Goal: Task Accomplishment & Management: Complete application form

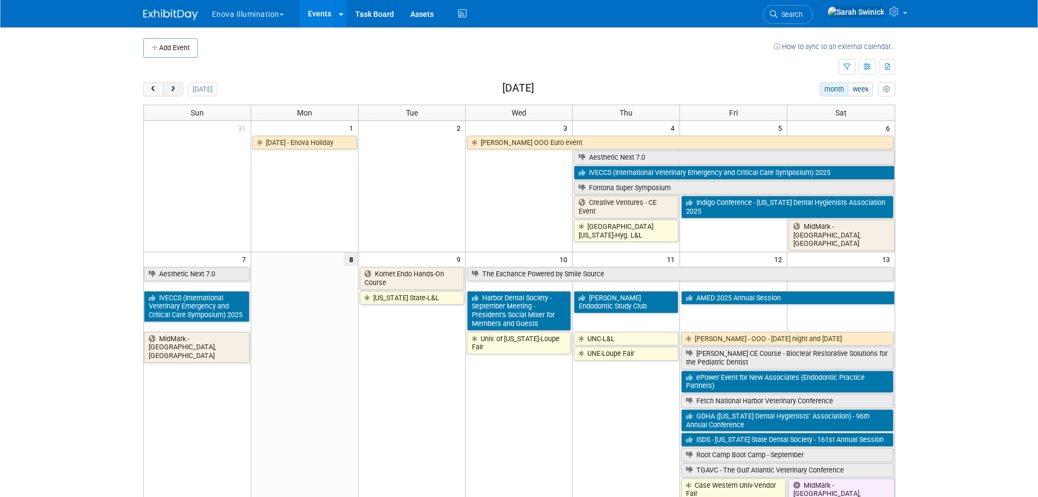
click at [174, 88] on span "next" at bounding box center [173, 89] width 8 height 7
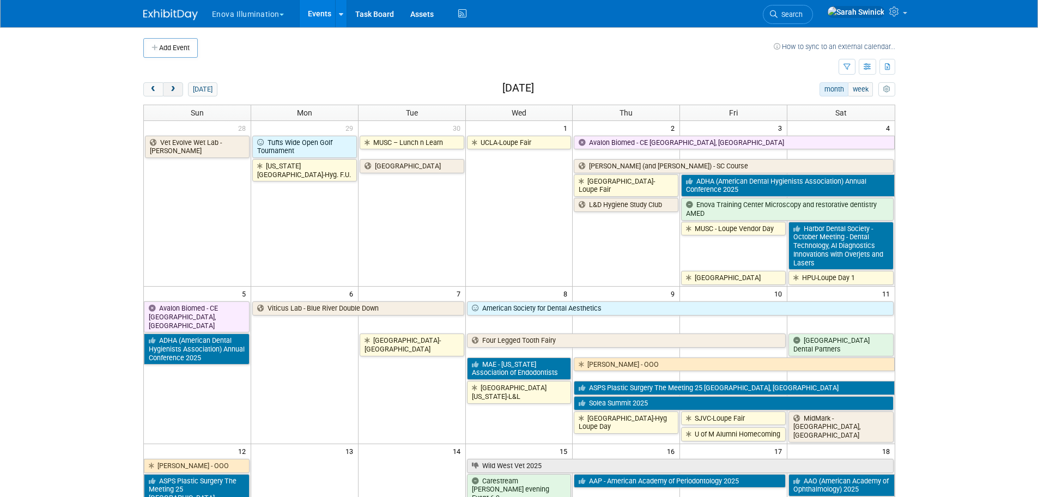
click at [174, 88] on span "next" at bounding box center [173, 89] width 8 height 7
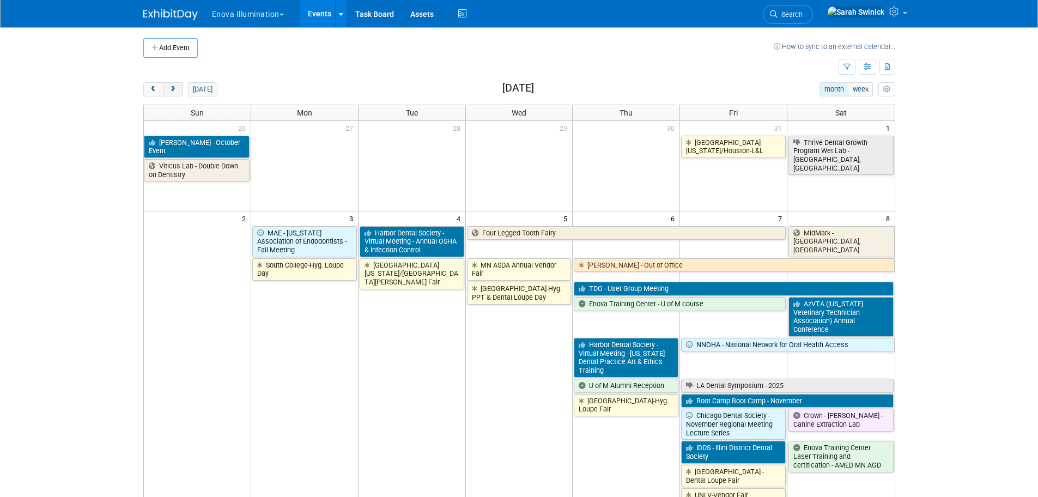
click at [174, 88] on span "next" at bounding box center [173, 89] width 8 height 7
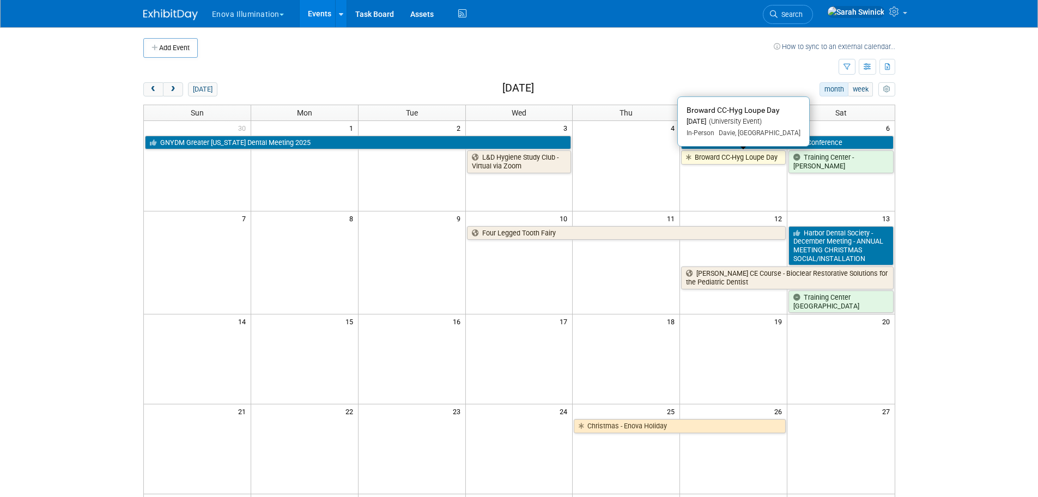
click at [744, 155] on link "Broward CC-Hyg Loupe Day" at bounding box center [733, 157] width 105 height 14
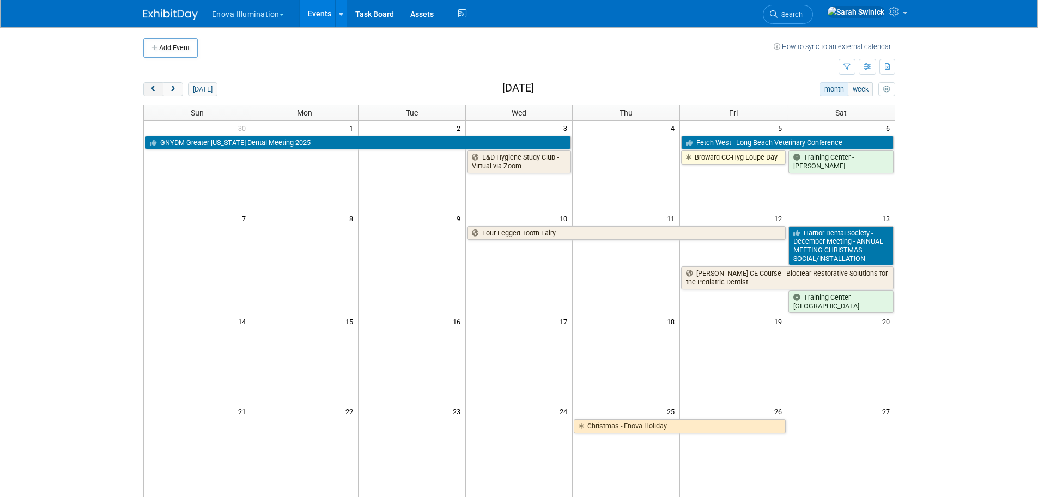
click at [157, 87] on button "prev" at bounding box center [153, 89] width 20 height 14
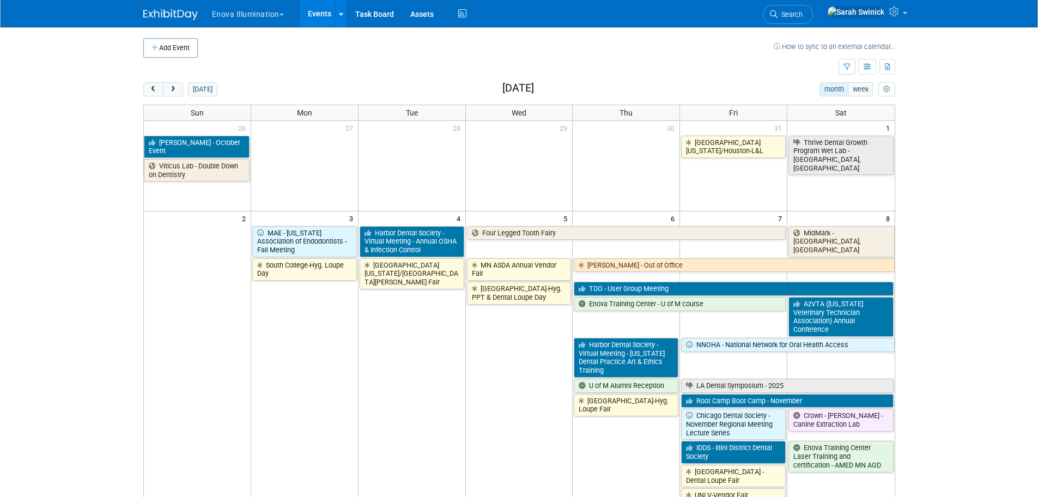
click at [142, 94] on div "Add Event How to sync to an external calendar... New Event Duplicate Event Warn…" at bounding box center [519, 485] width 768 height 917
click at [147, 93] on button "prev" at bounding box center [153, 89] width 20 height 14
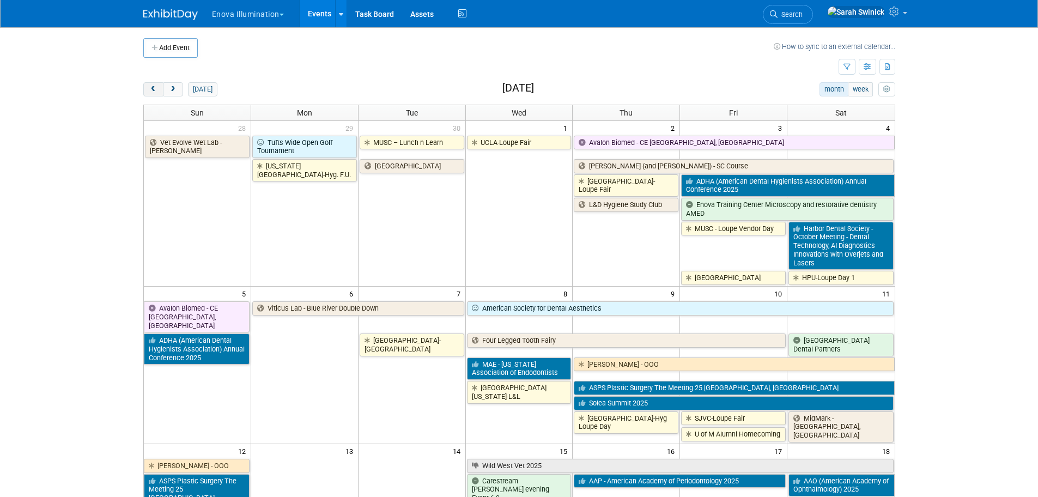
click at [148, 92] on button "prev" at bounding box center [153, 89] width 20 height 14
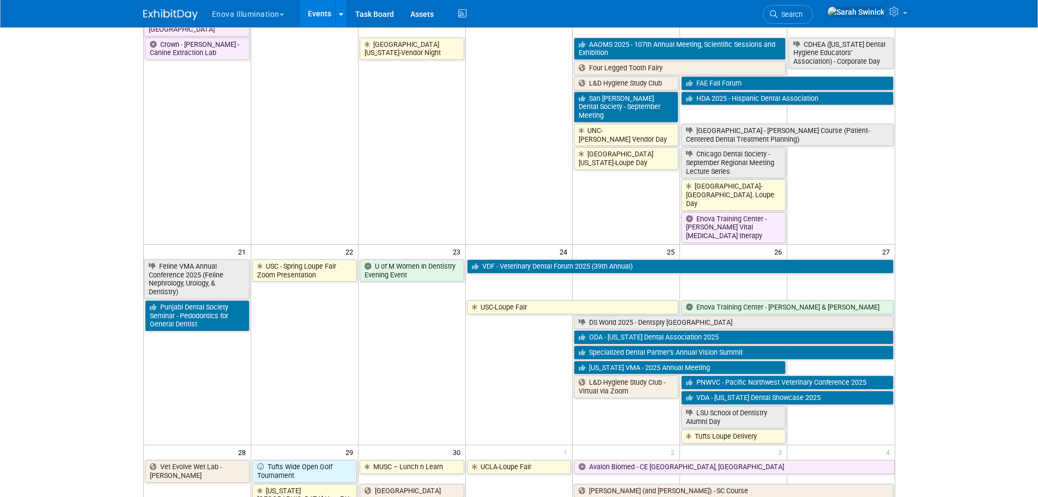
scroll to position [599, 0]
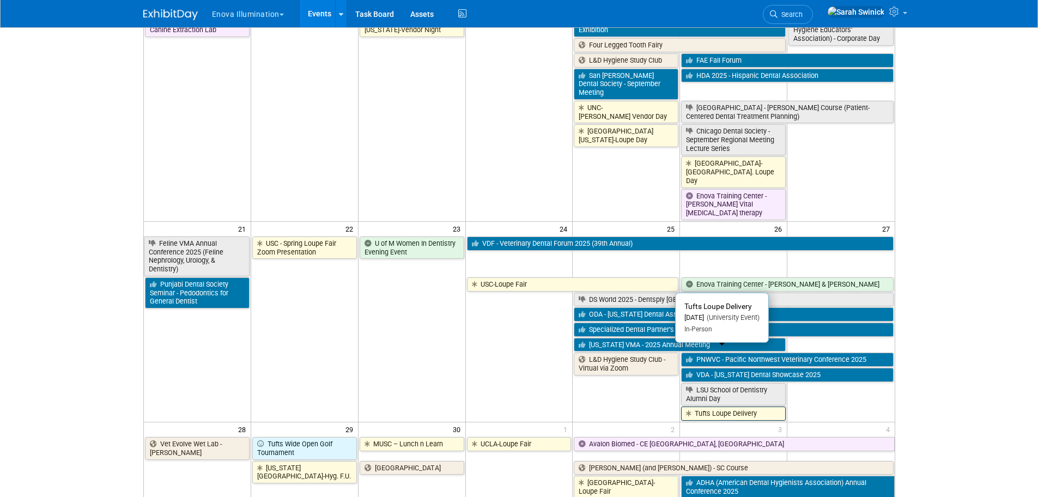
click at [752, 406] on link "Tufts Loupe Delivery" at bounding box center [733, 413] width 105 height 14
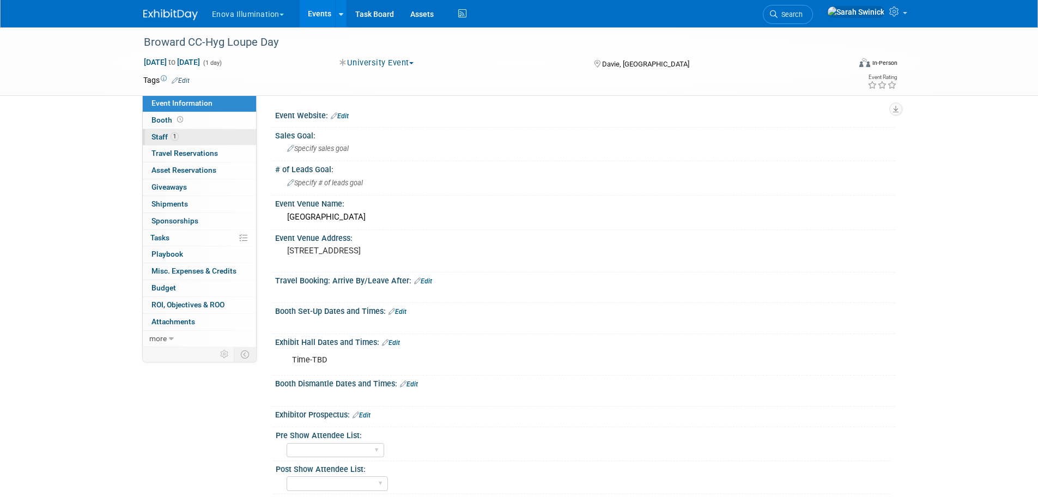
click at [222, 131] on link "1 Staff 1" at bounding box center [199, 137] width 113 height 16
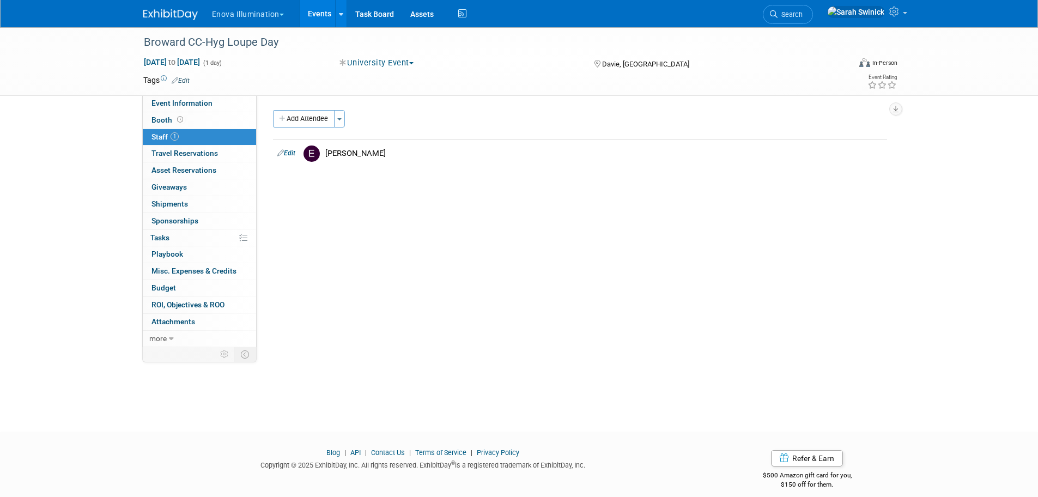
click at [326, 116] on button "Add Attendee" at bounding box center [304, 118] width 62 height 17
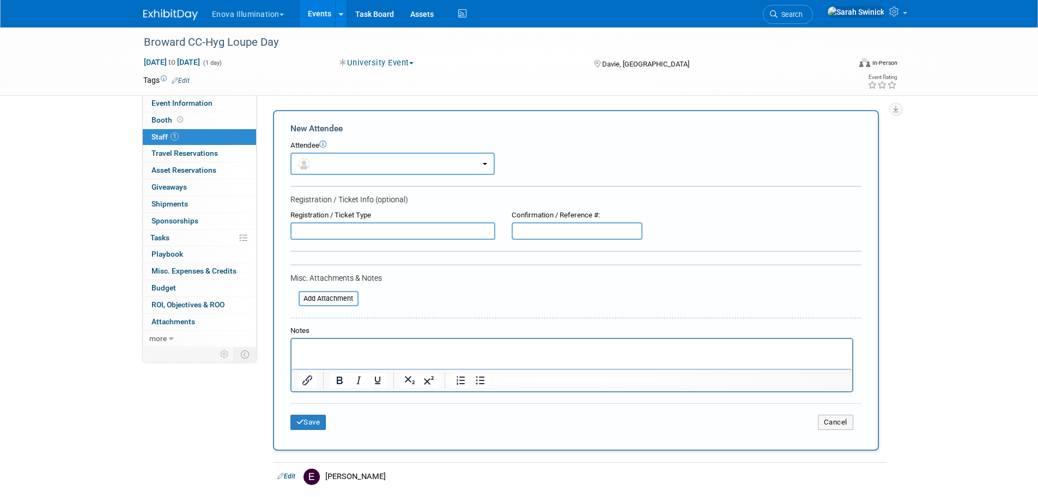
click at [318, 156] on button "button" at bounding box center [392, 164] width 204 height 22
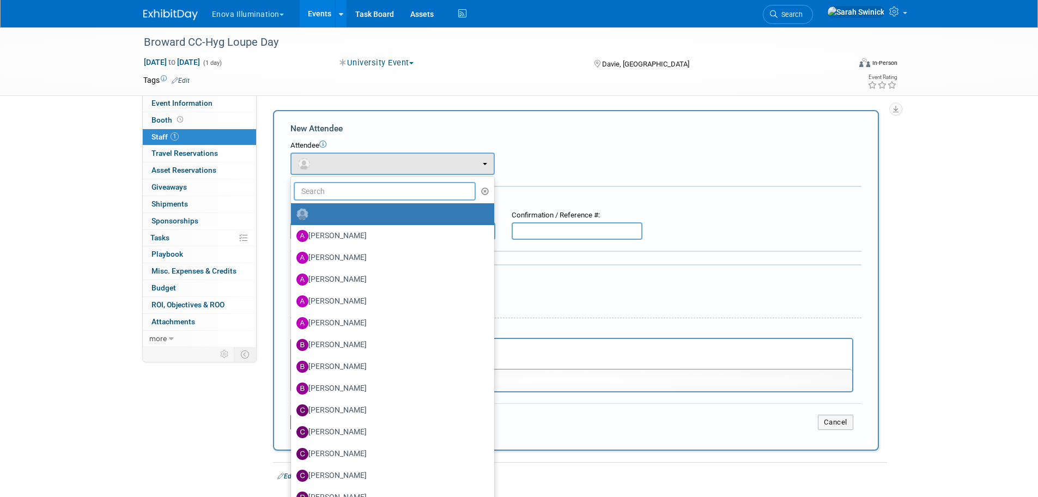
click at [295, 199] on input "text" at bounding box center [385, 191] width 182 height 19
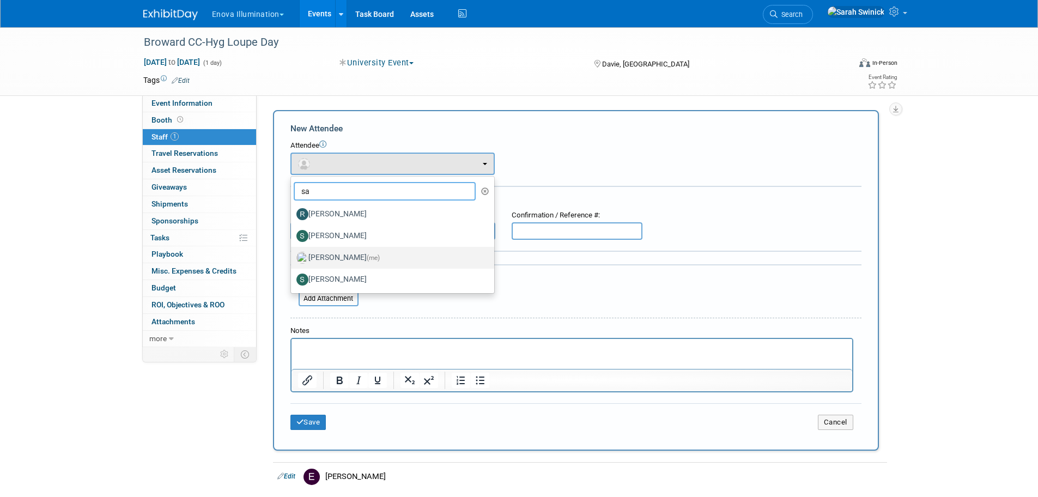
type input "sa"
click at [328, 254] on label "Sarah Swinick (me)" at bounding box center [389, 257] width 187 height 17
click at [293, 254] on input "Sarah Swinick (me)" at bounding box center [288, 256] width 7 height 7
select select "cda50d9b-252f-49c6-89d1-364683384fd2"
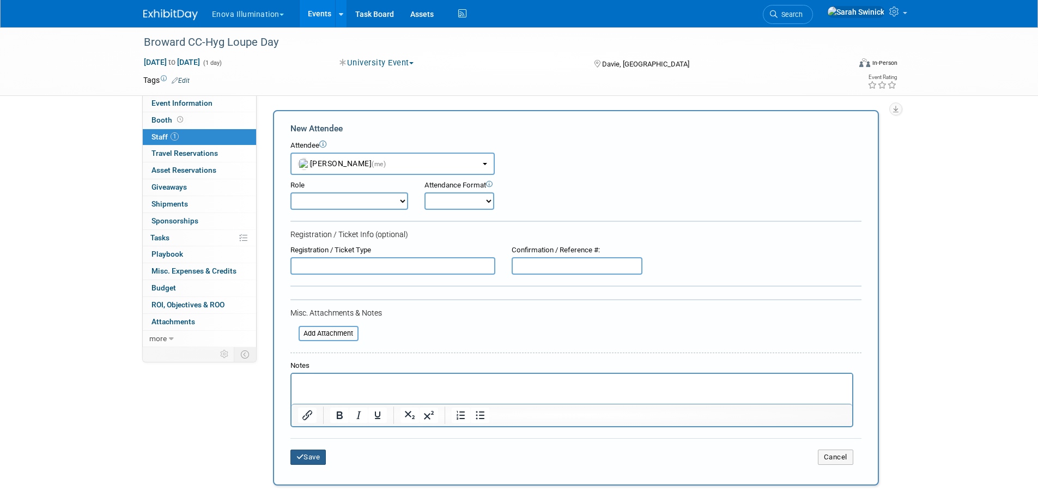
click at [296, 462] on button "Save" at bounding box center [308, 456] width 36 height 15
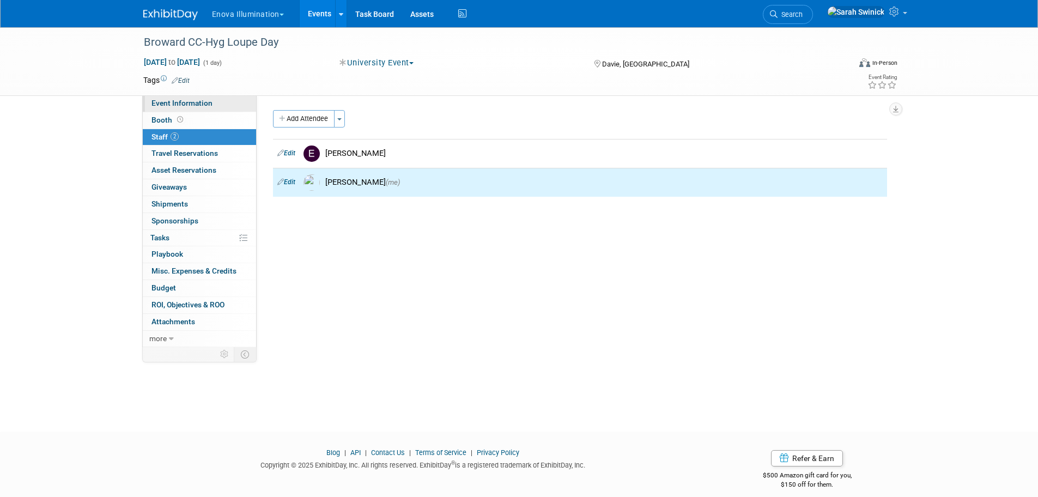
click at [170, 105] on span "Event Information" at bounding box center [181, 103] width 61 height 9
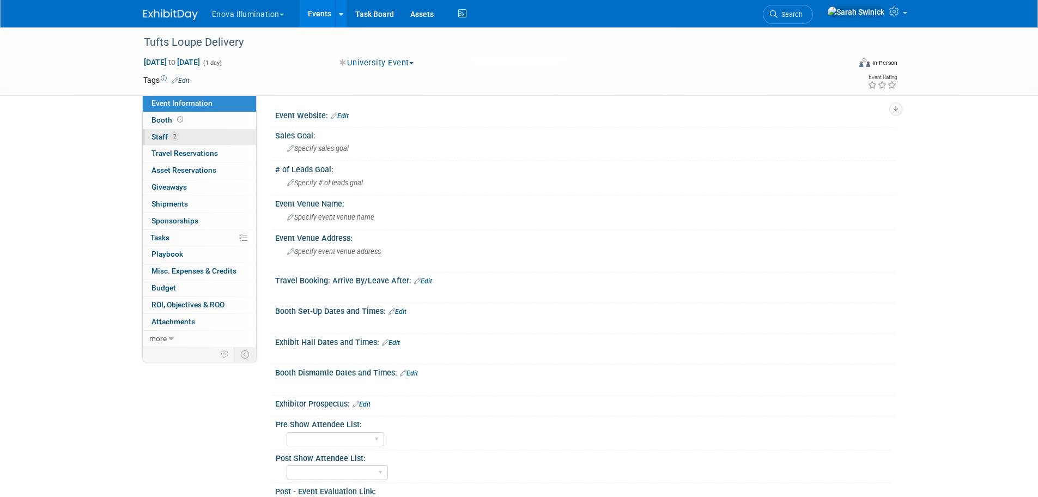
click at [224, 134] on link "2 Staff 2" at bounding box center [199, 137] width 113 height 16
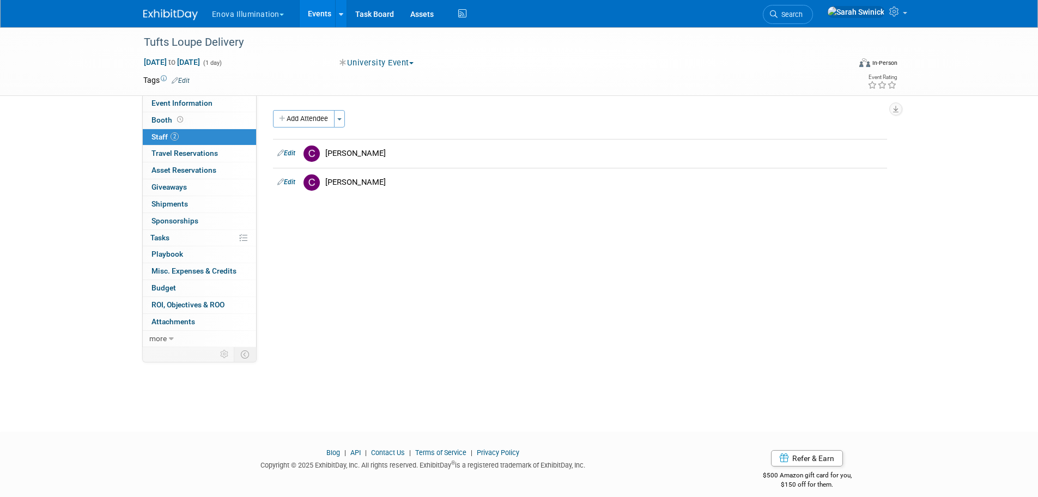
click at [289, 121] on button "Add Attendee" at bounding box center [304, 118] width 62 height 17
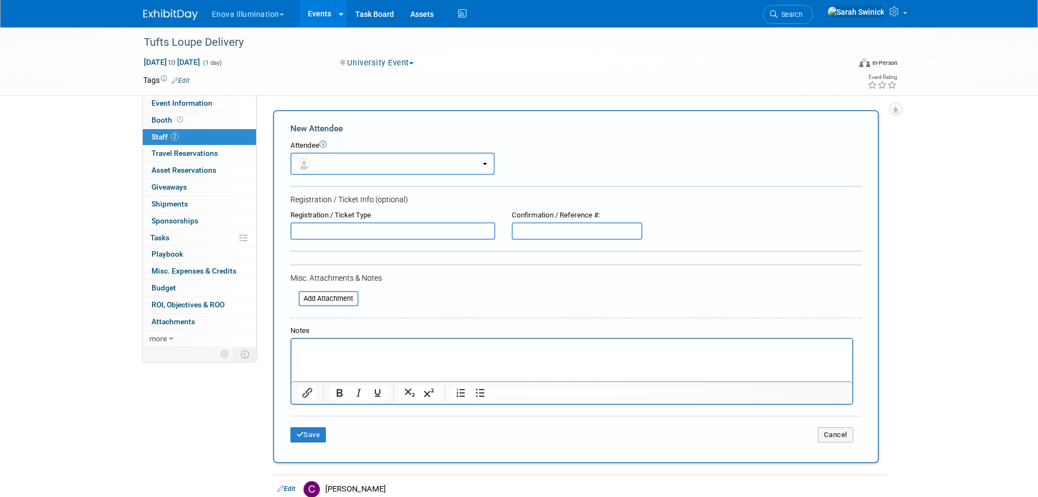
click at [329, 170] on button "button" at bounding box center [392, 164] width 204 height 22
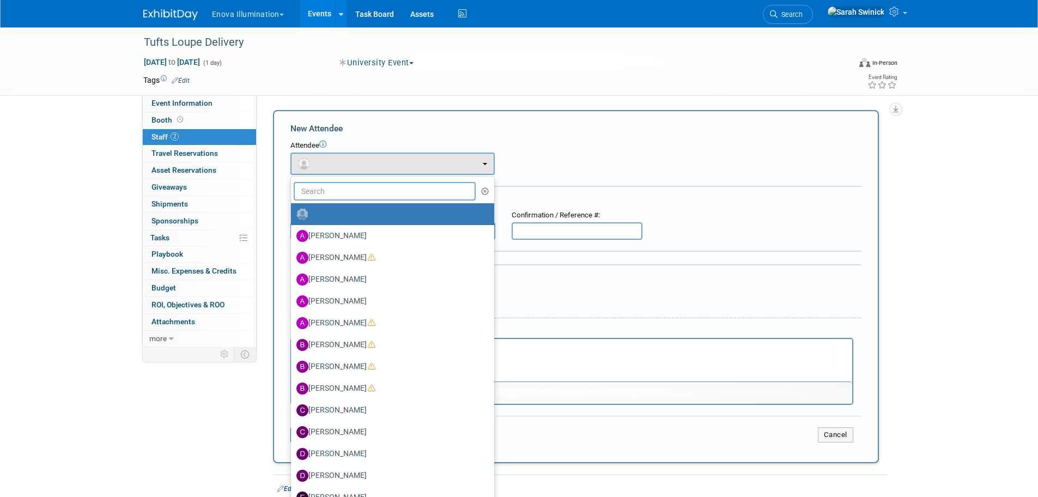
click at [325, 188] on input "text" at bounding box center [385, 191] width 182 height 19
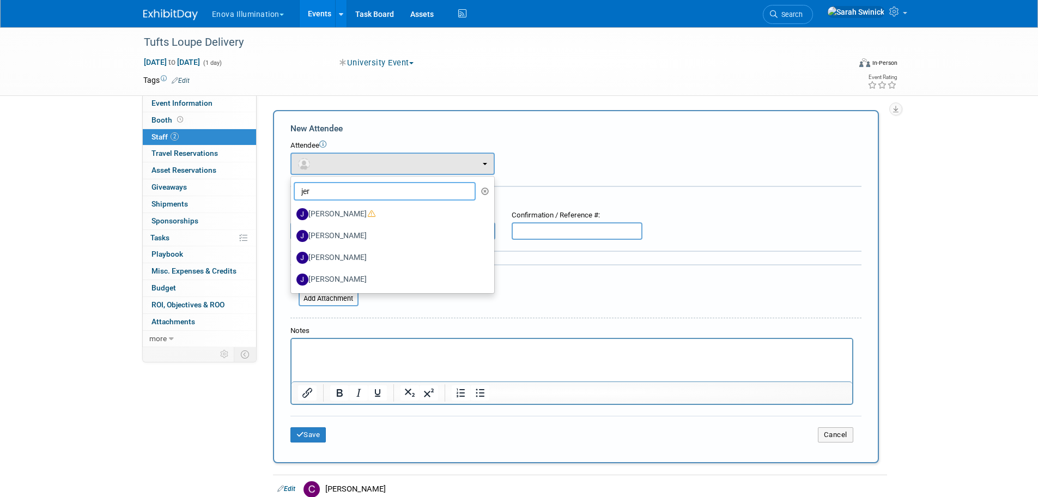
type input "jere"
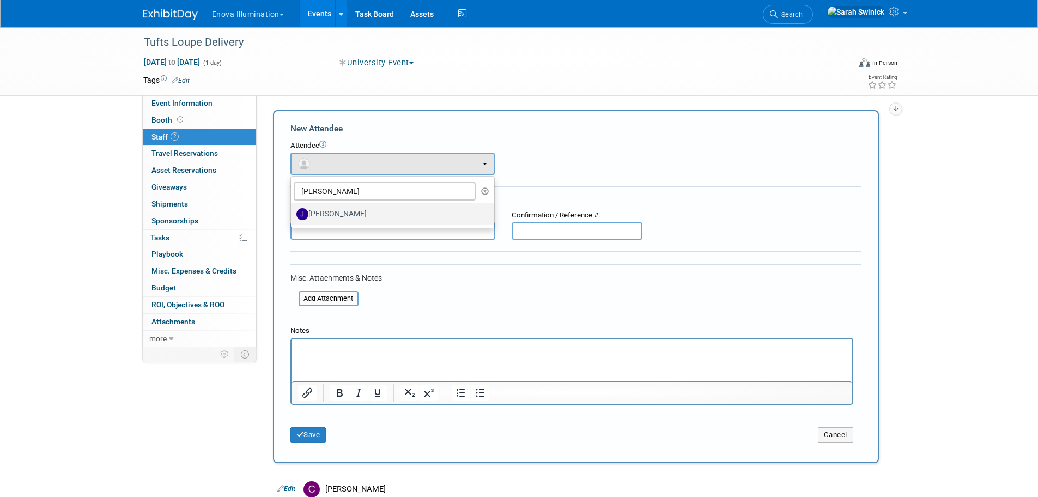
click at [346, 205] on label "[PERSON_NAME]" at bounding box center [389, 213] width 187 height 17
click at [293, 209] on input "[PERSON_NAME]" at bounding box center [288, 212] width 7 height 7
select select "b3631f5f-e81e-4e5e-aeb7-fcc57da13150"
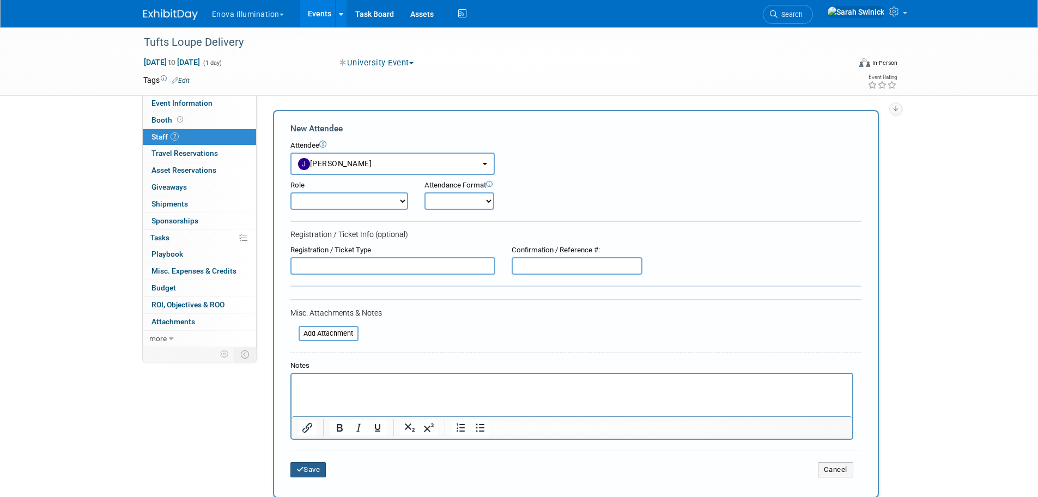
click at [321, 475] on button "Save" at bounding box center [308, 469] width 36 height 15
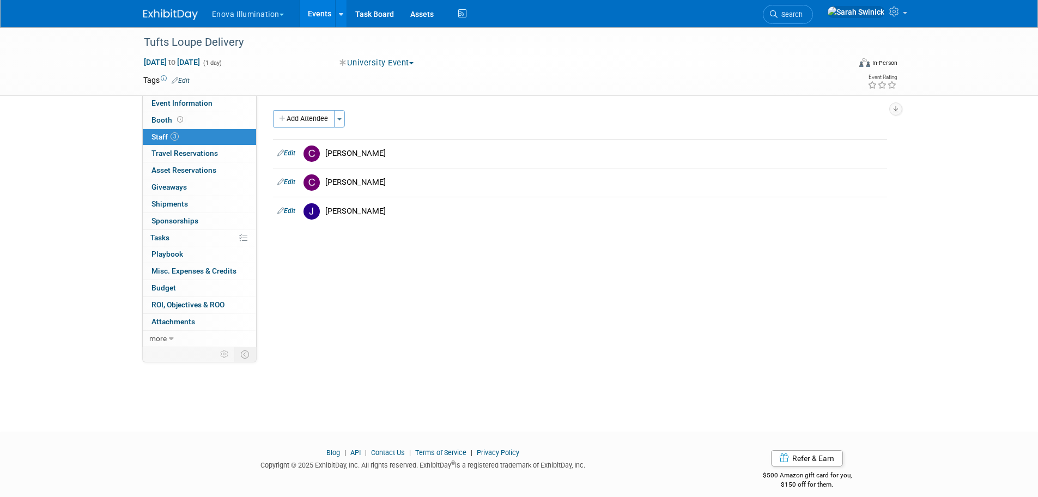
drag, startPoint x: 162, startPoint y: 15, endPoint x: 182, endPoint y: 16, distance: 20.7
click at [162, 15] on img at bounding box center [170, 14] width 54 height 11
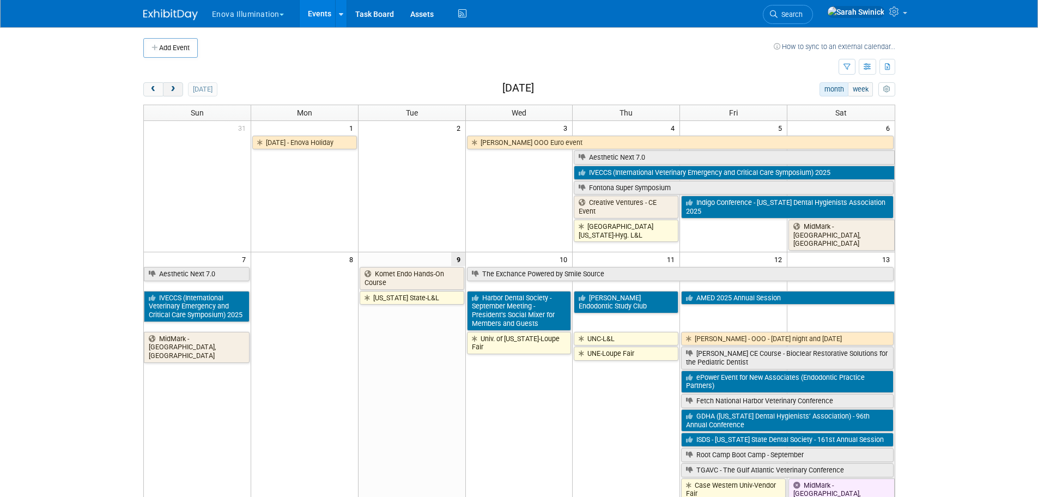
click at [168, 95] on button "next" at bounding box center [173, 89] width 20 height 14
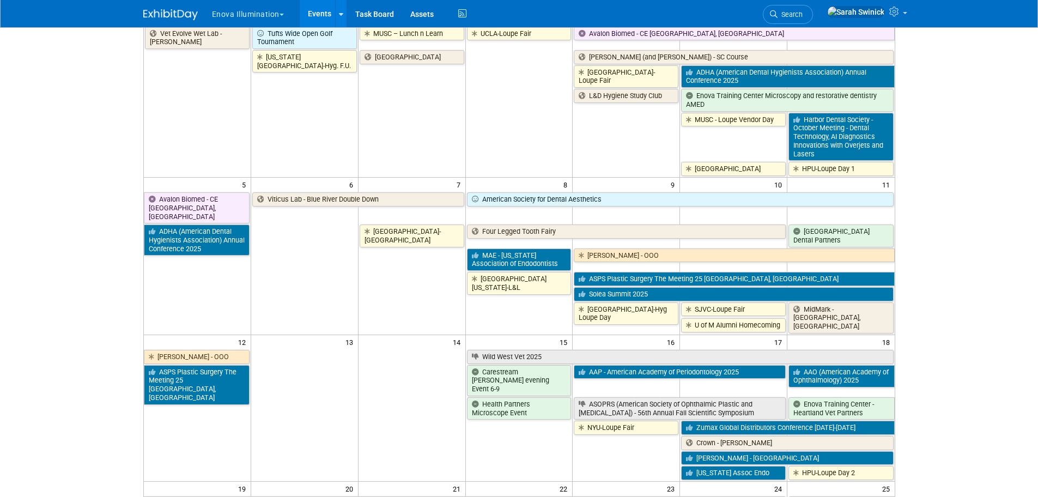
scroll to position [218, 0]
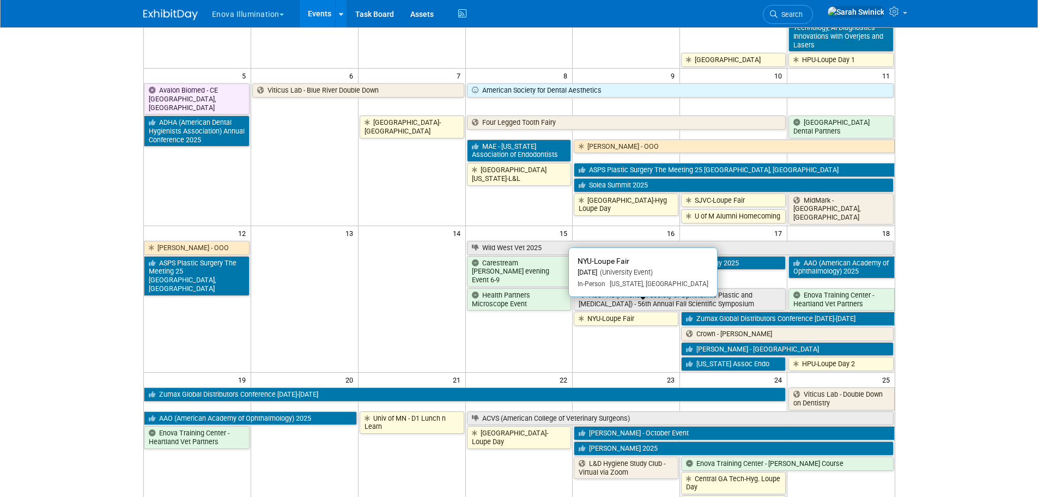
drag, startPoint x: 595, startPoint y: 311, endPoint x: 586, endPoint y: 322, distance: 14.8
click at [595, 312] on link "NYU-Loupe Fair" at bounding box center [626, 319] width 105 height 14
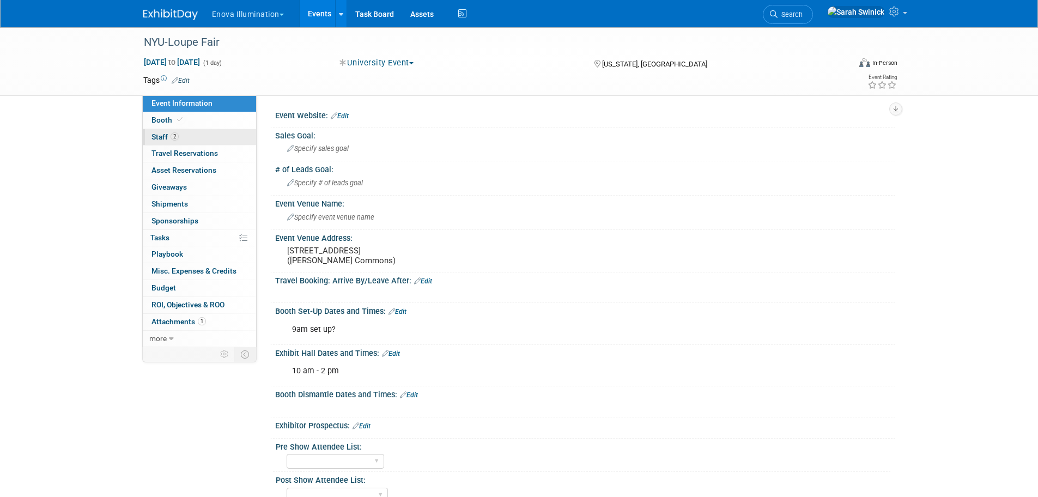
click at [174, 138] on span "2" at bounding box center [175, 136] width 8 height 8
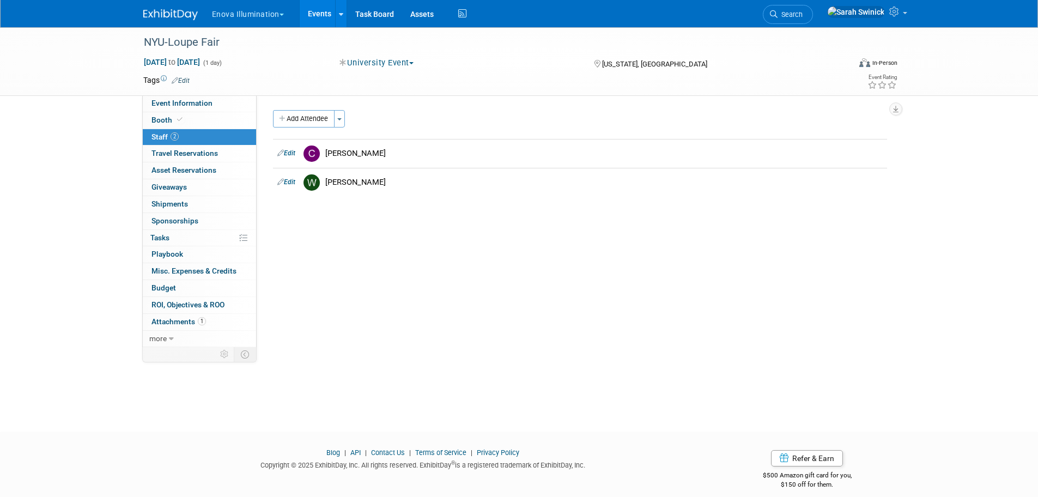
click at [322, 125] on button "Add Attendee" at bounding box center [304, 118] width 62 height 17
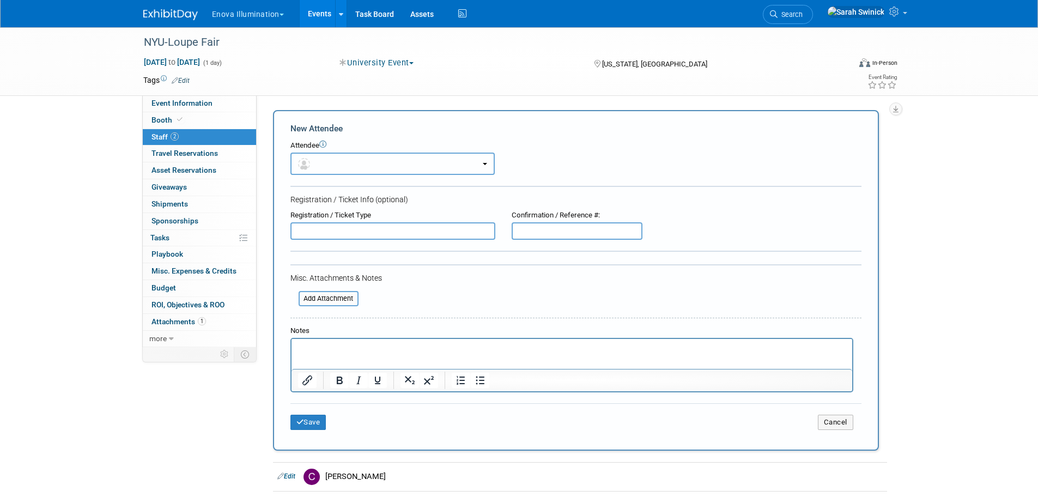
click at [328, 174] on button "button" at bounding box center [392, 164] width 204 height 22
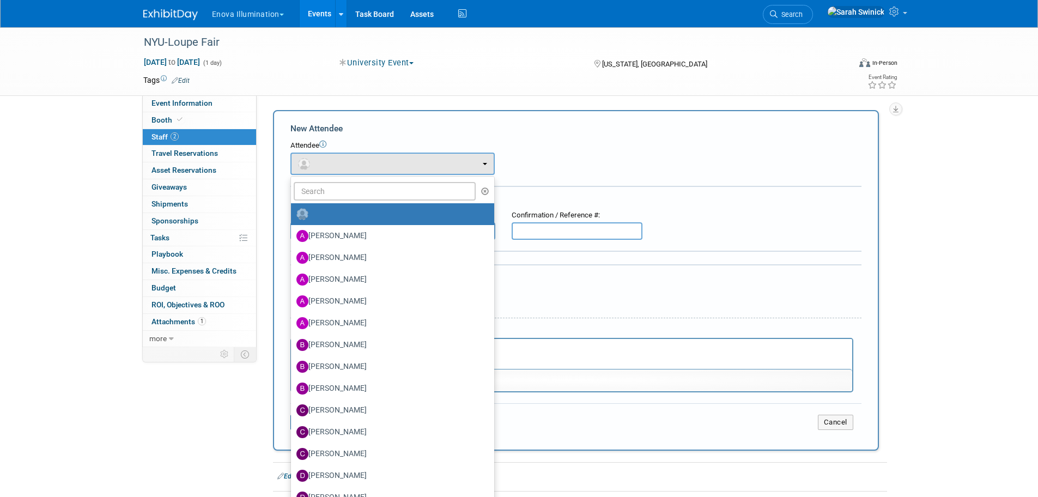
drag, startPoint x: 321, startPoint y: 202, endPoint x: 325, endPoint y: 197, distance: 6.6
click at [321, 202] on ul "[PERSON_NAME] [PERSON_NAME] [PERSON_NAME] [PERSON_NAME] [PERSON_NAME] (me)" at bounding box center [392, 394] width 204 height 436
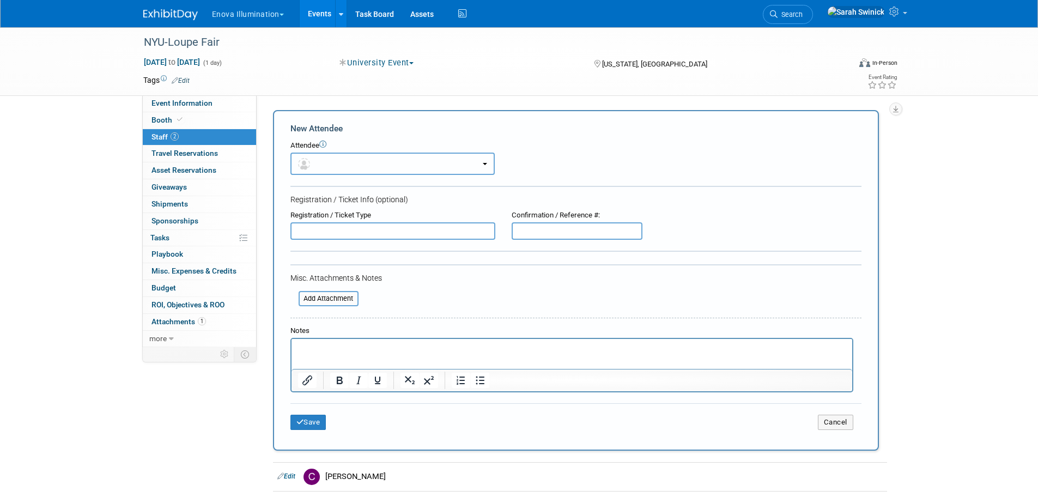
drag, startPoint x: 332, startPoint y: 167, endPoint x: 321, endPoint y: 193, distance: 28.3
click at [331, 171] on button "button" at bounding box center [392, 164] width 204 height 22
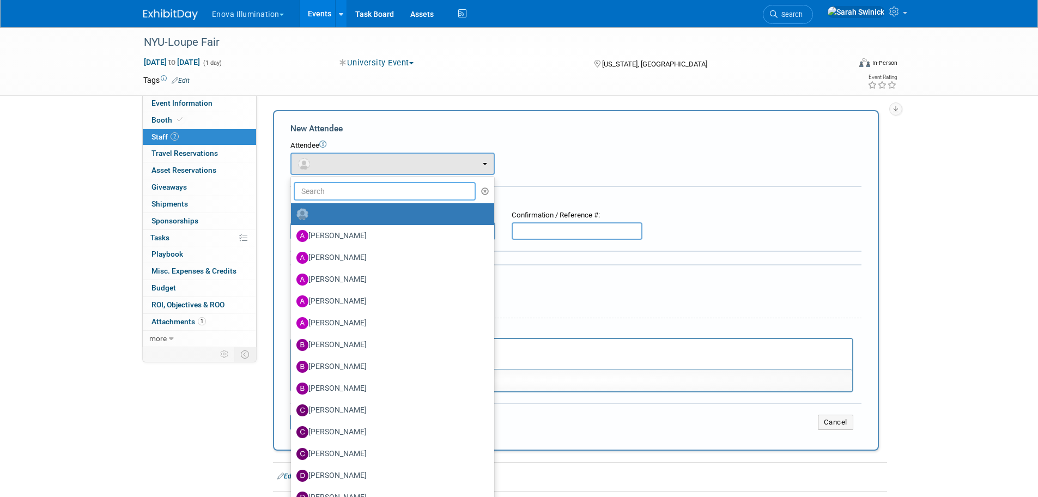
click at [321, 193] on input "text" at bounding box center [385, 191] width 182 height 19
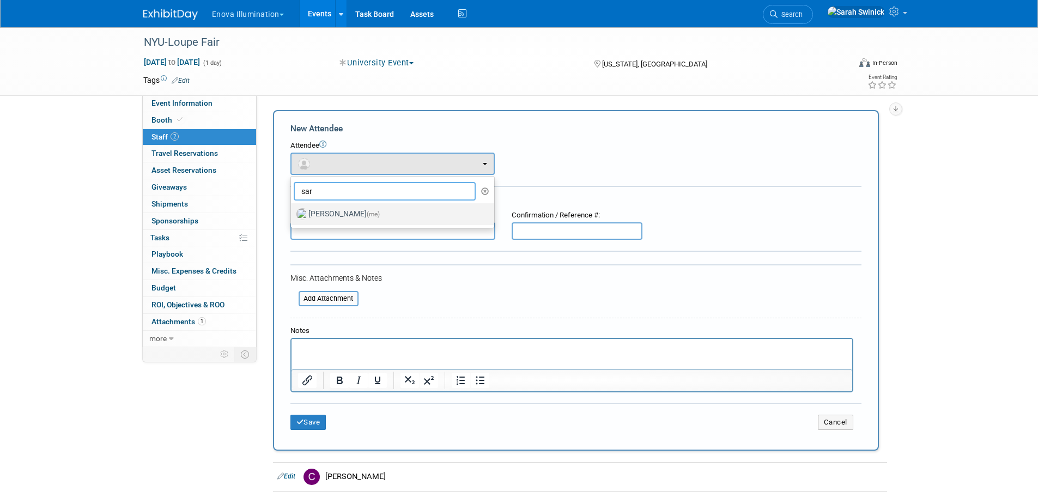
type input "sar"
drag, startPoint x: 327, startPoint y: 217, endPoint x: 341, endPoint y: 253, distance: 38.4
click at [331, 216] on label "Sarah Swinick (me)" at bounding box center [389, 213] width 187 height 17
click at [357, 217] on label "Sarah Swinick (me)" at bounding box center [389, 213] width 187 height 17
click at [293, 216] on input "Sarah Swinick (me)" at bounding box center [288, 212] width 7 height 7
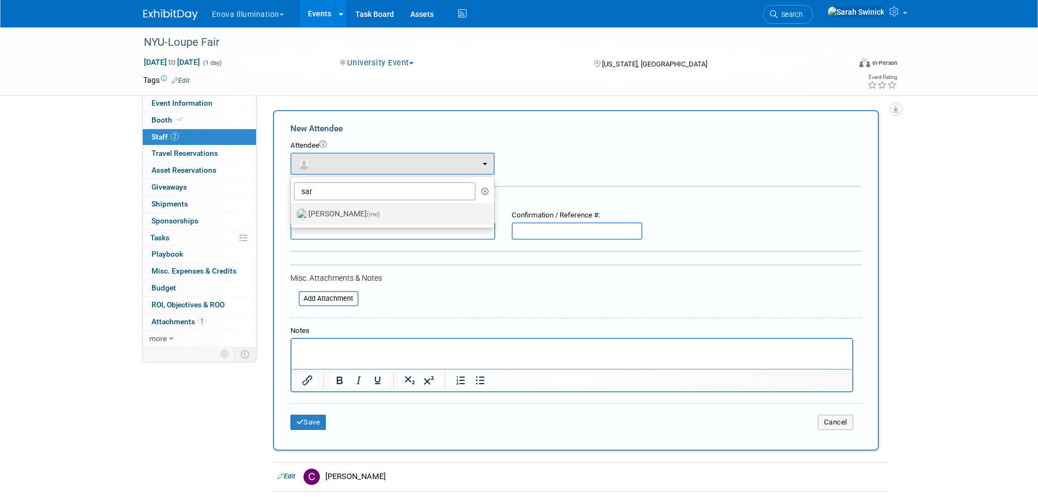
select select "cda50d9b-252f-49c6-89d1-364683384fd2"
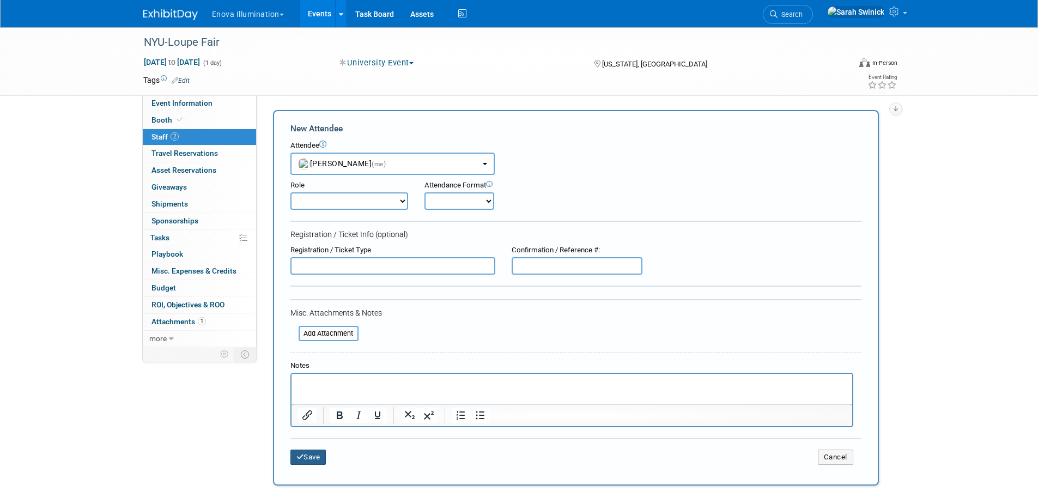
click at [310, 465] on button "Save" at bounding box center [308, 456] width 36 height 15
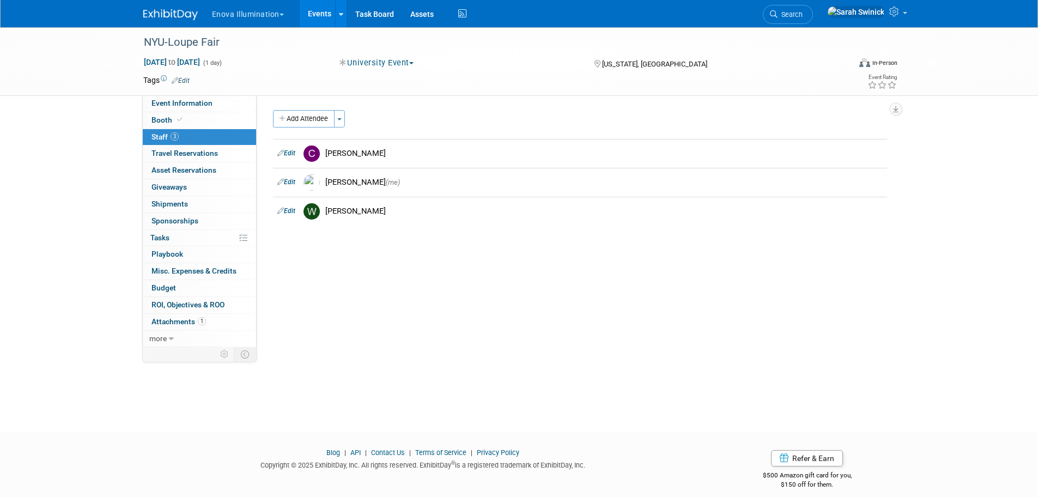
click at [194, 16] on img at bounding box center [170, 14] width 54 height 11
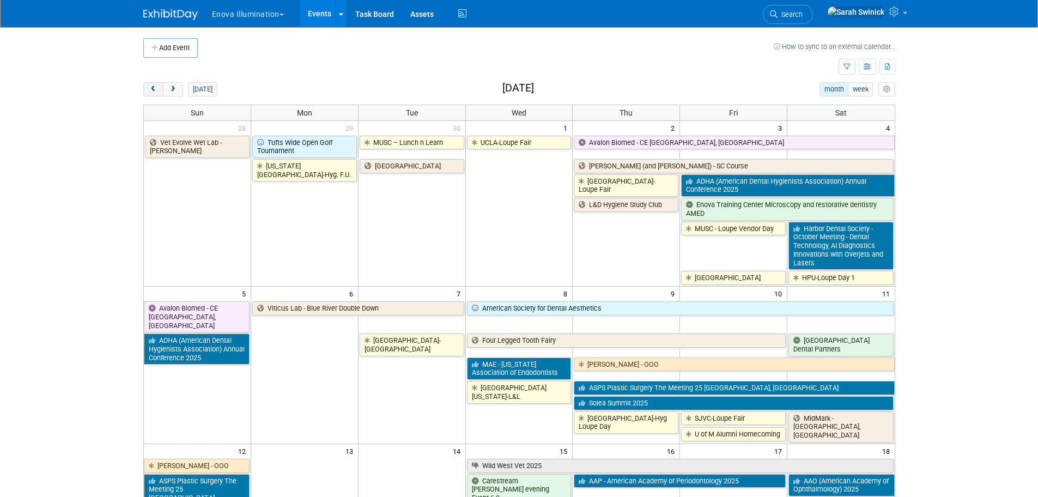
click at [156, 94] on button "prev" at bounding box center [153, 89] width 20 height 14
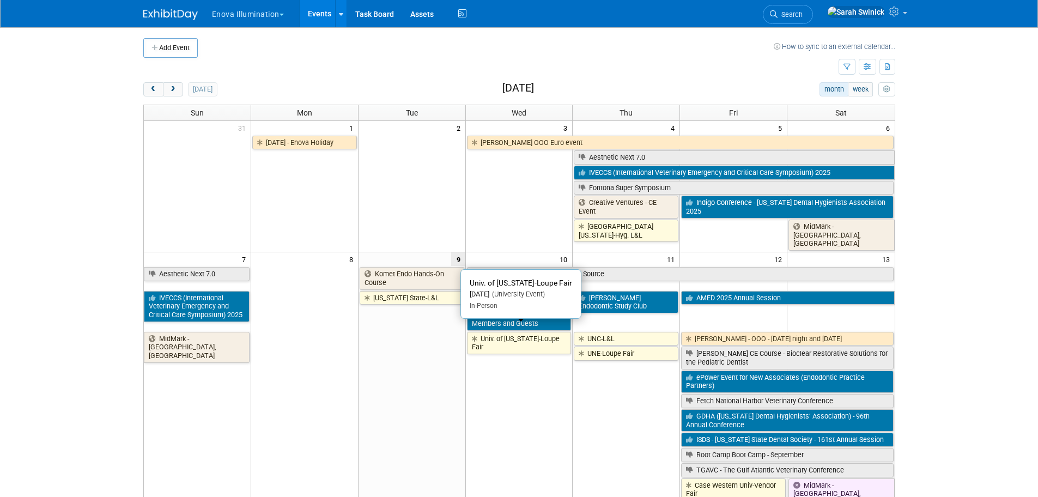
scroll to position [218, 0]
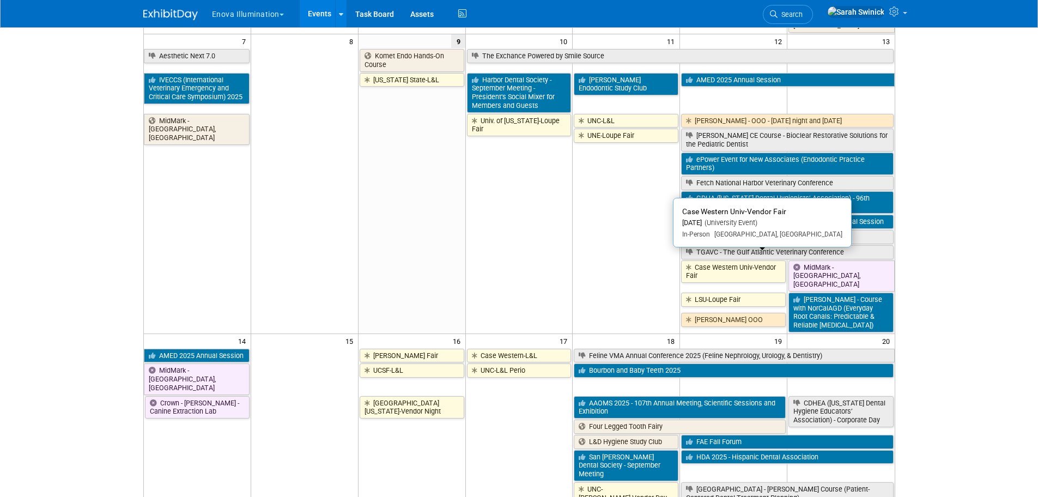
click at [689, 264] on icon at bounding box center [690, 267] width 9 height 7
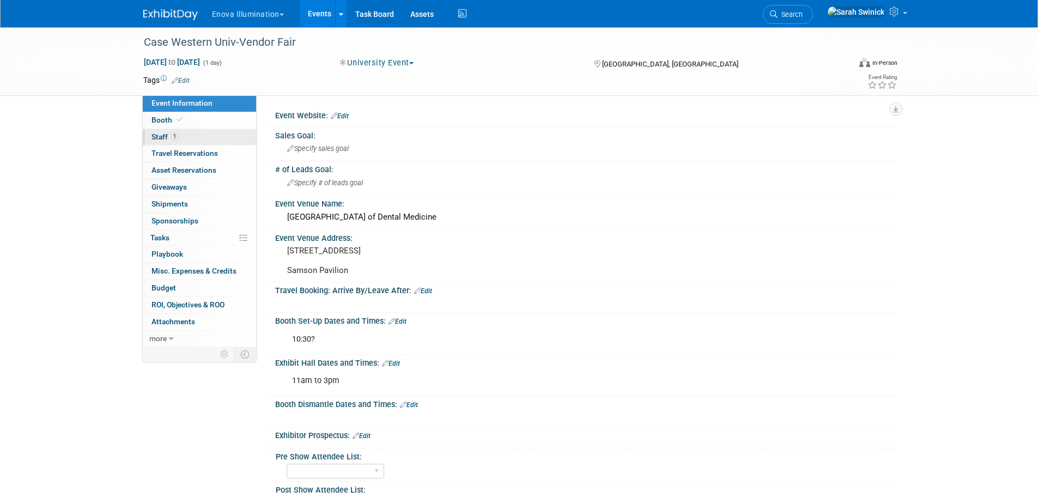
click at [199, 137] on link "1 Staff 1" at bounding box center [199, 137] width 113 height 16
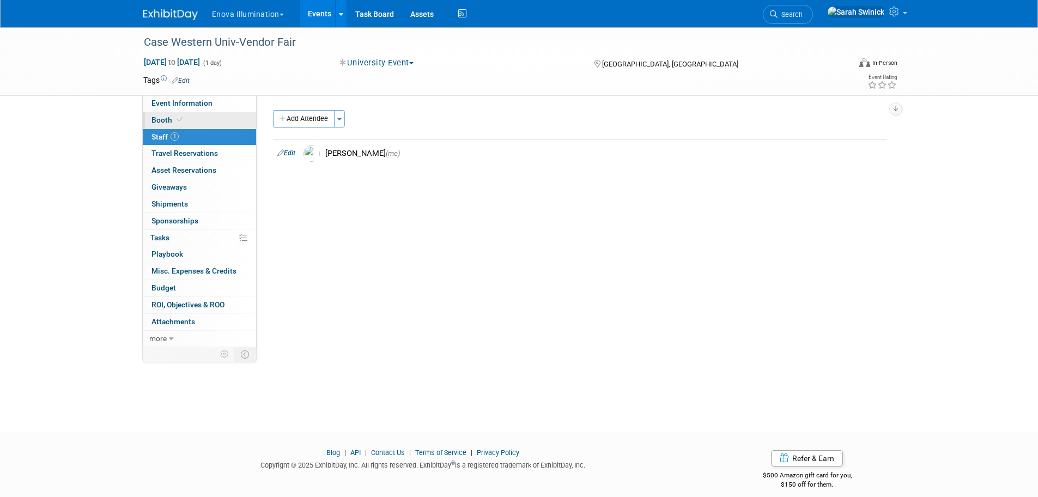
click at [205, 116] on link "Booth" at bounding box center [199, 120] width 113 height 16
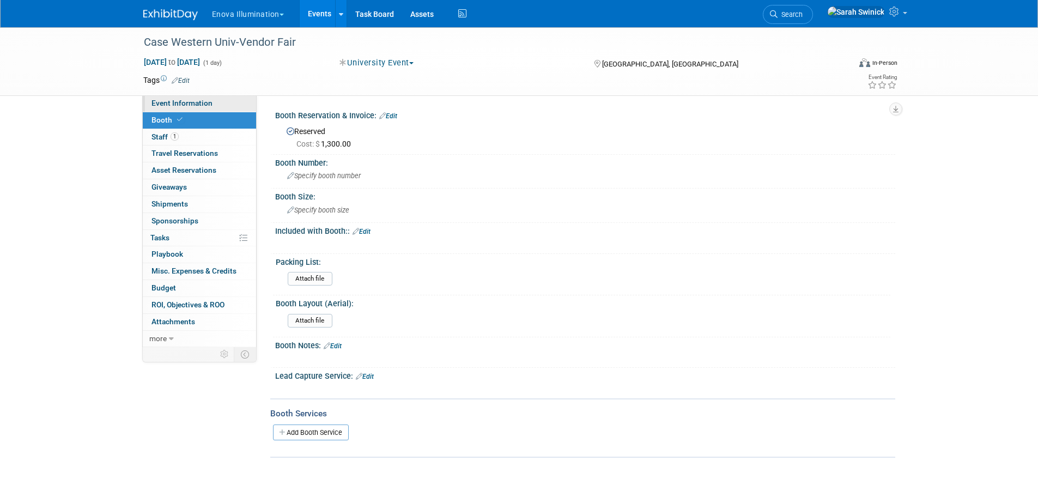
click at [204, 99] on span "Event Information" at bounding box center [181, 103] width 61 height 9
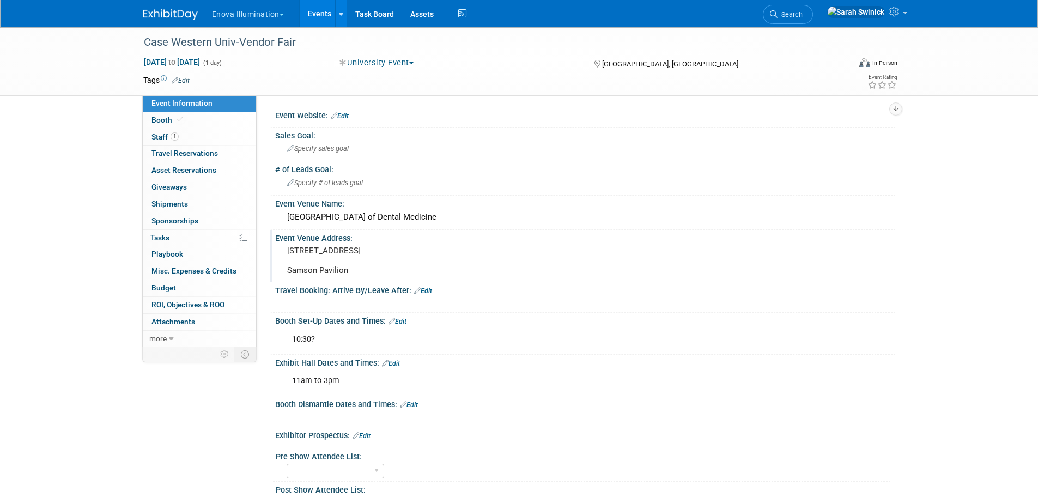
click at [347, 272] on pre "[STREET_ADDRESS] Samson Pavilion" at bounding box center [404, 260] width 234 height 29
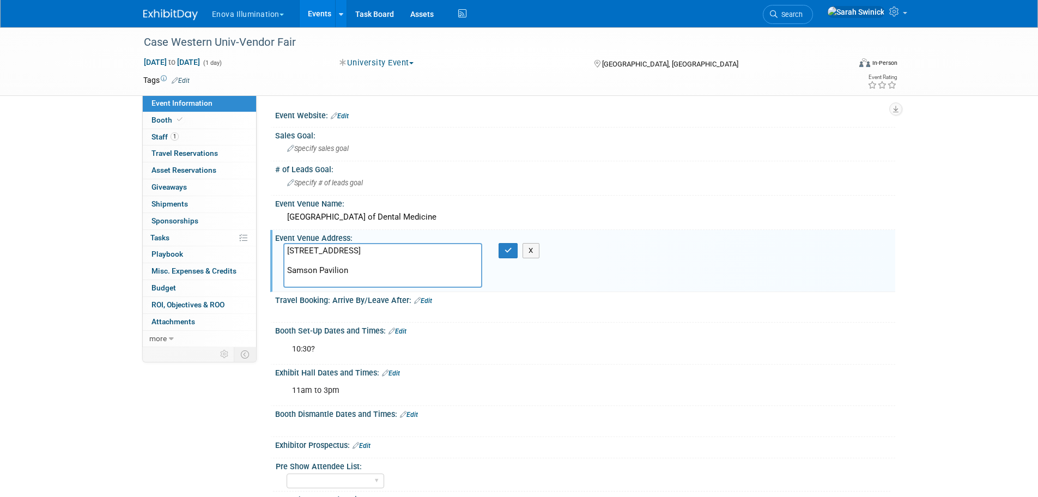
click at [148, 406] on div "Event Information Event Info Booth Booth 1 Staff 1 Staff 0 Travel Reservations …" at bounding box center [519, 318] width 768 height 583
drag, startPoint x: 168, startPoint y: 402, endPoint x: 326, endPoint y: 376, distance: 160.6
click at [168, 403] on div "Event Information Event Info Booth Booth 1 Staff 1 Staff 0 Travel Reservations …" at bounding box center [519, 318] width 768 height 583
click at [503, 244] on button "button" at bounding box center [508, 250] width 20 height 15
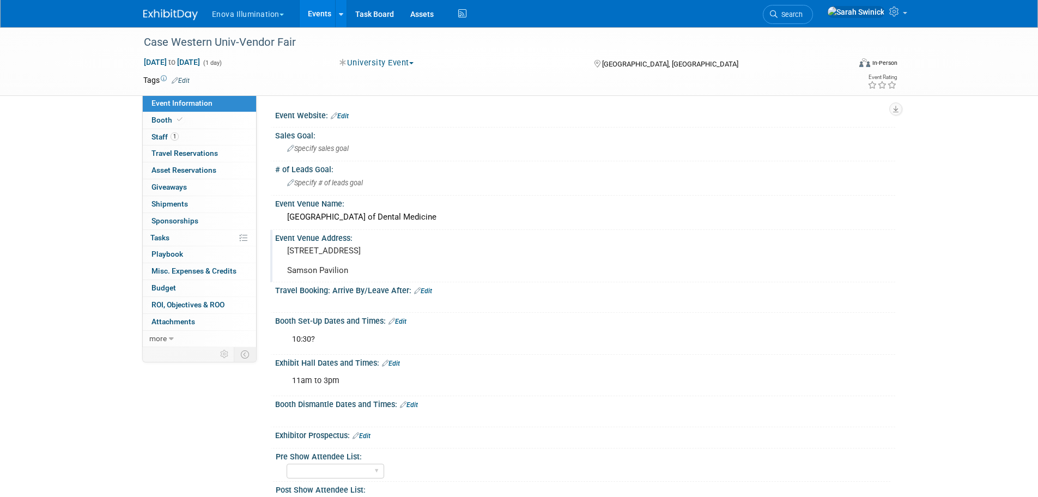
click at [182, 13] on img at bounding box center [170, 14] width 54 height 11
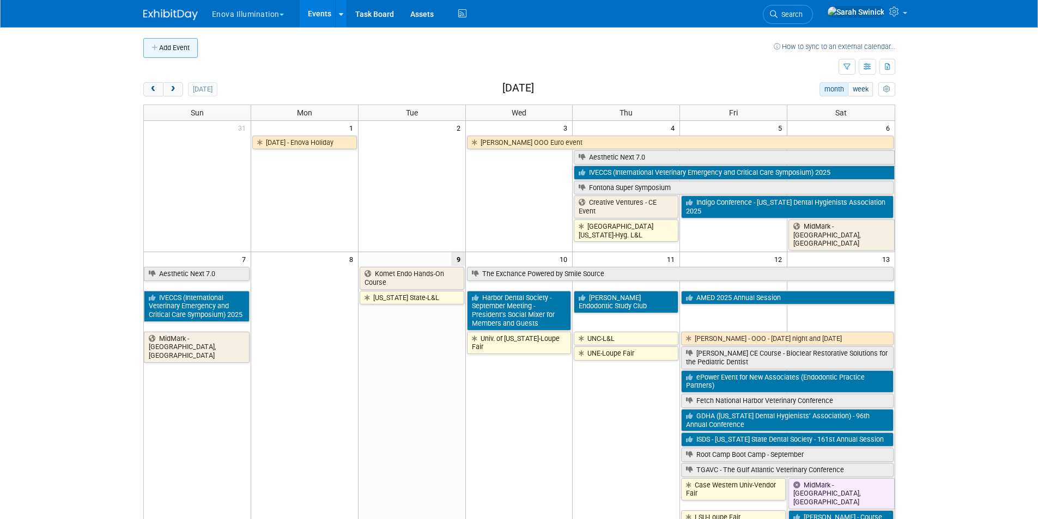
click at [179, 54] on button "Add Event" at bounding box center [170, 48] width 54 height 20
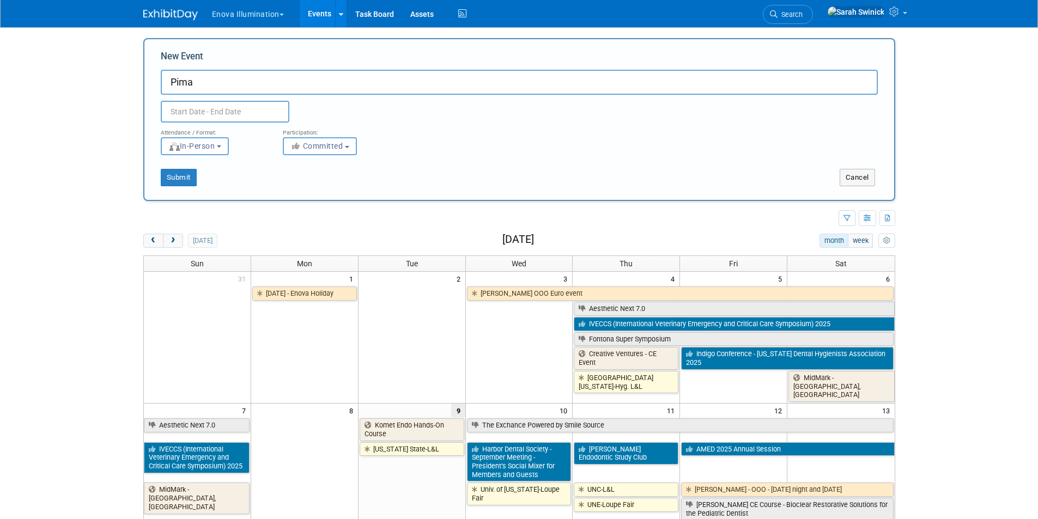
click at [462, 92] on input "Pima" at bounding box center [519, 82] width 717 height 25
click at [234, 71] on input "Pima A" at bounding box center [519, 82] width 717 height 25
type input "Pima CC-Loupe Fair"
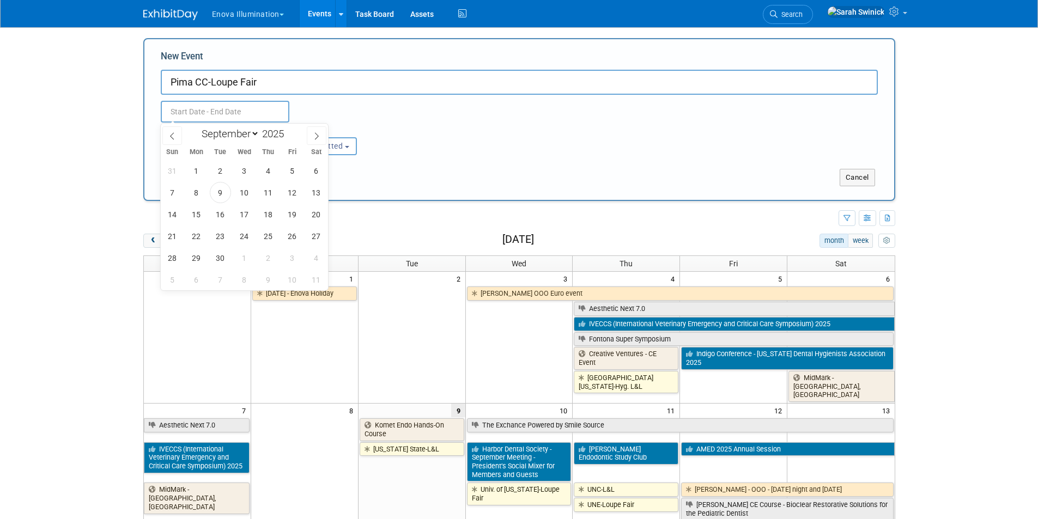
click at [230, 108] on input "text" at bounding box center [225, 112] width 129 height 22
click at [247, 217] on span "17" at bounding box center [244, 214] width 21 height 21
type input "Sep 17, 2025 to Sep 17, 2025"
click at [385, 156] on div "Submit Cancel" at bounding box center [519, 170] width 733 height 31
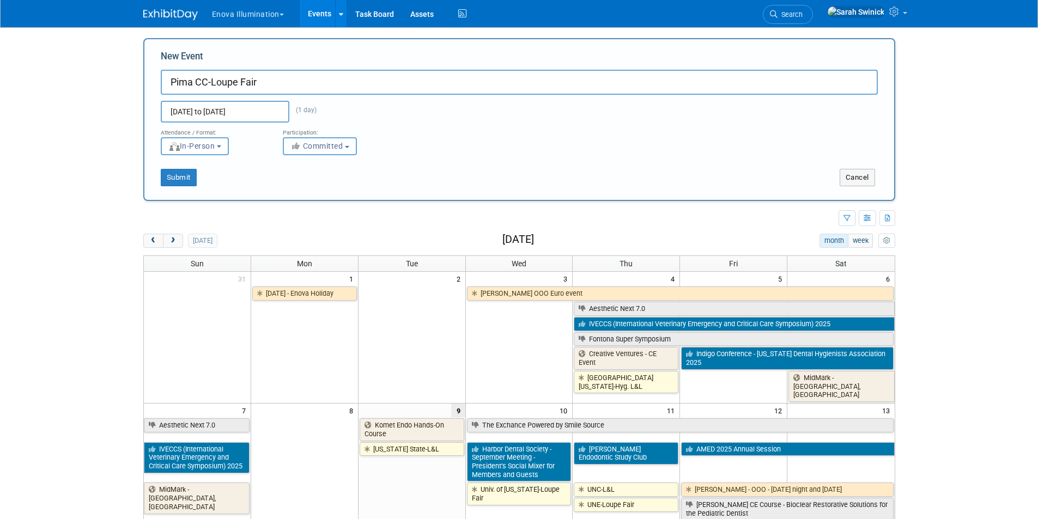
click at [346, 144] on button "Committed" at bounding box center [320, 146] width 74 height 18
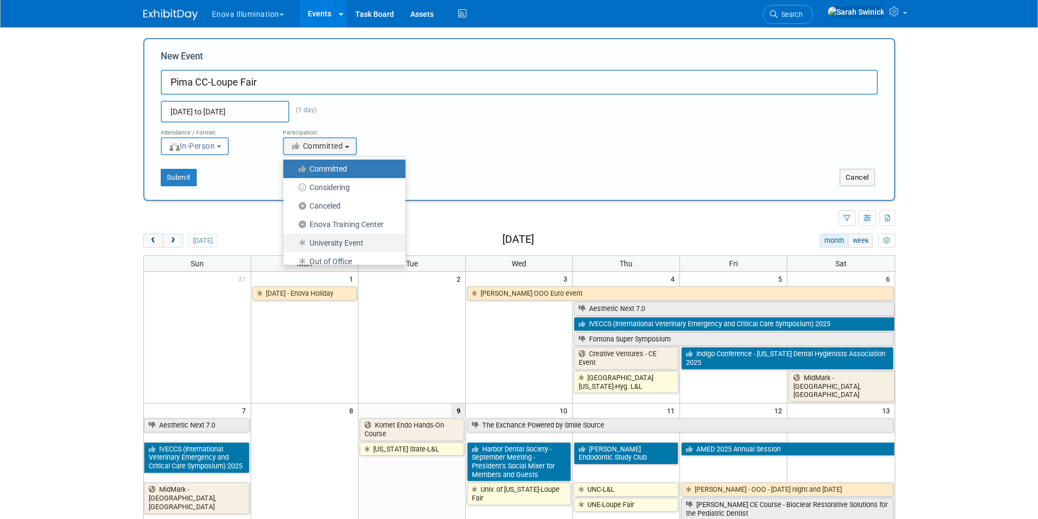
click at [326, 246] on label "University Event" at bounding box center [342, 243] width 106 height 14
click at [293, 246] on input "University Event" at bounding box center [289, 243] width 7 height 7
select select "103"
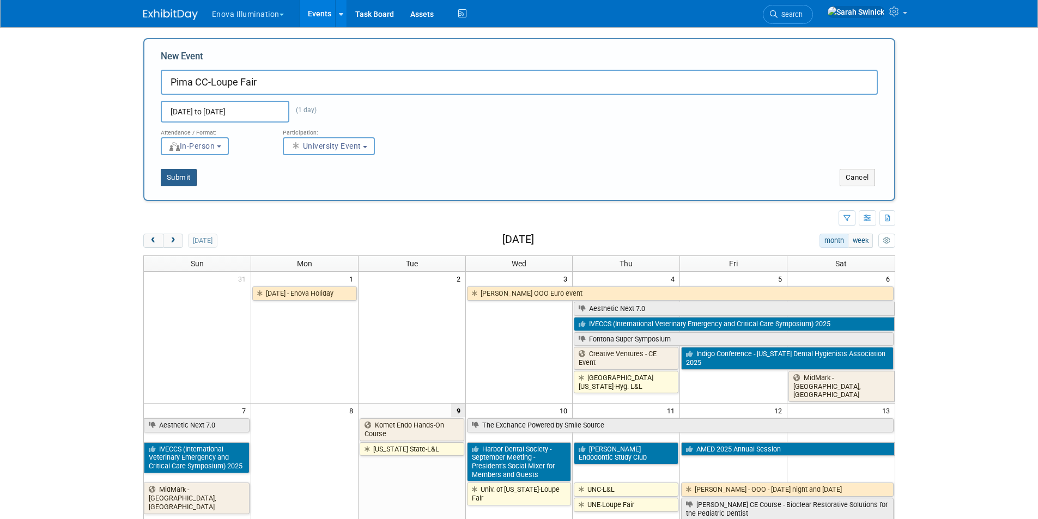
click at [184, 174] on button "Submit" at bounding box center [179, 177] width 36 height 17
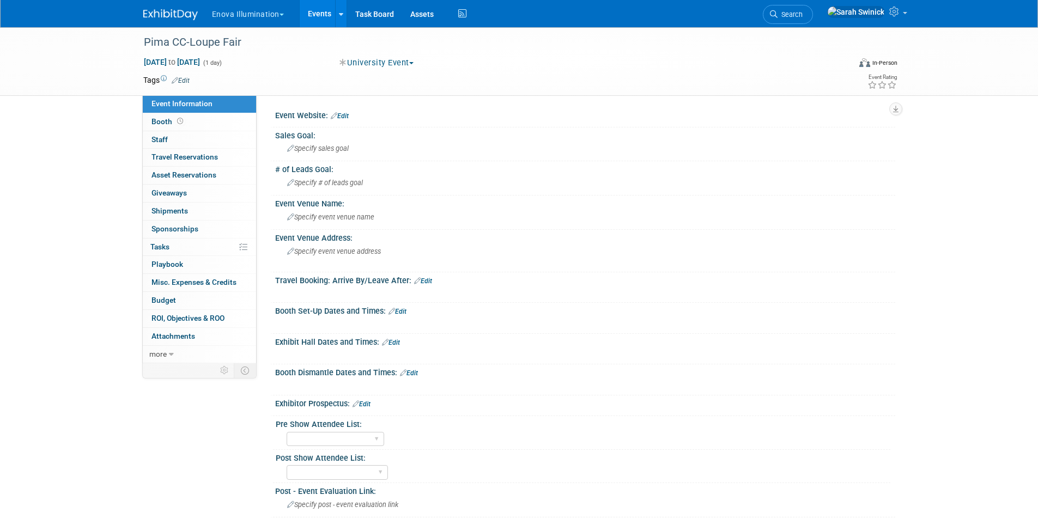
click at [406, 312] on link "Edit" at bounding box center [397, 312] width 18 height 8
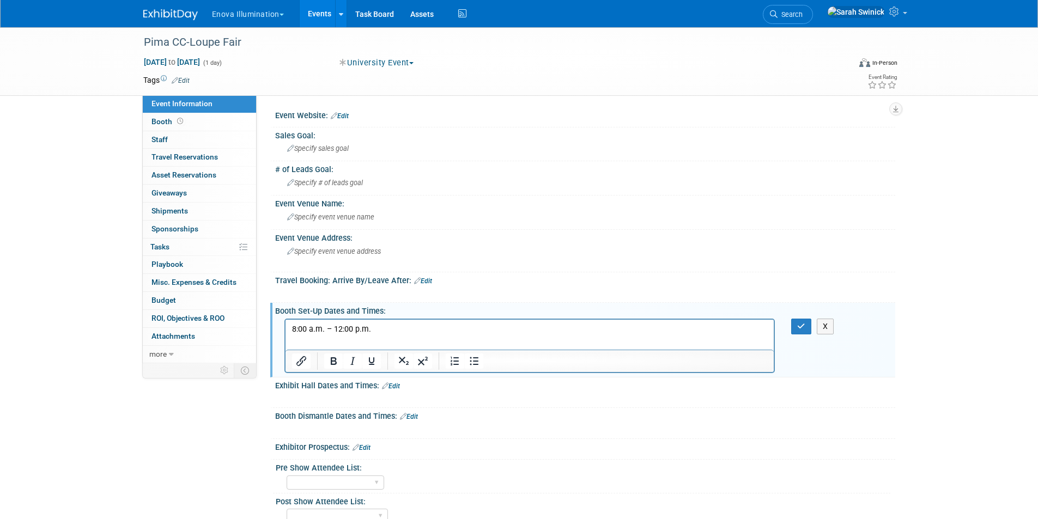
click at [394, 386] on link "Edit" at bounding box center [391, 386] width 18 height 8
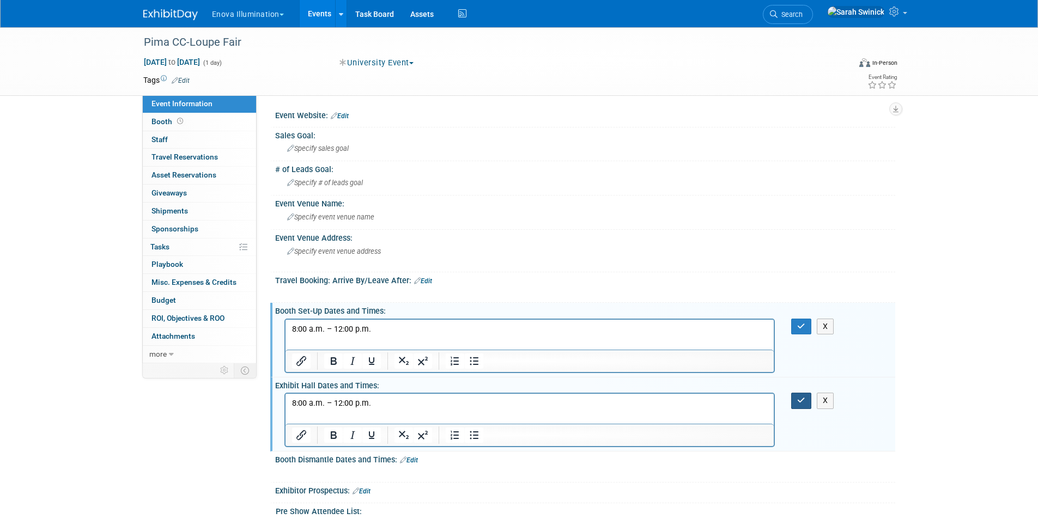
drag, startPoint x: 804, startPoint y: 405, endPoint x: 783, endPoint y: 400, distance: 21.3
click at [801, 404] on button "button" at bounding box center [801, 401] width 20 height 16
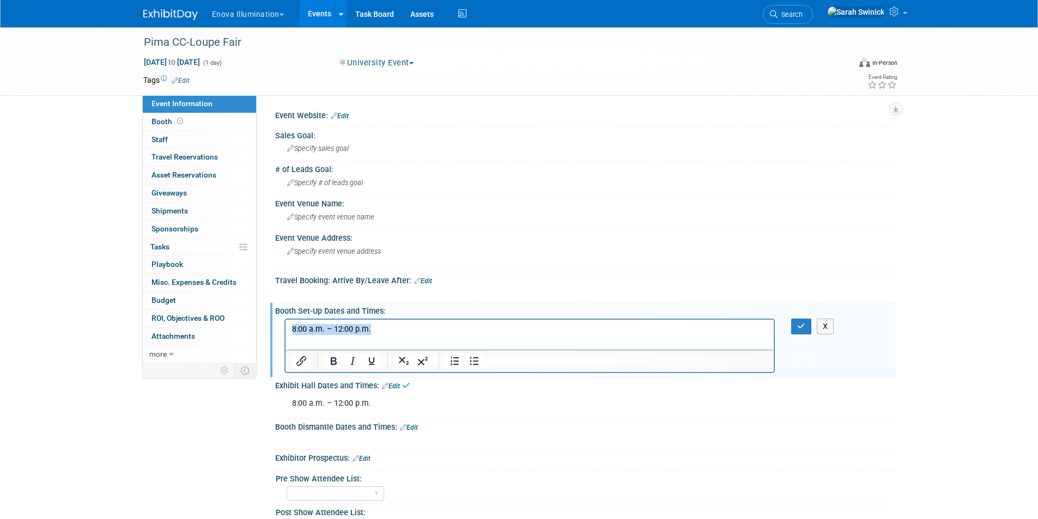
drag, startPoint x: 431, startPoint y: 326, endPoint x: 182, endPoint y: 317, distance: 248.6
click at [285, 319] on html "8:00 a.m. – 12:00 p.m." at bounding box center [529, 326] width 489 height 15
click at [307, 326] on p "7:30-set up?" at bounding box center [529, 329] width 476 height 11
click at [792, 327] on button "button" at bounding box center [801, 327] width 20 height 16
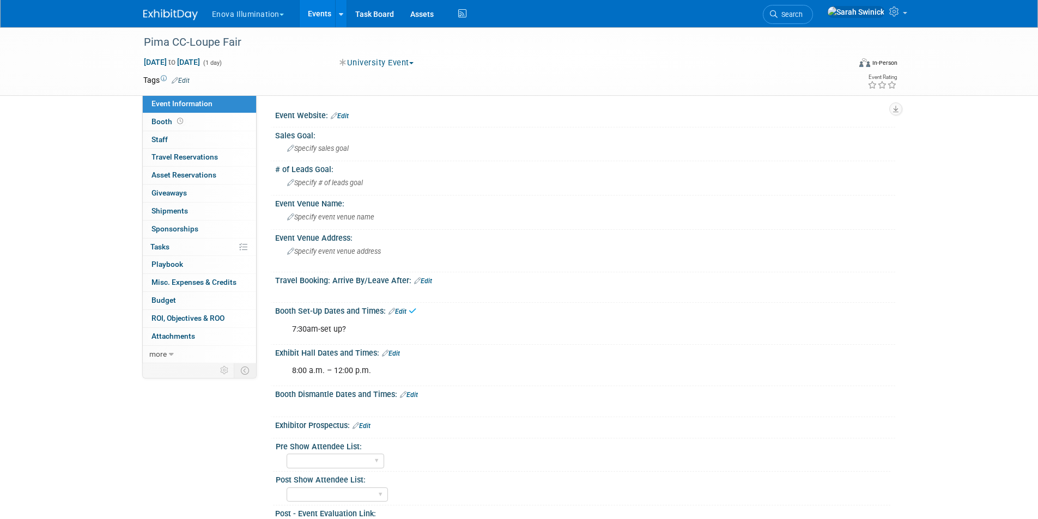
click at [406, 312] on link "Edit" at bounding box center [397, 312] width 18 height 8
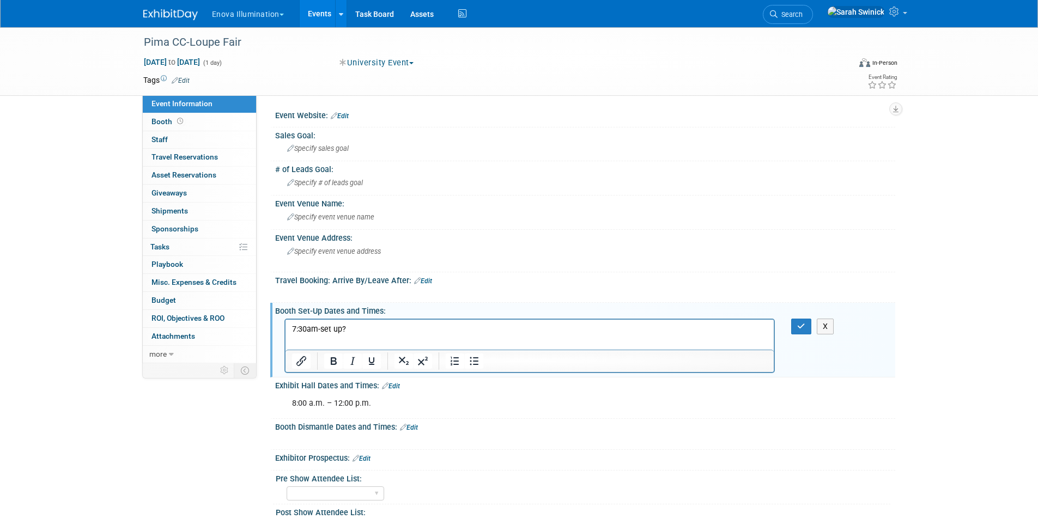
click at [295, 329] on p "7:30am-set up?" at bounding box center [529, 329] width 476 height 11
click at [800, 324] on icon "button" at bounding box center [801, 326] width 8 height 8
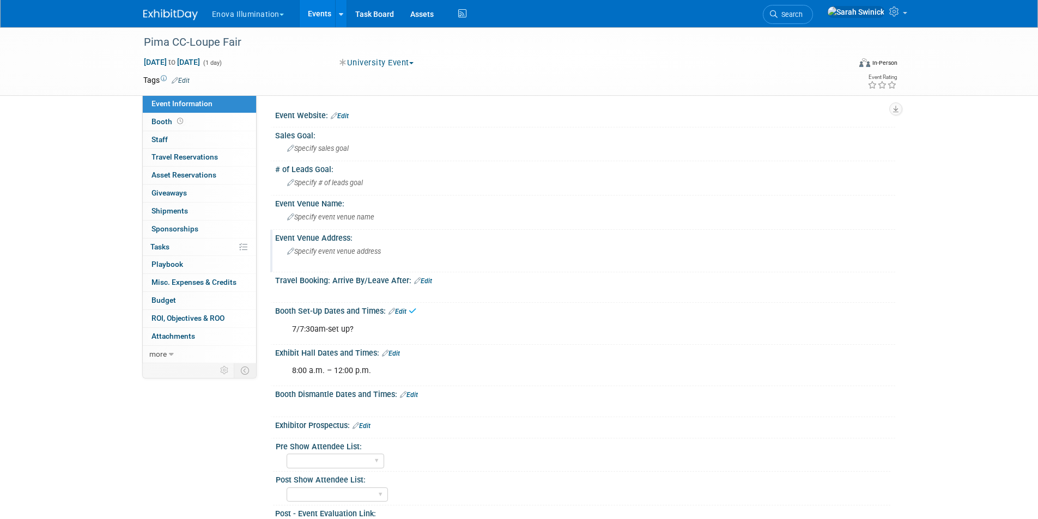
click at [382, 255] on div "Specify event venue address" at bounding box center [404, 255] width 242 height 25
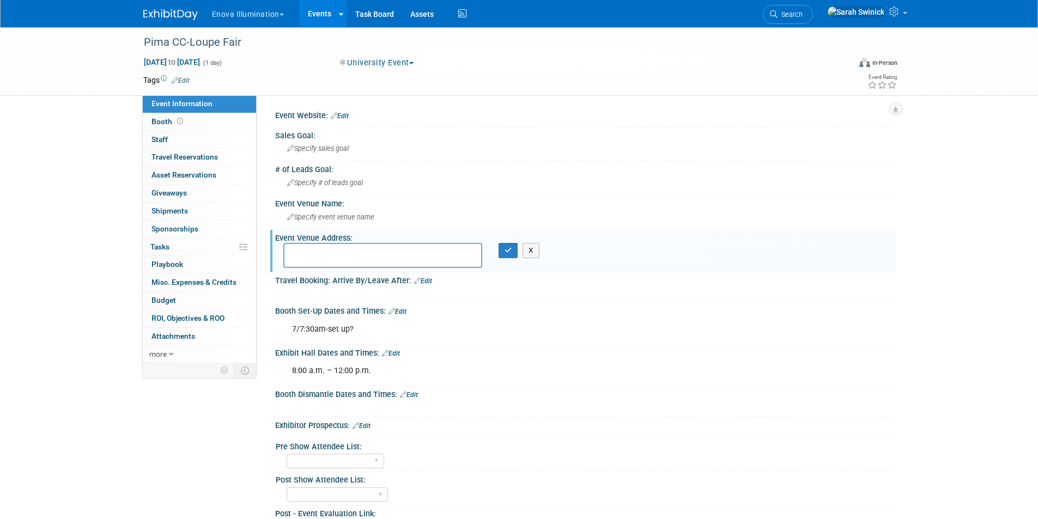
paste textarea "[STREET_ADDRESS][PERSON_NAME]"
type textarea "[STREET_ADDRESS][PERSON_NAME]"
drag, startPoint x: 506, startPoint y: 246, endPoint x: 470, endPoint y: 233, distance: 39.0
click at [505, 247] on icon "button" at bounding box center [508, 250] width 8 height 7
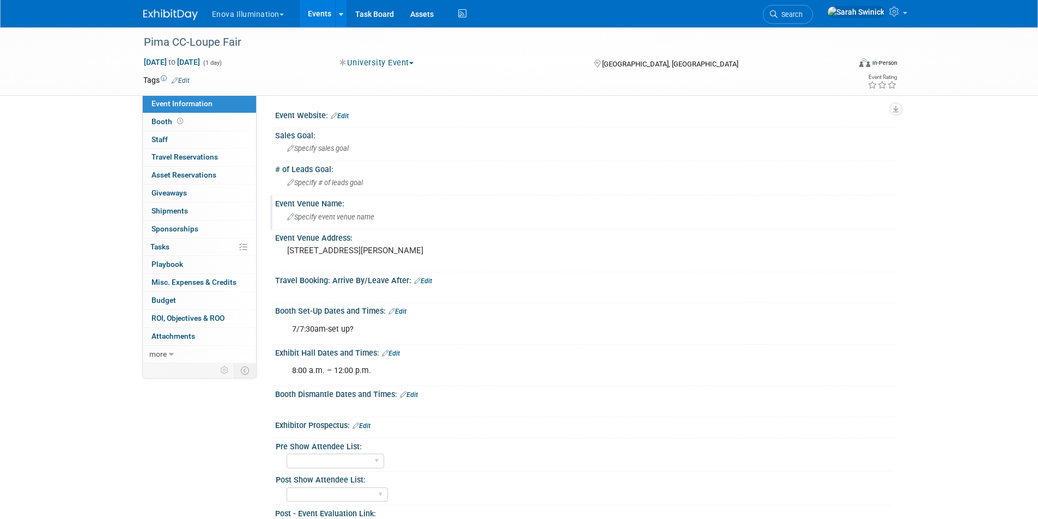
click at [461, 220] on div "Specify event venue name" at bounding box center [585, 217] width 604 height 17
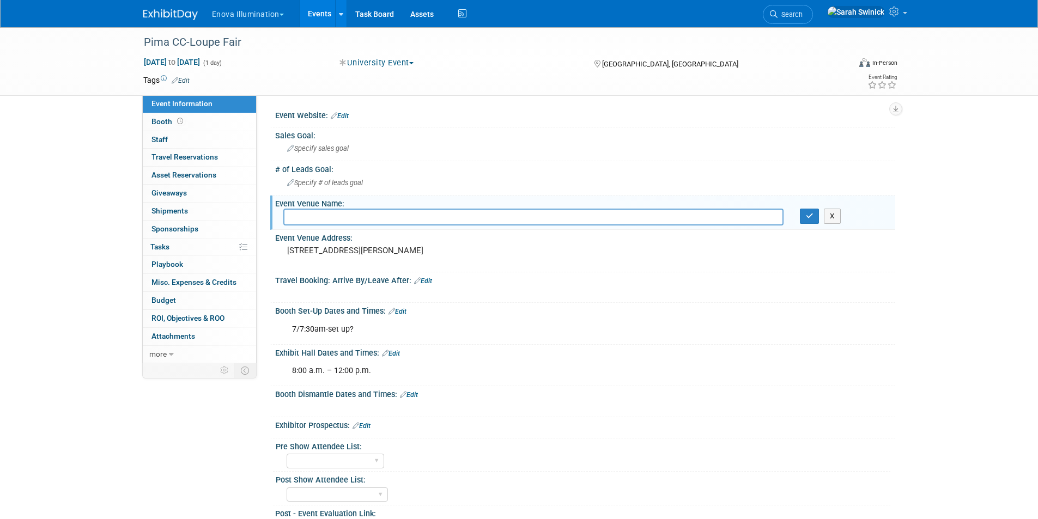
paste input "Pima Community College"
type input "Pima Community College - Hygiene"
drag, startPoint x: 815, startPoint y: 216, endPoint x: 809, endPoint y: 214, distance: 7.1
click at [815, 217] on button "button" at bounding box center [810, 216] width 20 height 15
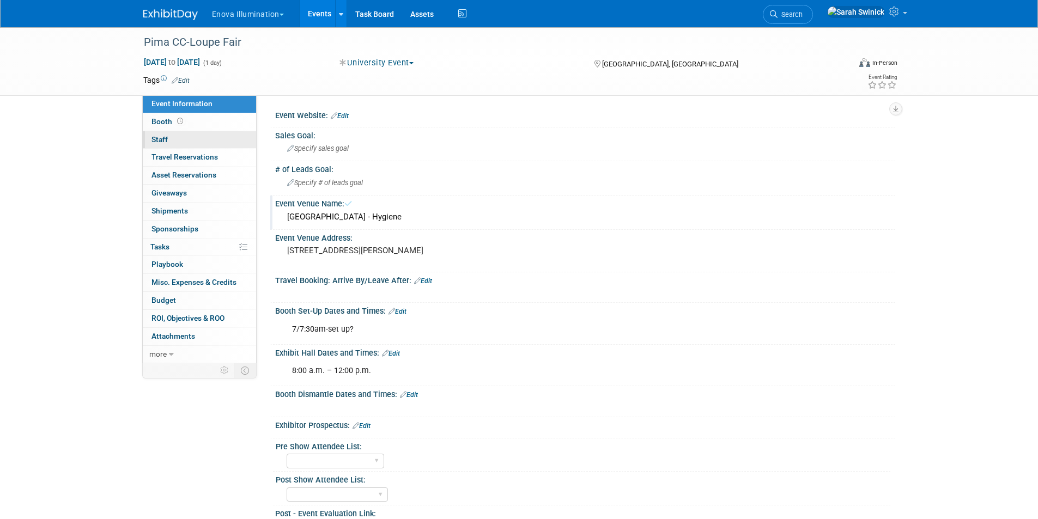
click at [205, 136] on link "0 Staff 0" at bounding box center [199, 139] width 113 height 17
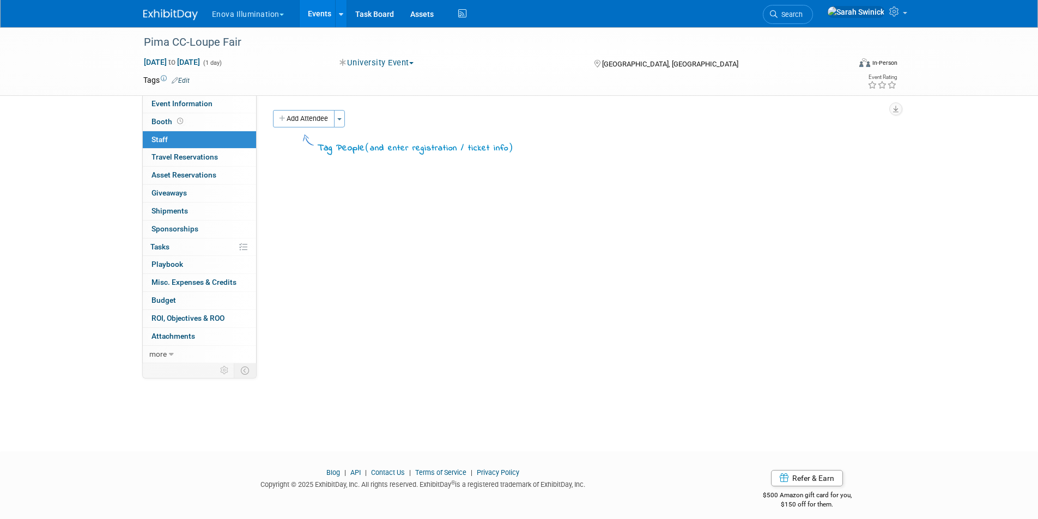
click at [301, 120] on button "Add Attendee" at bounding box center [304, 118] width 62 height 17
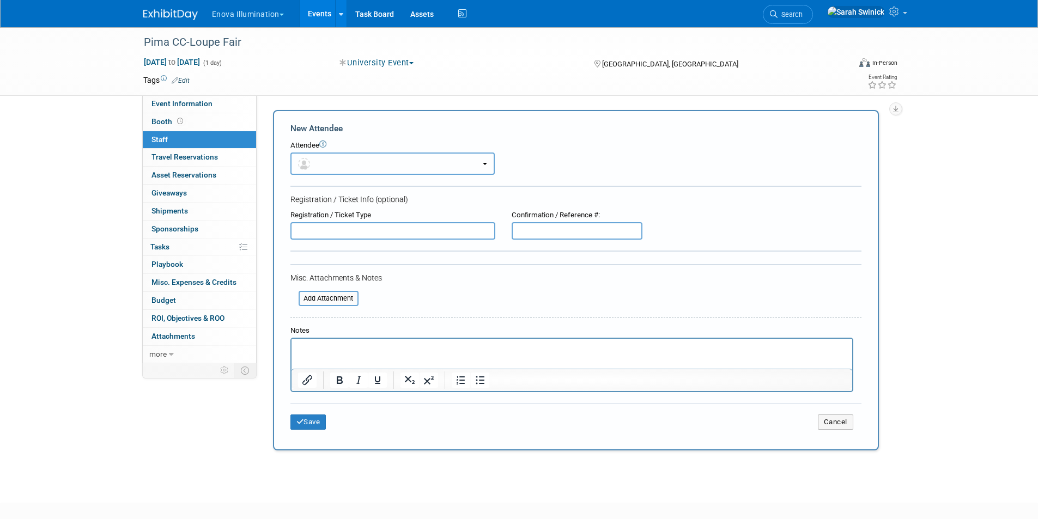
drag, startPoint x: 463, startPoint y: 171, endPoint x: 440, endPoint y: 180, distance: 25.4
click at [463, 171] on button "button" at bounding box center [392, 164] width 204 height 22
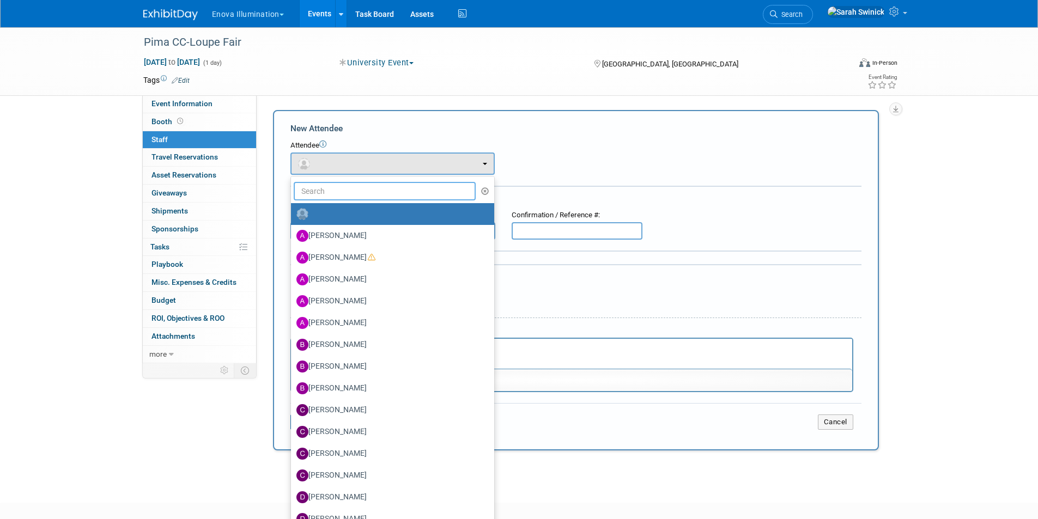
click at [392, 199] on input "text" at bounding box center [385, 191] width 182 height 19
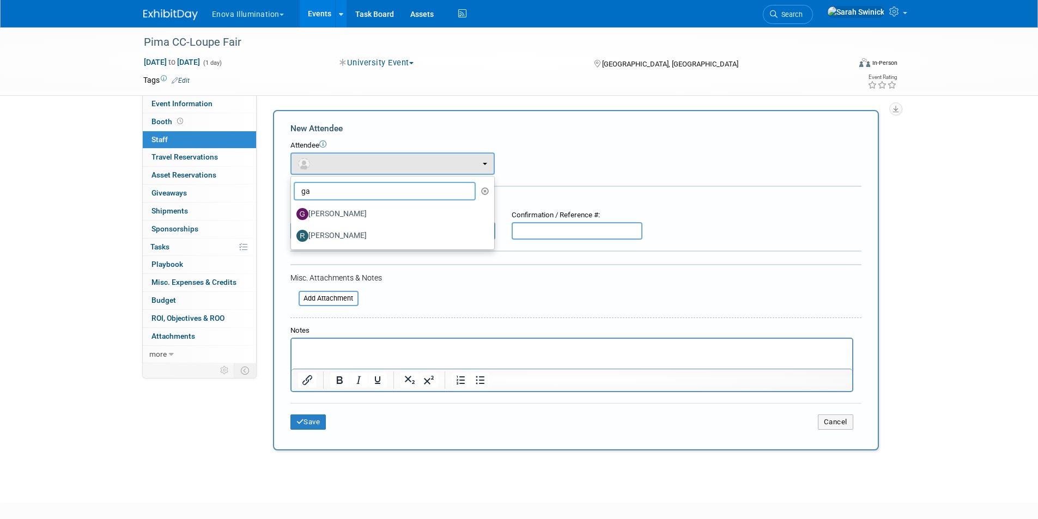
type input "ga"
click at [397, 208] on label "[PERSON_NAME]" at bounding box center [389, 213] width 187 height 17
click at [293, 209] on input "[PERSON_NAME]" at bounding box center [288, 212] width 7 height 7
select select "f4572cca-04d8-4aa6-be97-ce21aac202b6"
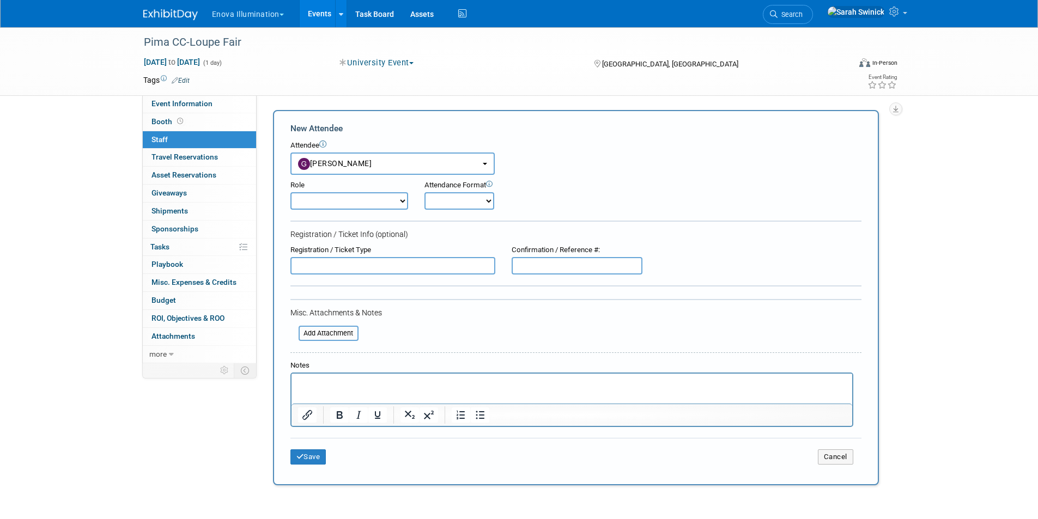
click at [331, 457] on td "Save" at bounding box center [385, 456] width 190 height 15
click at [325, 455] on button "Save" at bounding box center [308, 456] width 36 height 15
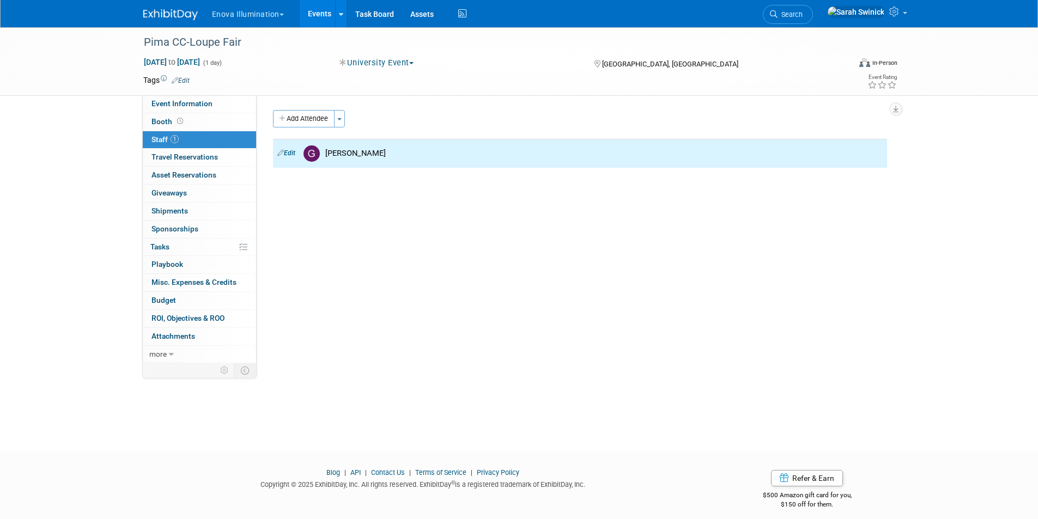
click at [232, 95] on div "Pima CC-Loupe Fair Sep 17, 2025 to Sep 17, 2025 (1 day) Sep 17, 2025 to Sep 17,…" at bounding box center [519, 61] width 1038 height 69
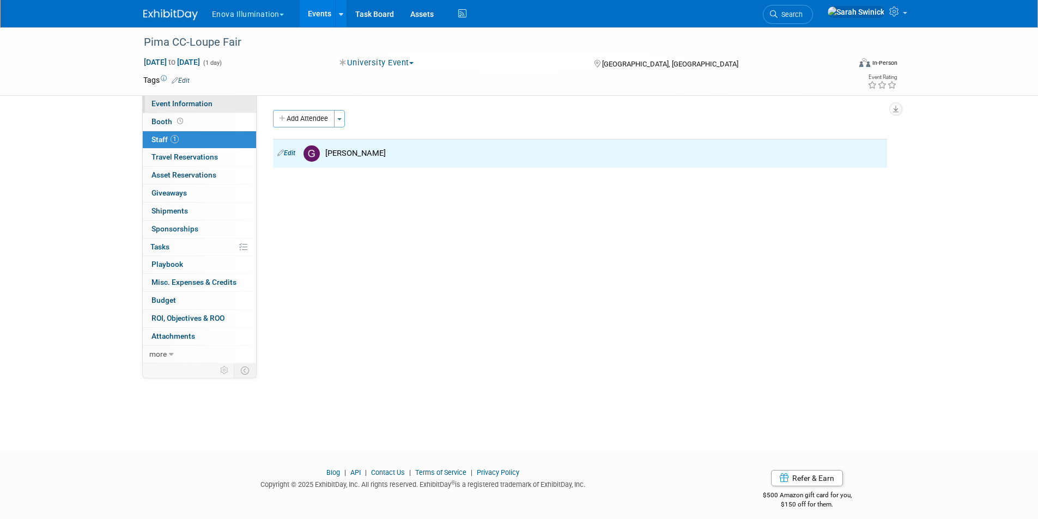
click at [233, 101] on link "Event Information" at bounding box center [199, 103] width 113 height 17
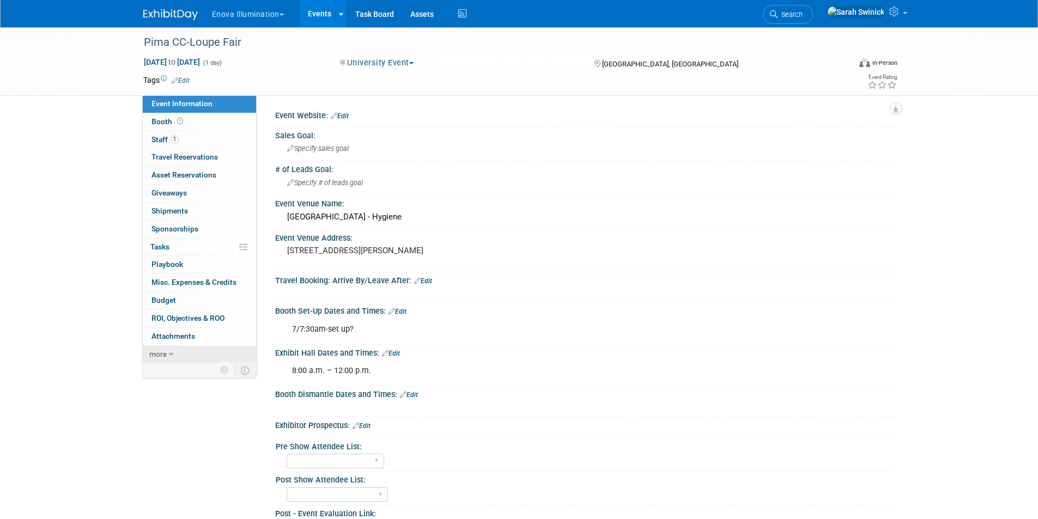
click at [168, 349] on link "more" at bounding box center [199, 354] width 113 height 17
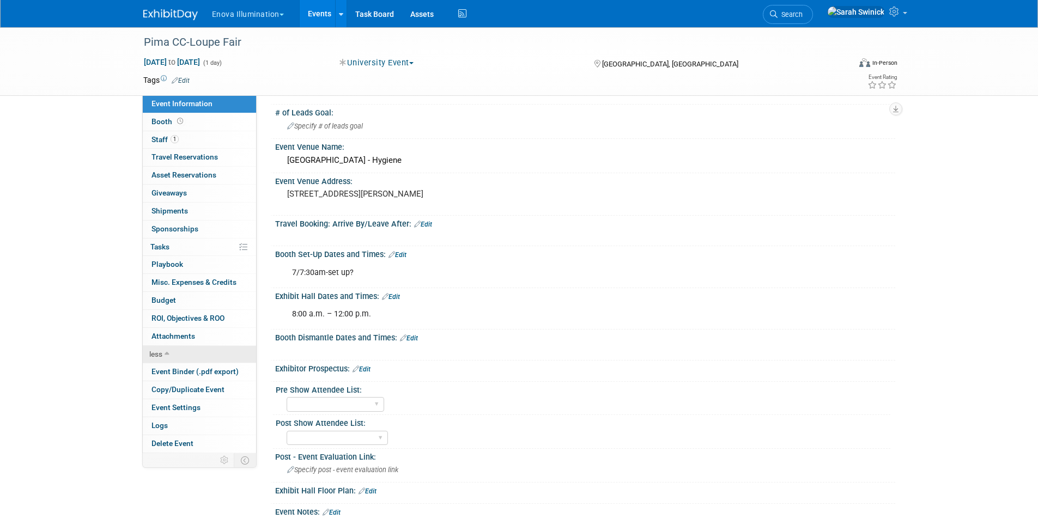
scroll to position [109, 0]
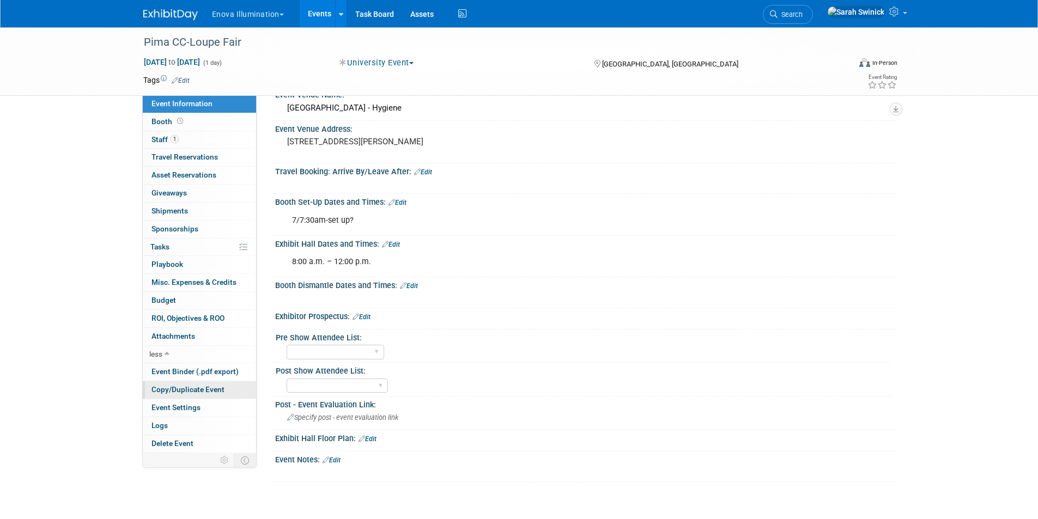
click at [209, 386] on span "Copy/Duplicate Event" at bounding box center [187, 389] width 73 height 9
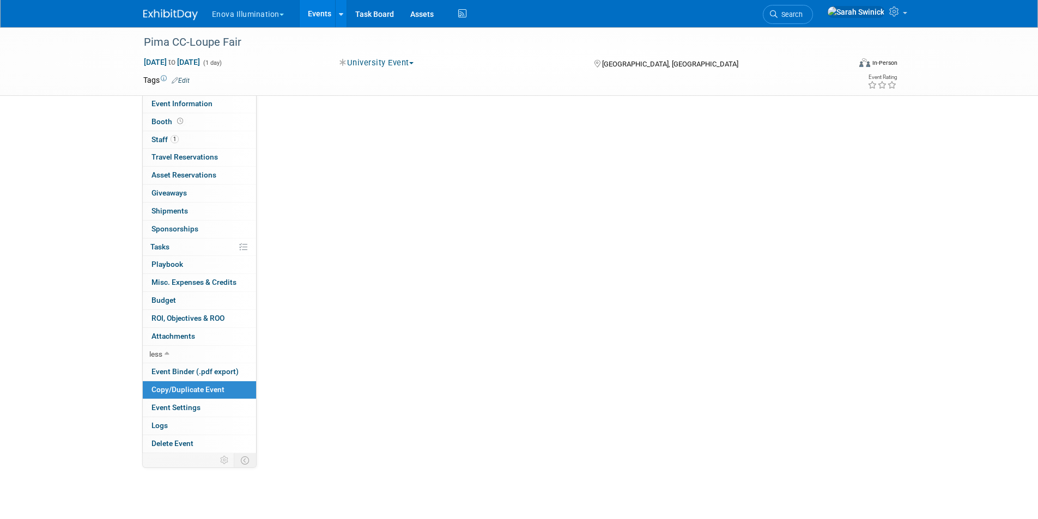
scroll to position [0, 0]
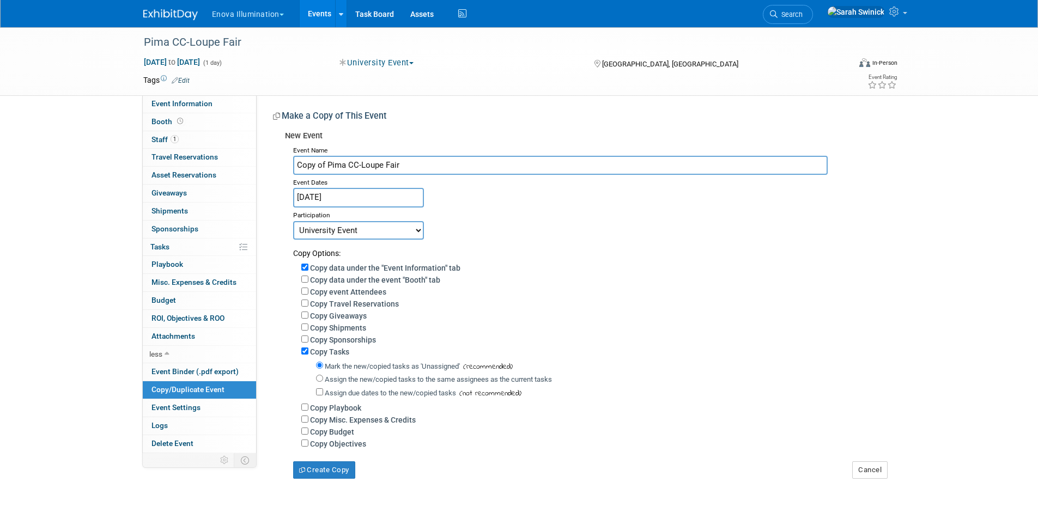
click at [366, 174] on input "Copy of Pima CC-Loupe Fair" at bounding box center [560, 165] width 534 height 19
drag, startPoint x: 326, startPoint y: 163, endPoint x: 229, endPoint y: 162, distance: 97.0
click at [228, 163] on div "Event Information Event Info Booth Booth 1 Staff 1 Staff 0 Travel Reservations …" at bounding box center [519, 253] width 768 height 452
drag, startPoint x: 370, startPoint y: 161, endPoint x: 343, endPoint y: 137, distance: 36.7
click at [338, 145] on div "Event Name Pima CC-Loupe Fair Event Dates Sep 17, 2025 Duplicate Event Warning …" at bounding box center [586, 311] width 602 height 336
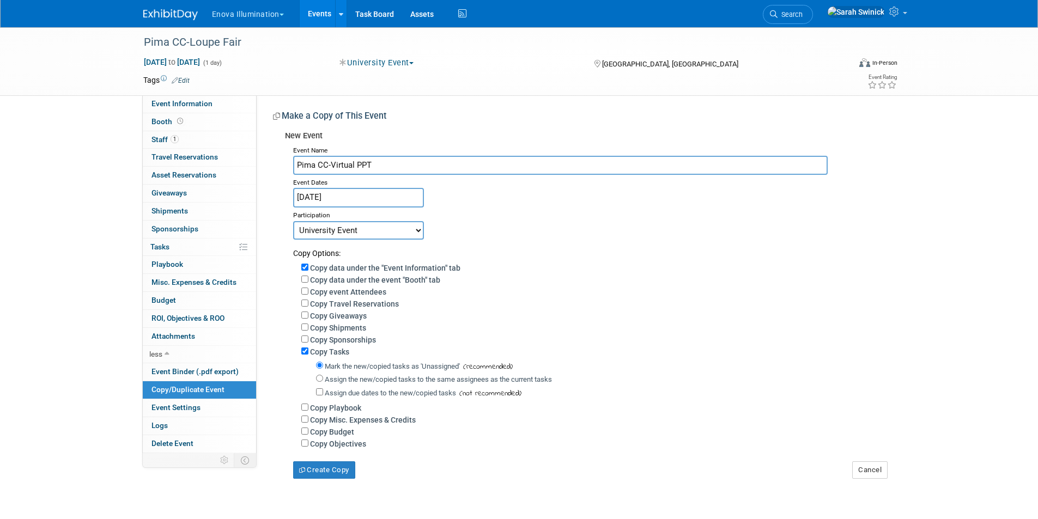
type input "Pima CC-Virtual PPT"
click at [318, 194] on input "Sep 17, 2025" at bounding box center [358, 197] width 131 height 19
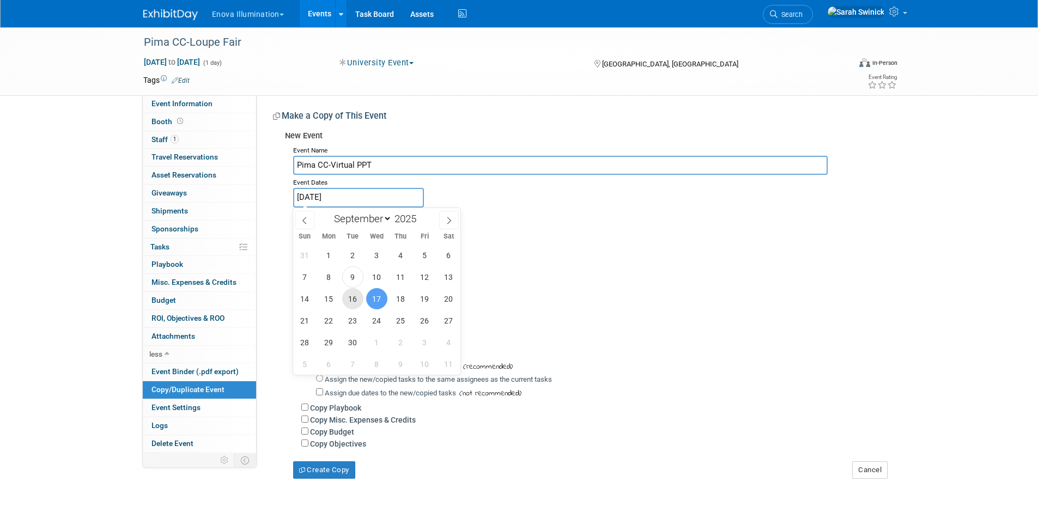
click at [352, 299] on span "16" at bounding box center [352, 298] width 21 height 21
type input "Sep 16, 2025"
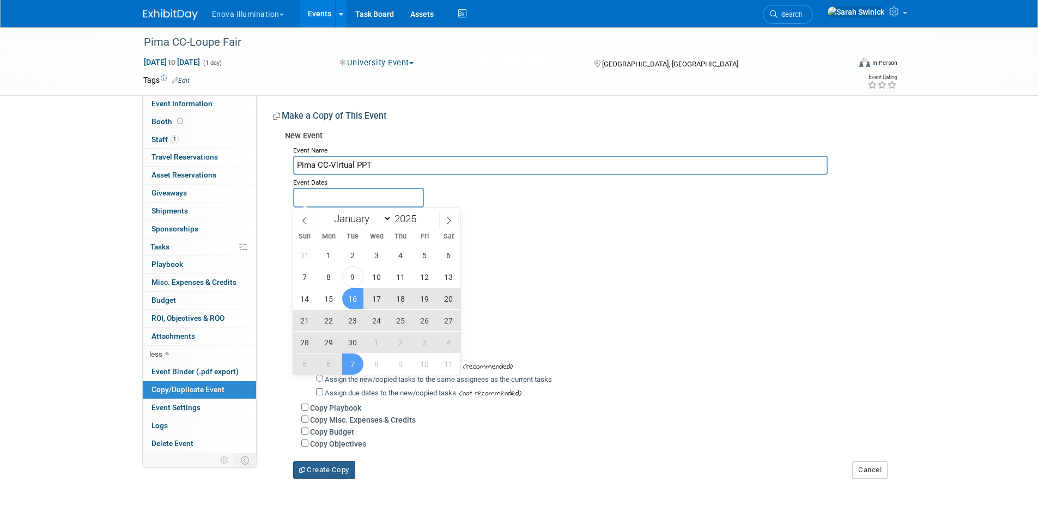
click at [314, 478] on button "Create Copy" at bounding box center [324, 469] width 62 height 17
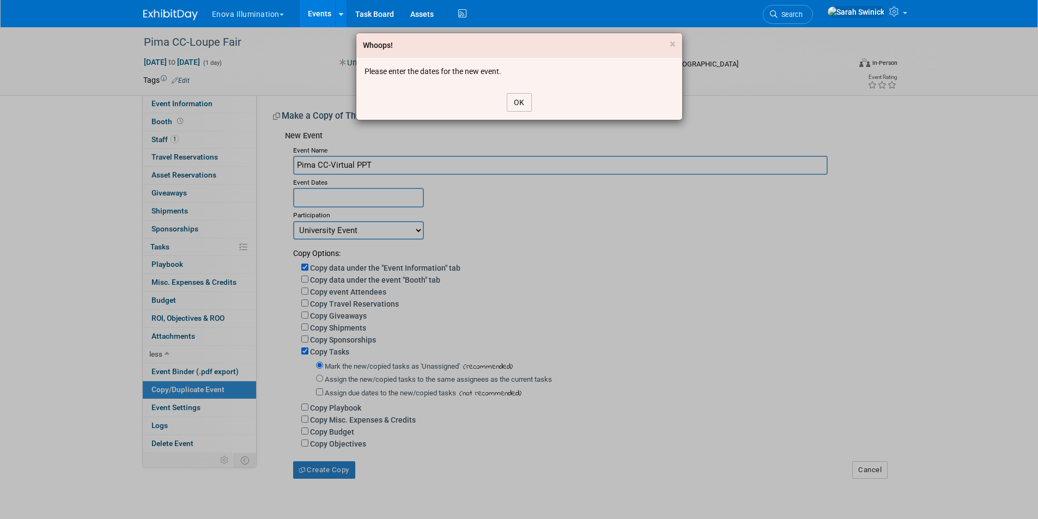
drag, startPoint x: 521, startPoint y: 100, endPoint x: 445, endPoint y: 128, distance: 80.7
click at [520, 102] on button "OK" at bounding box center [519, 102] width 25 height 19
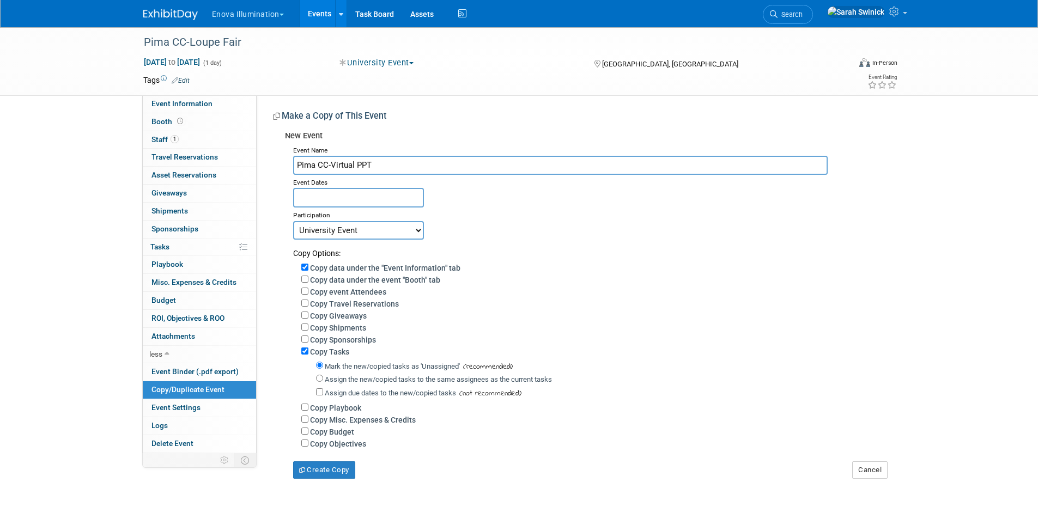
click at [335, 195] on input "text" at bounding box center [358, 197] width 131 height 19
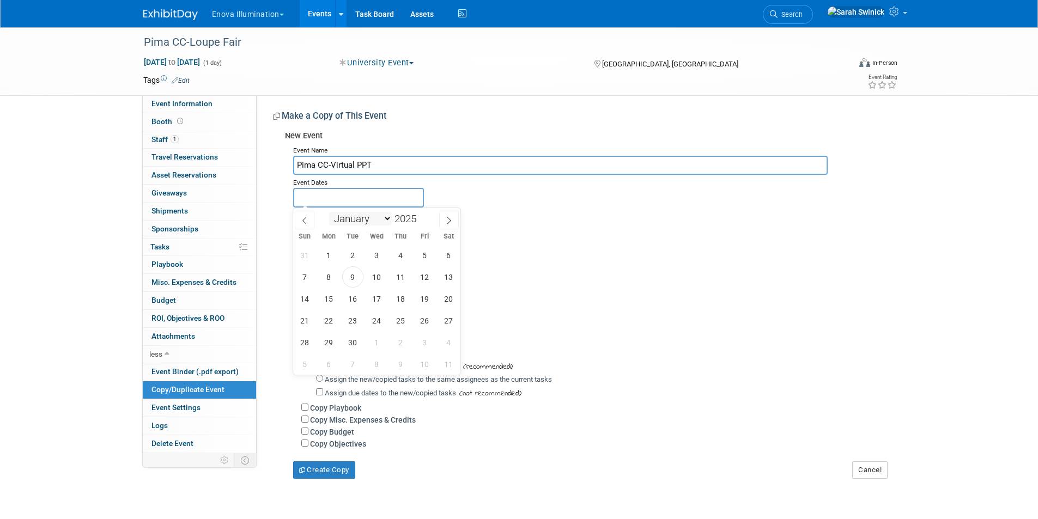
click at [381, 219] on select "January February March April May June July August September October November De…" at bounding box center [360, 219] width 63 height 14
select select "9"
click at [329, 212] on select "January February March April May June July August September October November De…" at bounding box center [360, 219] width 63 height 14
click at [404, 302] on span "16" at bounding box center [400, 298] width 21 height 21
type input "[DATE]"
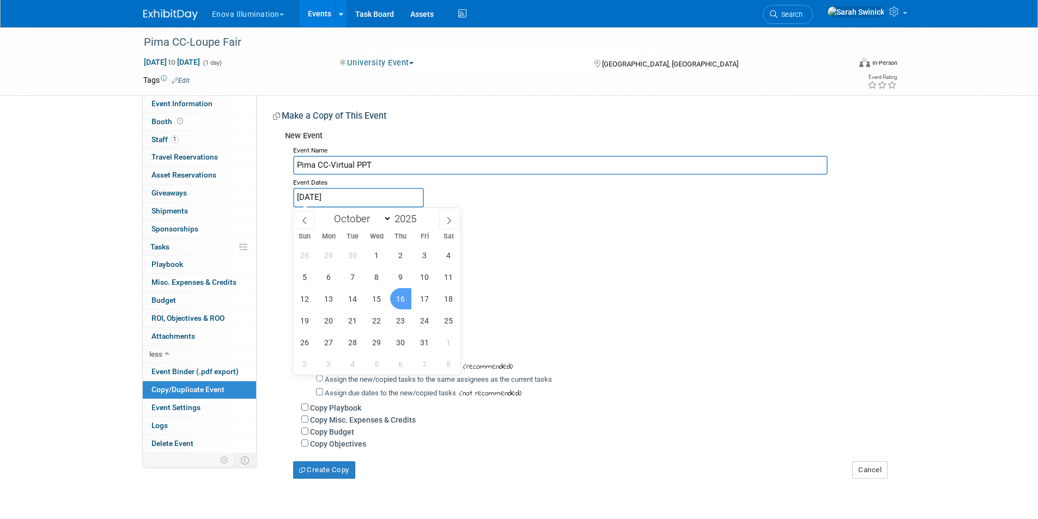
click at [404, 302] on span "16" at bounding box center [400, 298] width 21 height 21
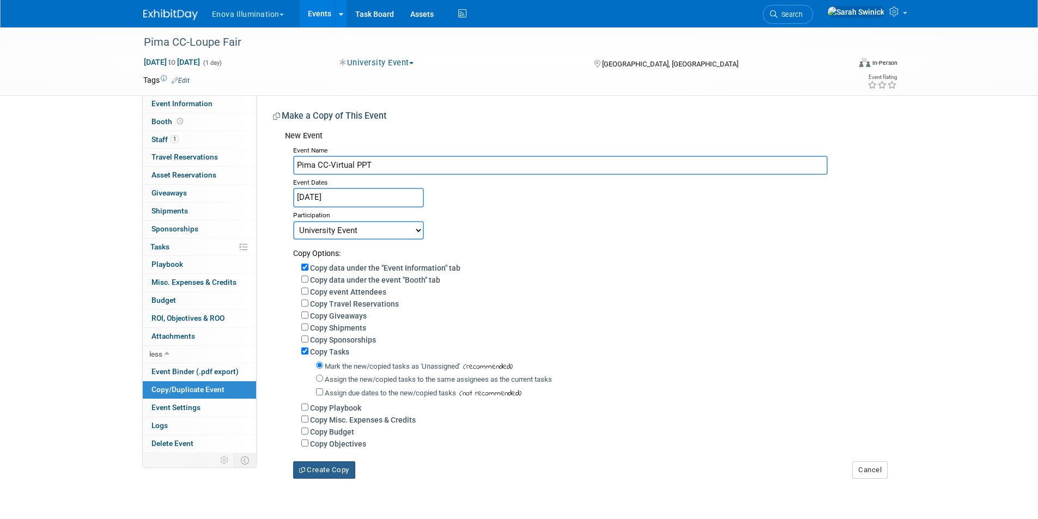
click at [341, 479] on button "Create Copy" at bounding box center [324, 469] width 62 height 17
click at [184, 13] on img at bounding box center [170, 14] width 54 height 11
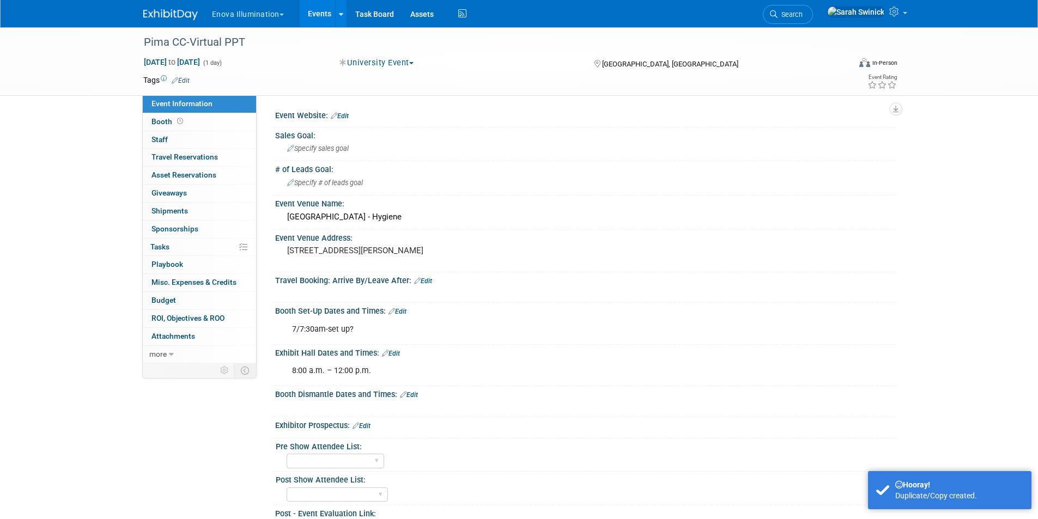
click at [378, 372] on div "8:00 a.m. – 12:00 p.m." at bounding box center [529, 371] width 491 height 22
click at [396, 357] on link "Edit" at bounding box center [391, 354] width 18 height 8
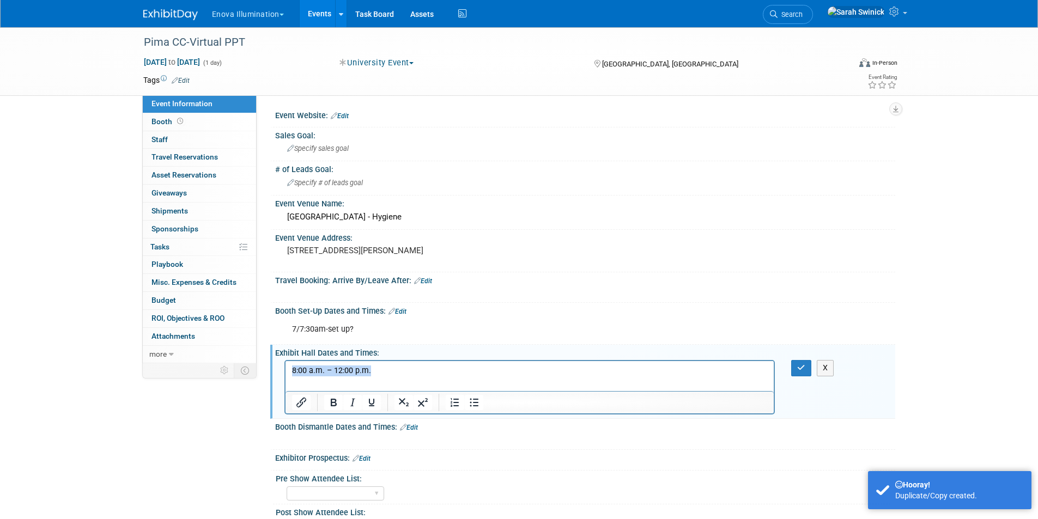
drag, startPoint x: 390, startPoint y: 370, endPoint x: 239, endPoint y: 347, distance: 152.7
click at [285, 361] on html "8:00 a.m. – 12:00 p.m." at bounding box center [529, 368] width 489 height 15
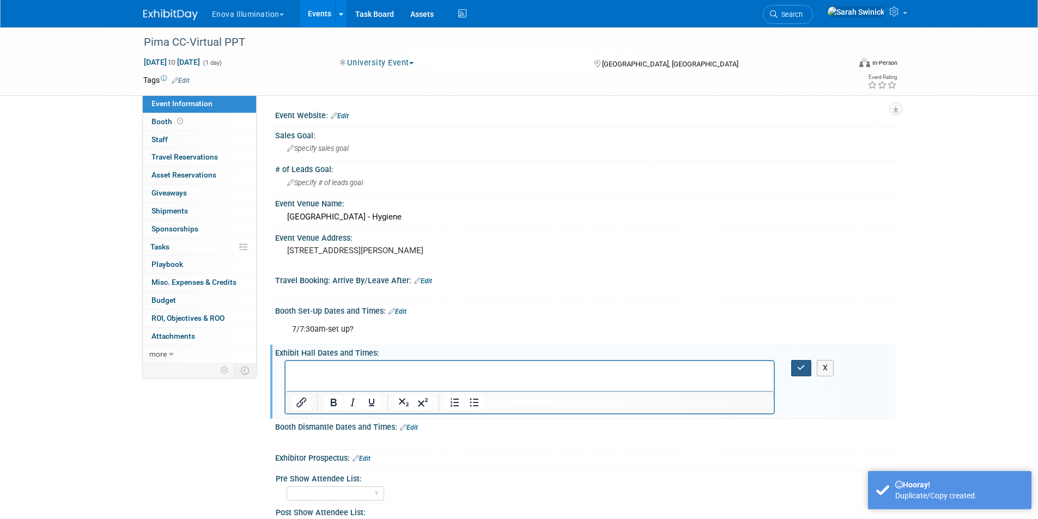
drag, startPoint x: 799, startPoint y: 370, endPoint x: 698, endPoint y: 350, distance: 103.4
click at [793, 368] on button "button" at bounding box center [801, 368] width 20 height 16
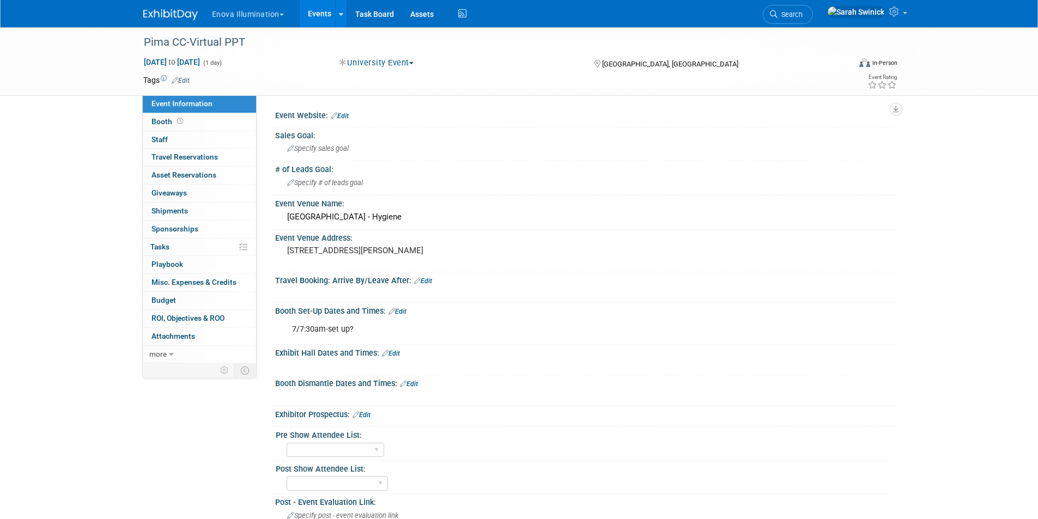
click at [377, 319] on div "7/7:30am-set up?" at bounding box center [529, 330] width 491 height 22
click at [404, 313] on link "Edit" at bounding box center [397, 312] width 18 height 8
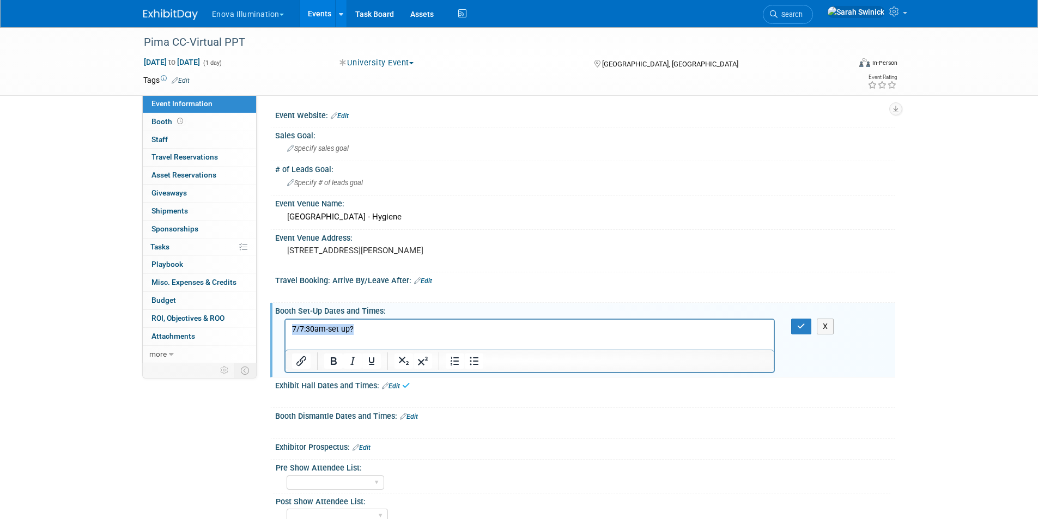
drag, startPoint x: 686, startPoint y: 635, endPoint x: 436, endPoint y: 321, distance: 401.6
click at [285, 319] on html "7/7:30am-set up?" at bounding box center [529, 326] width 489 height 15
click at [798, 322] on icon "button" at bounding box center [801, 326] width 8 height 8
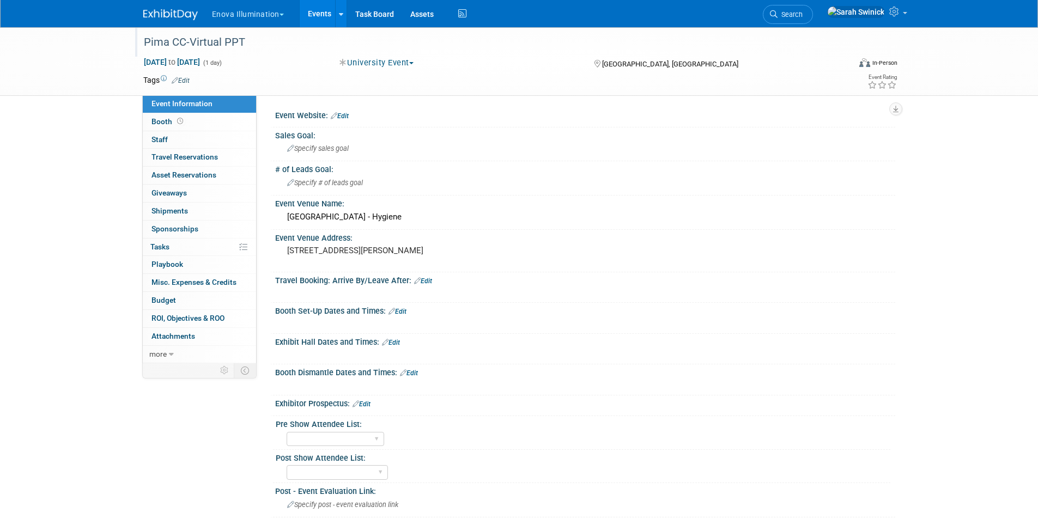
click at [248, 40] on div "Pima CC-Virtual PPT" at bounding box center [486, 43] width 693 height 20
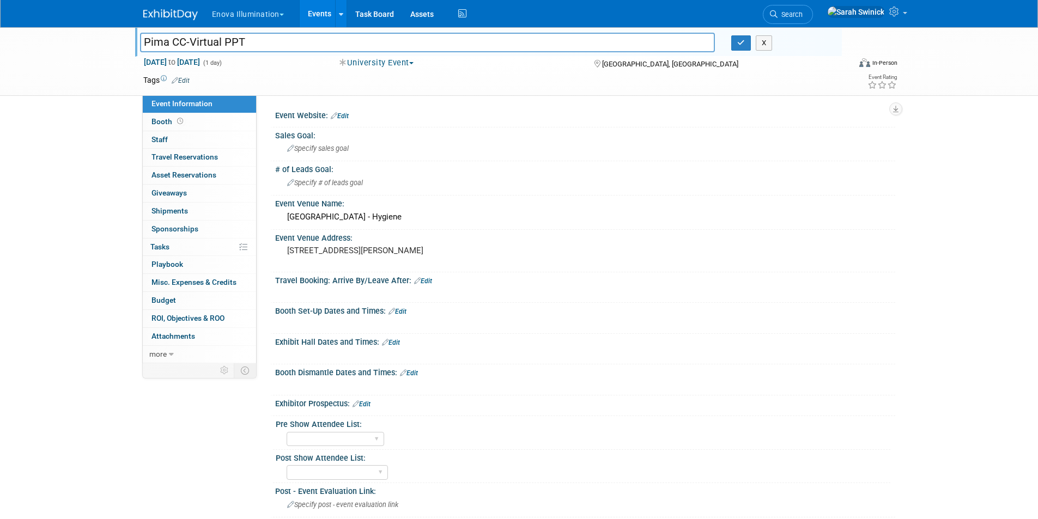
drag, startPoint x: 267, startPoint y: 42, endPoint x: 191, endPoint y: 29, distance: 77.9
click at [191, 29] on div "Pima CC-Virtual PPT Pima CC-Virtual PPT X" at bounding box center [488, 41] width 707 height 29
type input "Pima CC-L&L"
drag, startPoint x: 393, startPoint y: 340, endPoint x: 399, endPoint y: 343, distance: 6.6
click at [394, 340] on link "Edit" at bounding box center [391, 343] width 18 height 8
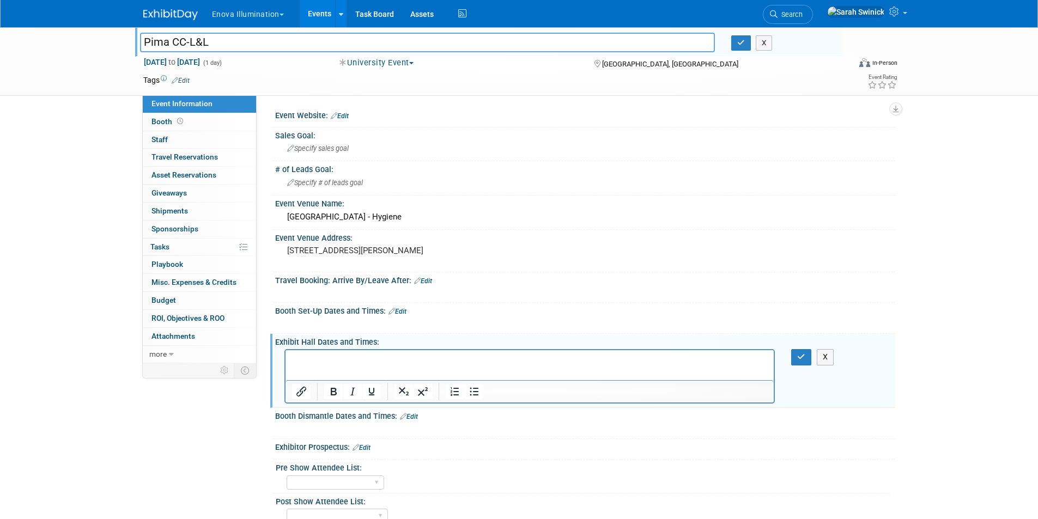
click at [381, 366] on html at bounding box center [529, 357] width 489 height 15
drag, startPoint x: 801, startPoint y: 357, endPoint x: 708, endPoint y: 349, distance: 94.1
click at [801, 358] on icon "button" at bounding box center [801, 357] width 8 height 8
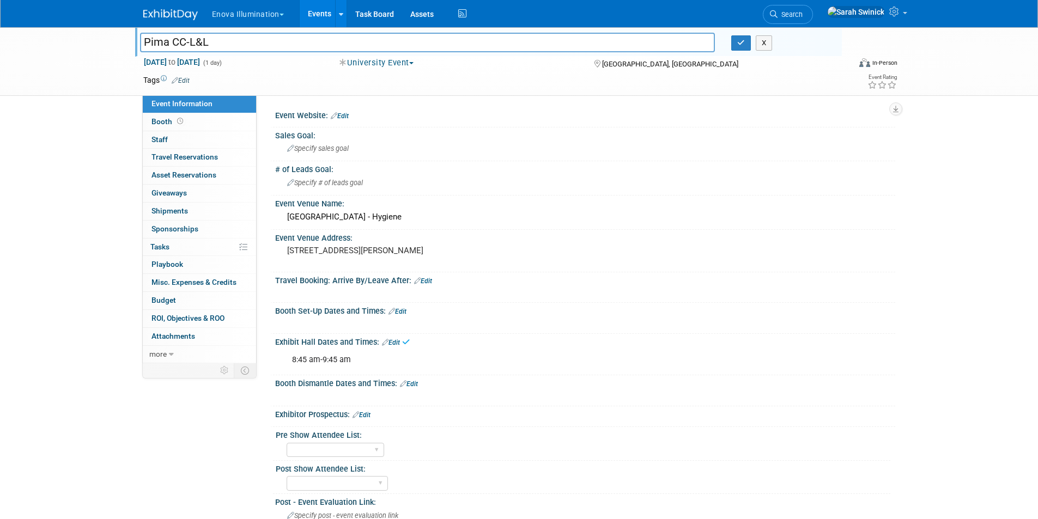
click at [407, 307] on div "Booth Set-Up Dates and Times: Edit" at bounding box center [585, 310] width 620 height 14
click at [405, 313] on link "Edit" at bounding box center [397, 312] width 18 height 8
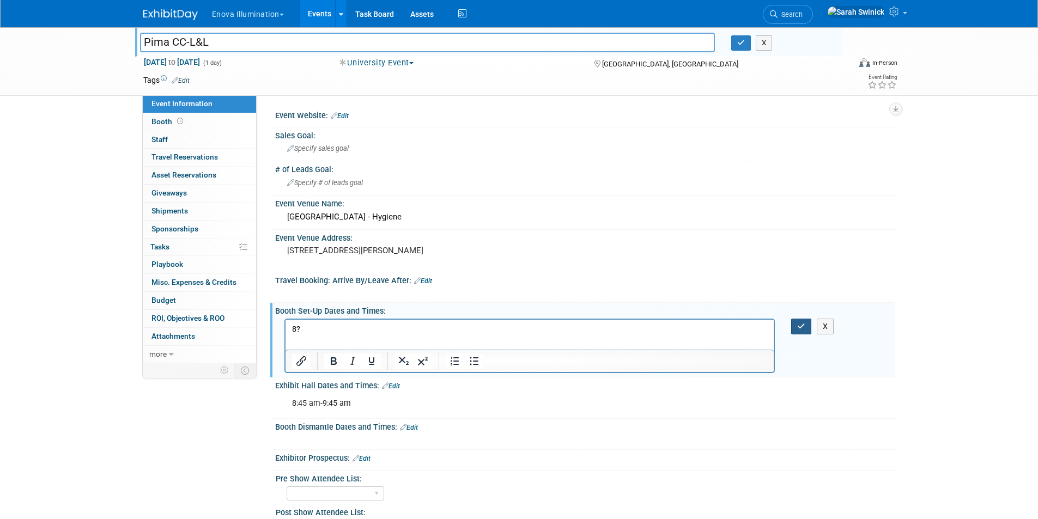
drag, startPoint x: 800, startPoint y: 325, endPoint x: 791, endPoint y: 334, distance: 12.7
click at [800, 326] on icon "button" at bounding box center [801, 326] width 8 height 8
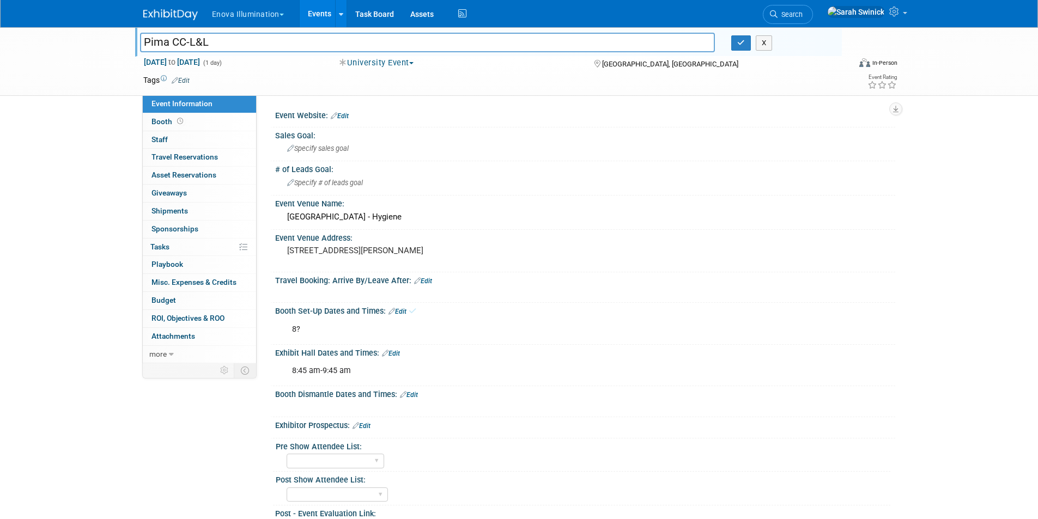
click at [393, 354] on link "Edit" at bounding box center [391, 354] width 18 height 8
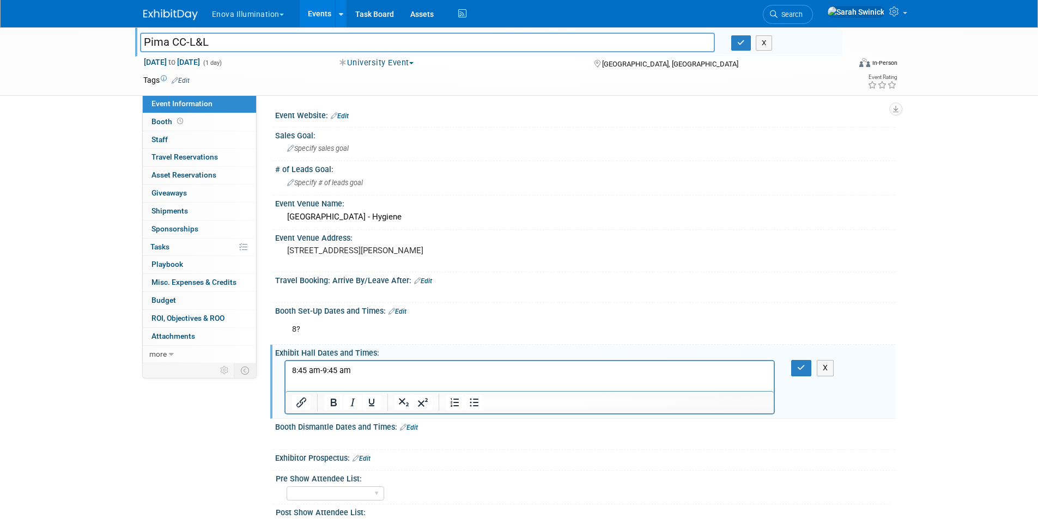
click at [375, 376] on html "8:45 am-9:45 am" at bounding box center [529, 368] width 489 height 15
drag, startPoint x: 800, startPoint y: 371, endPoint x: 642, endPoint y: 407, distance: 161.5
click at [800, 374] on button "button" at bounding box center [801, 368] width 20 height 16
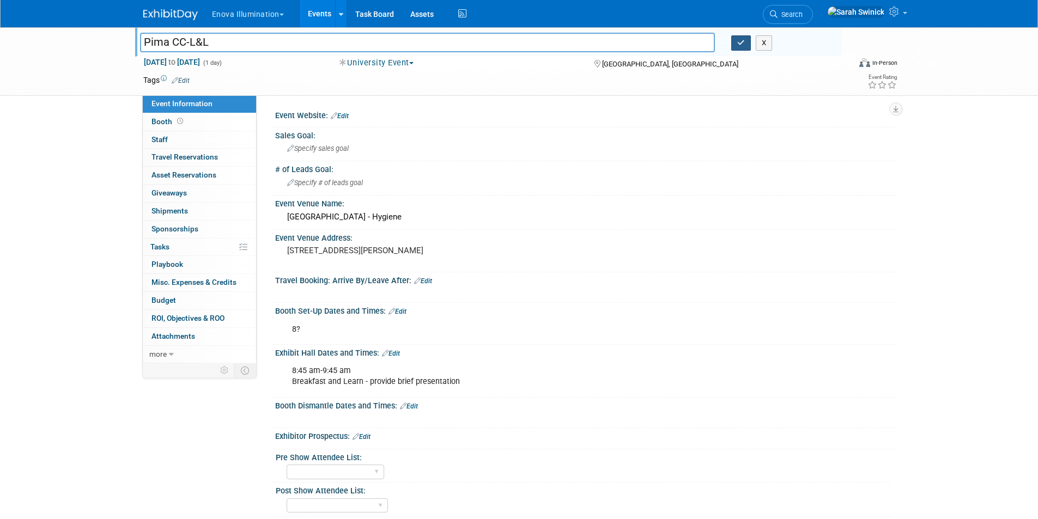
click at [740, 41] on button "button" at bounding box center [741, 42] width 20 height 15
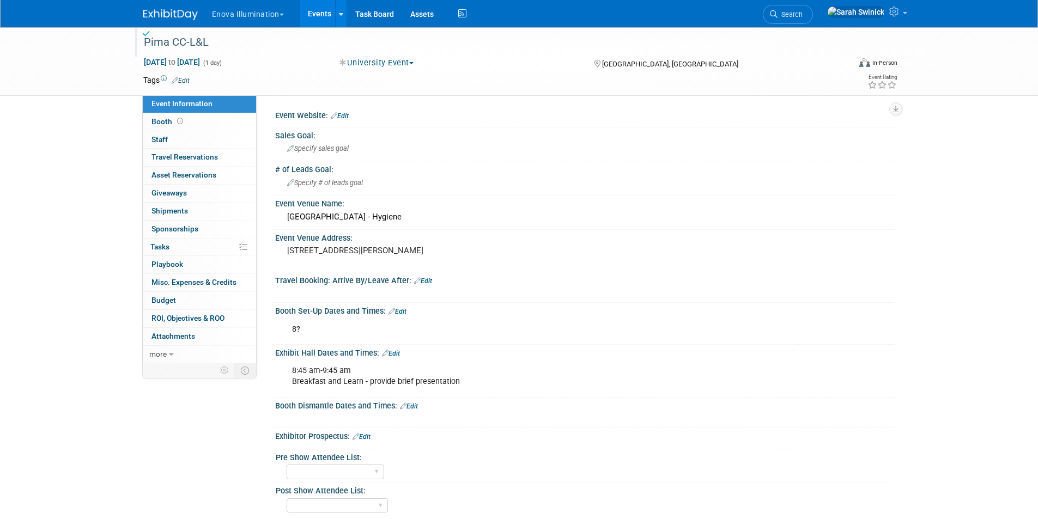
click at [395, 356] on link "Edit" at bounding box center [391, 354] width 18 height 8
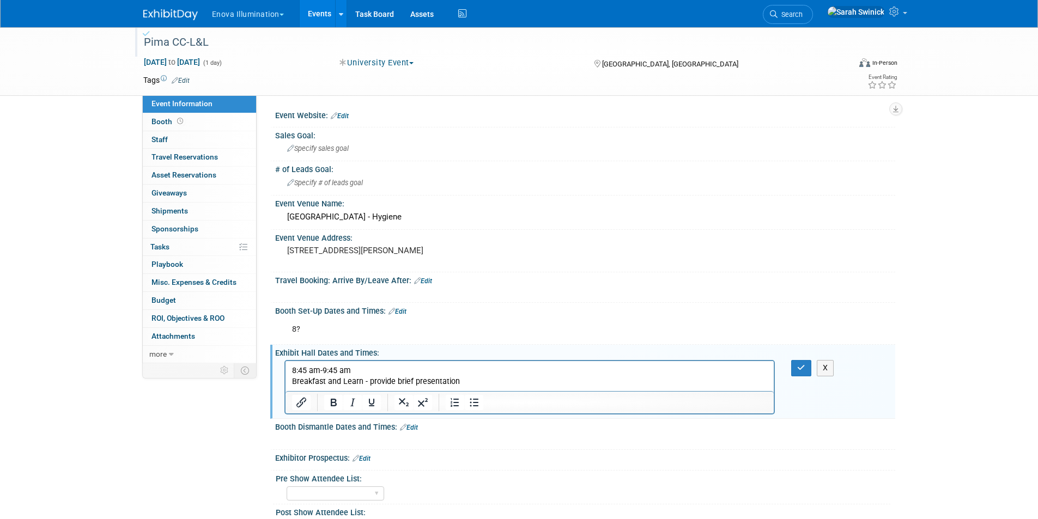
click at [480, 391] on div at bounding box center [529, 402] width 489 height 22
drag, startPoint x: 476, startPoint y: 394, endPoint x: 473, endPoint y: 399, distance: 5.9
click at [473, 387] on html "8:45 am-9:45 am Breakfast and Learn - provide brief presentation" at bounding box center [529, 374] width 489 height 26
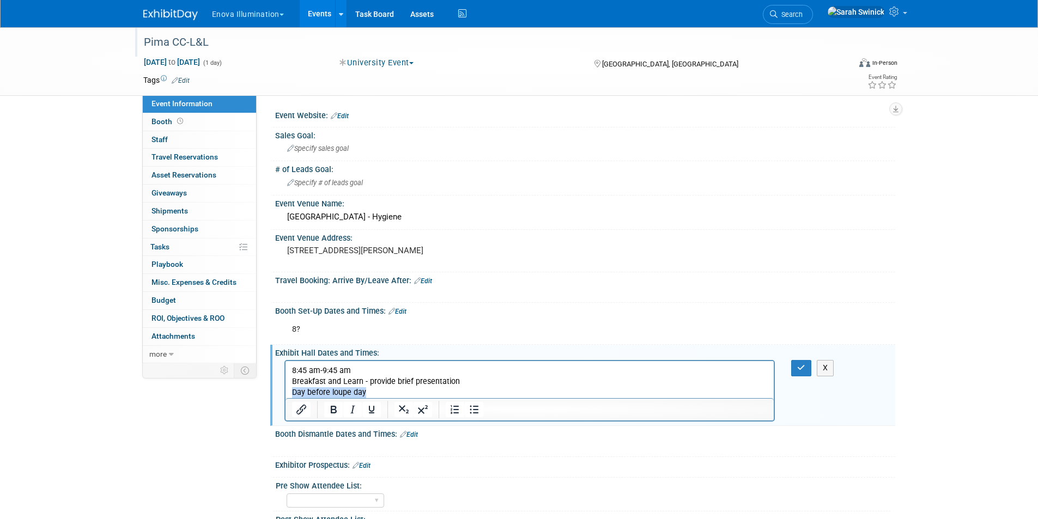
drag, startPoint x: 385, startPoint y: 387, endPoint x: 377, endPoint y: 382, distance: 9.5
click at [299, 388] on p "Day before loupe day" at bounding box center [529, 392] width 476 height 11
click at [824, 370] on button "X" at bounding box center [825, 368] width 17 height 16
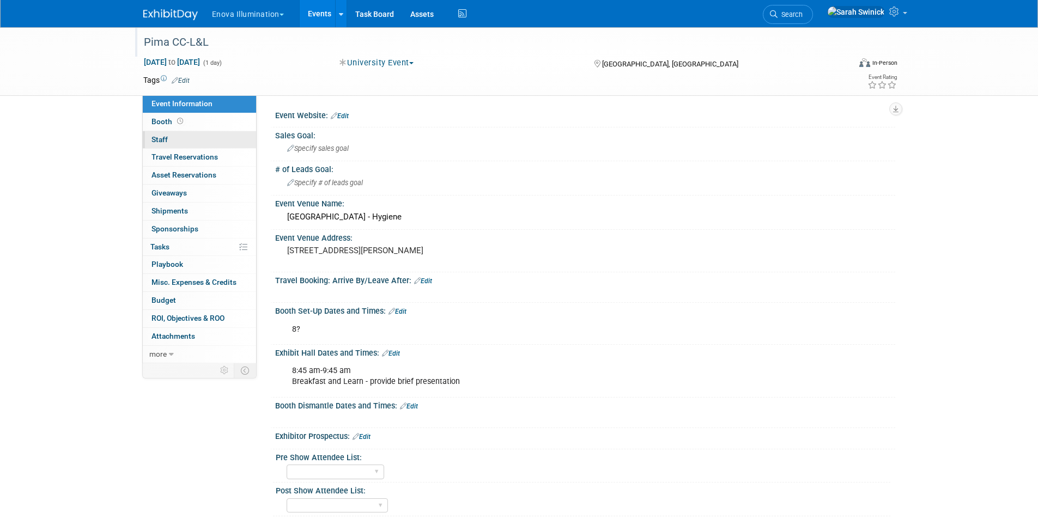
drag, startPoint x: 211, startPoint y: 133, endPoint x: 218, endPoint y: 141, distance: 10.0
click at [212, 136] on link "0 Staff 0" at bounding box center [199, 139] width 113 height 17
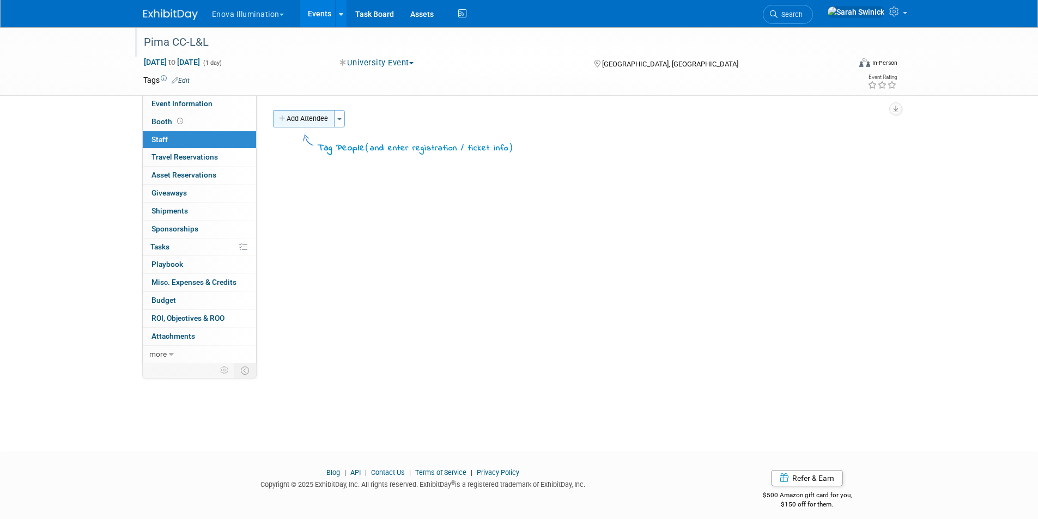
click at [316, 109] on div "Event Website: Edit Sales Goal: Specify sales goal # of Leads Goal: Specify # o…" at bounding box center [576, 229] width 638 height 268
click at [318, 121] on button "Add Attendee" at bounding box center [304, 118] width 62 height 17
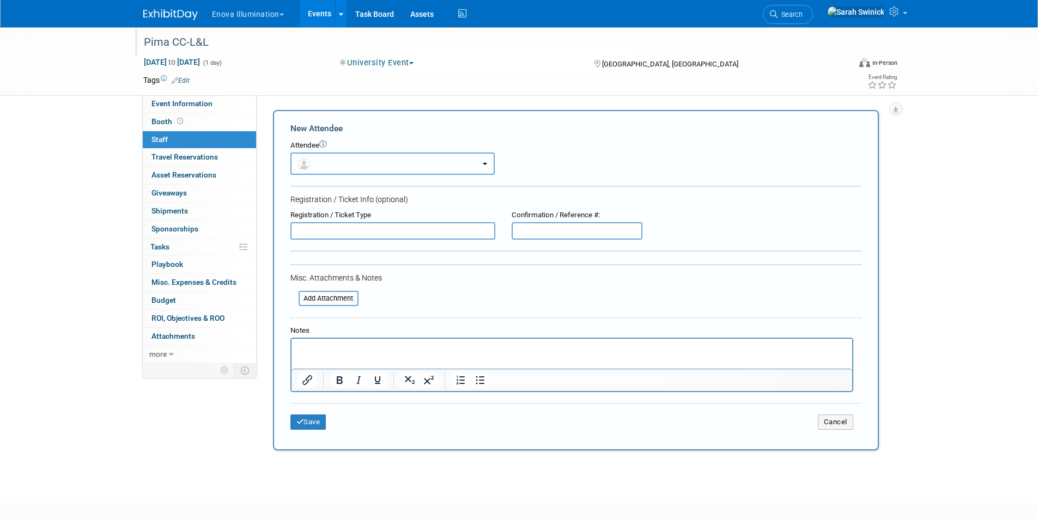
drag, startPoint x: 330, startPoint y: 157, endPoint x: 337, endPoint y: 181, distance: 24.6
click at [330, 159] on button "button" at bounding box center [392, 164] width 204 height 22
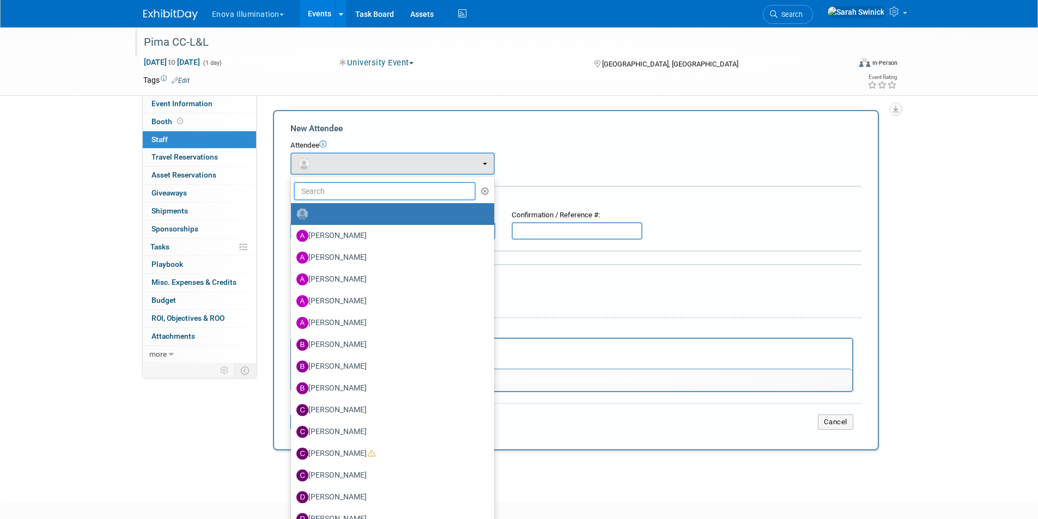
click at [339, 185] on input "text" at bounding box center [385, 191] width 182 height 19
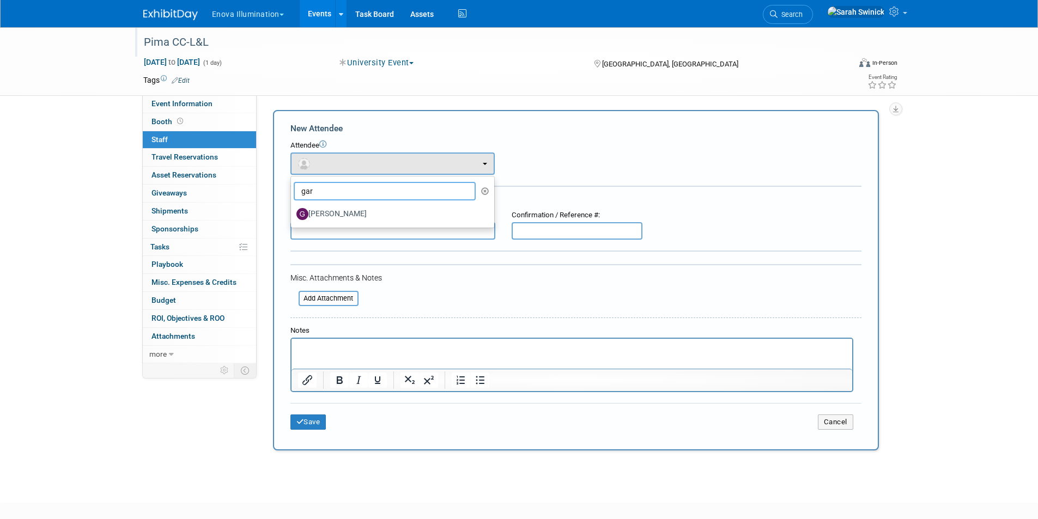
type input "gar"
click at [350, 212] on label "[PERSON_NAME]" at bounding box center [389, 213] width 187 height 17
click at [293, 212] on input "[PERSON_NAME]" at bounding box center [288, 212] width 7 height 7
select select "f4572cca-04d8-4aa6-be97-ce21aac202b6"
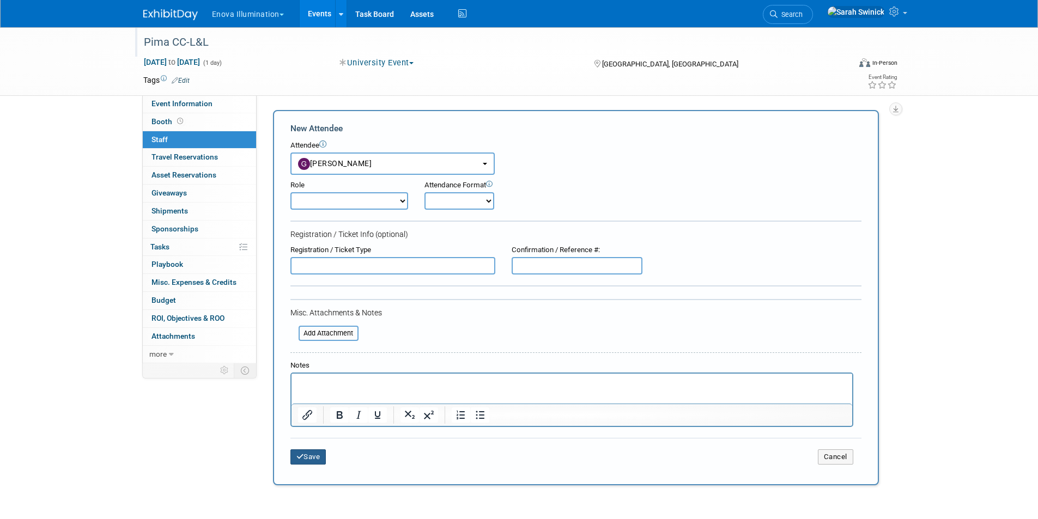
drag, startPoint x: 299, startPoint y: 457, endPoint x: 292, endPoint y: 385, distance: 72.8
click at [300, 456] on icon "submit" at bounding box center [300, 456] width 8 height 7
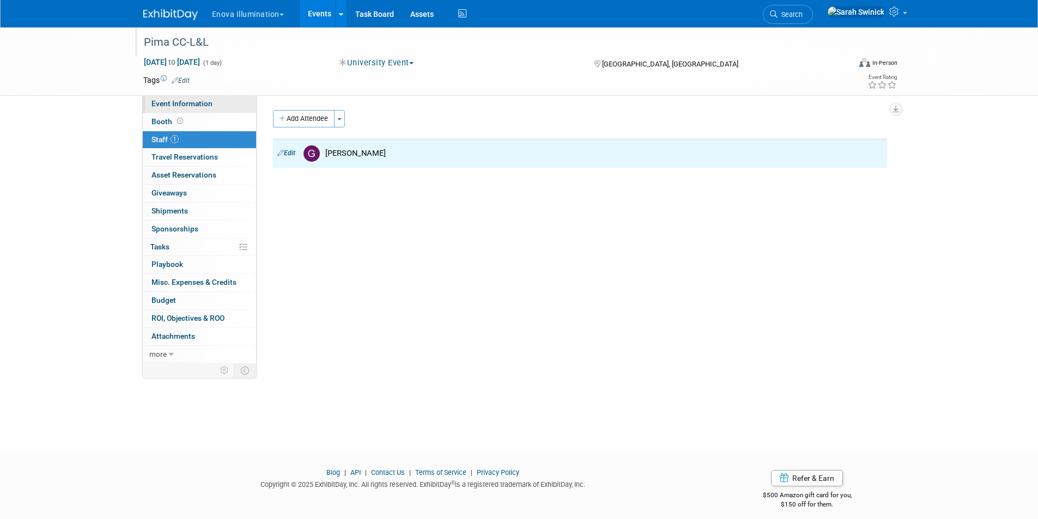
click at [238, 104] on link "Event Information" at bounding box center [199, 103] width 113 height 17
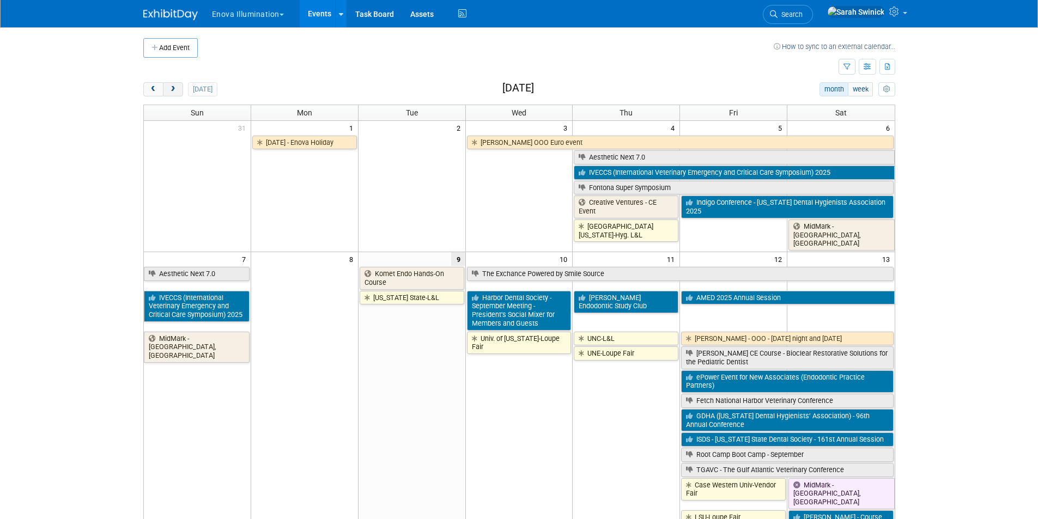
drag, startPoint x: 169, startPoint y: 84, endPoint x: 179, endPoint y: 89, distance: 10.5
click at [169, 86] on button "next" at bounding box center [173, 89] width 20 height 14
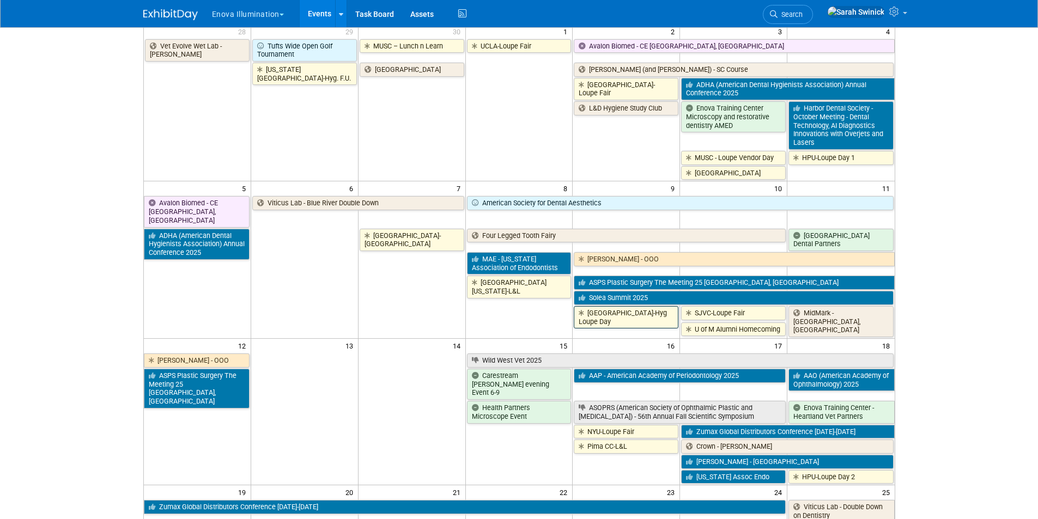
scroll to position [218, 0]
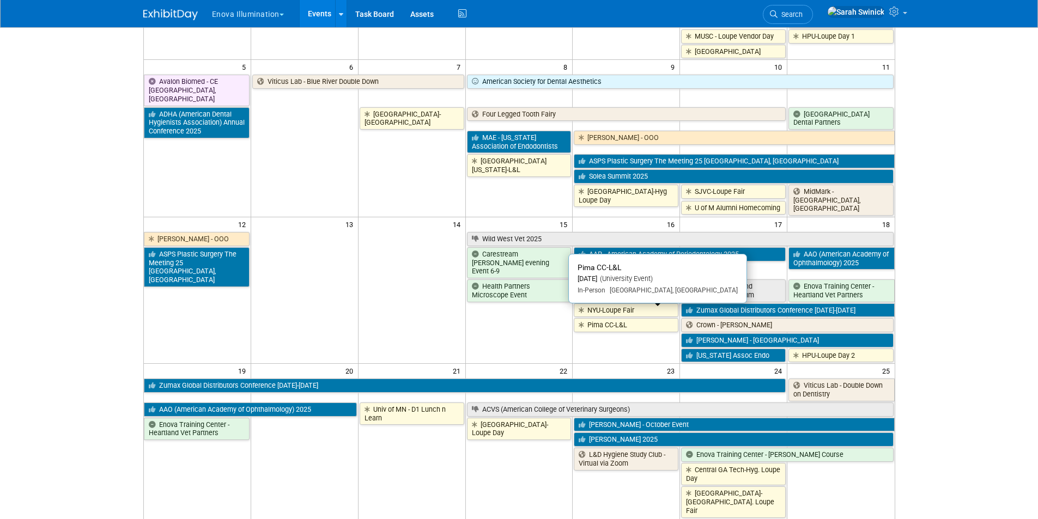
click at [626, 318] on link "Pima CC-L&L" at bounding box center [626, 325] width 105 height 14
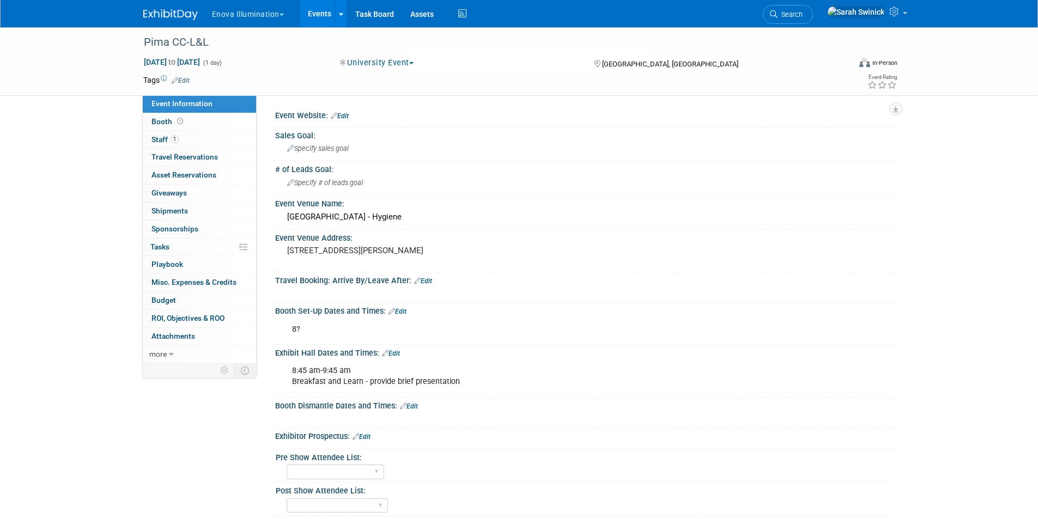
click at [393, 350] on div "Exhibit Hall Dates and Times: Edit" at bounding box center [585, 352] width 620 height 14
click at [397, 349] on div "Exhibit Hall Dates and Times: Edit" at bounding box center [585, 352] width 620 height 14
click at [397, 352] on link "Edit" at bounding box center [391, 354] width 18 height 8
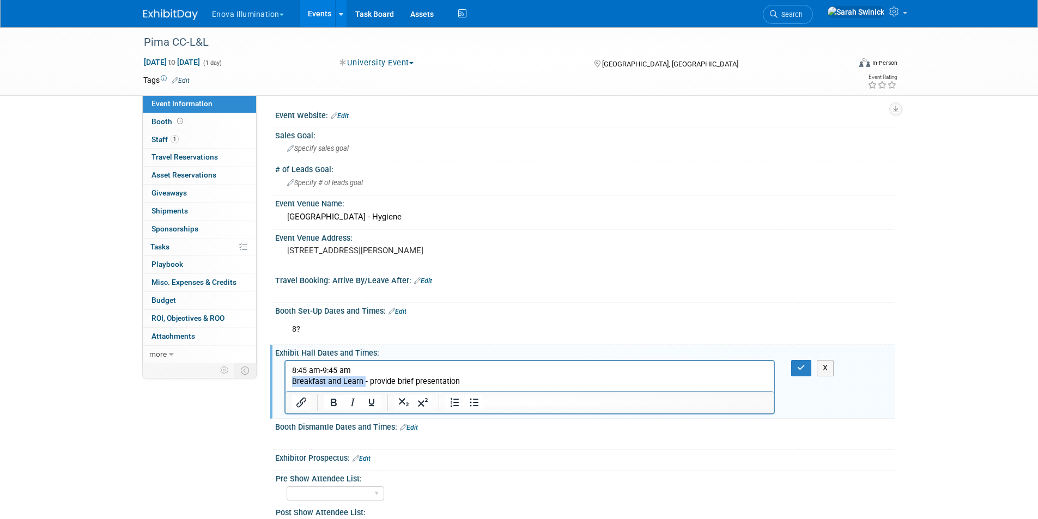
drag, startPoint x: 362, startPoint y: 377, endPoint x: 289, endPoint y: 386, distance: 74.1
click at [285, 379] on html "8:45 am-9:45 am Breakfast and Learn - provide brief presentation" at bounding box center [529, 374] width 489 height 26
drag, startPoint x: 328, startPoint y: 404, endPoint x: 342, endPoint y: 404, distance: 13.6
click at [330, 404] on icon "Bold" at bounding box center [333, 402] width 13 height 13
click at [806, 371] on button "button" at bounding box center [801, 368] width 20 height 16
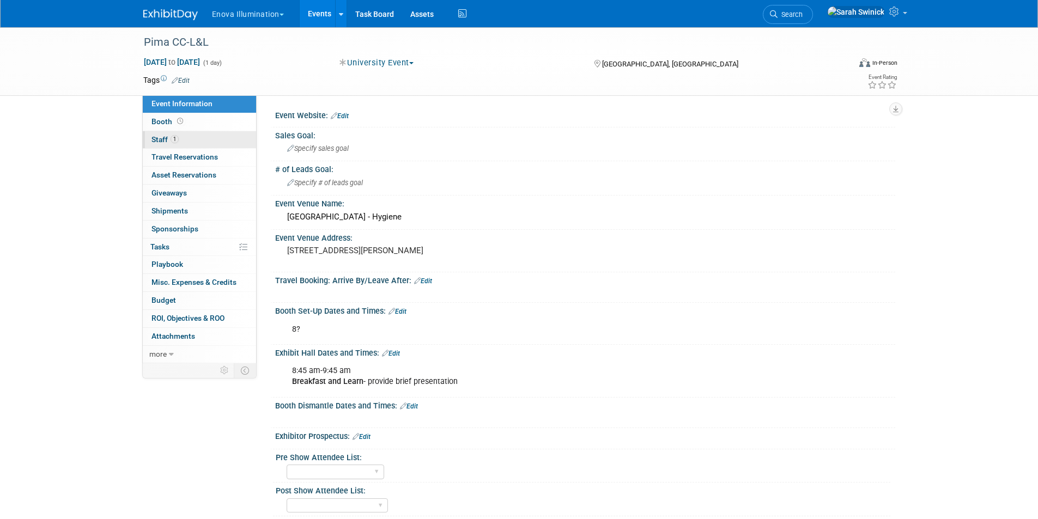
click at [212, 136] on link "1 Staff 1" at bounding box center [199, 139] width 113 height 17
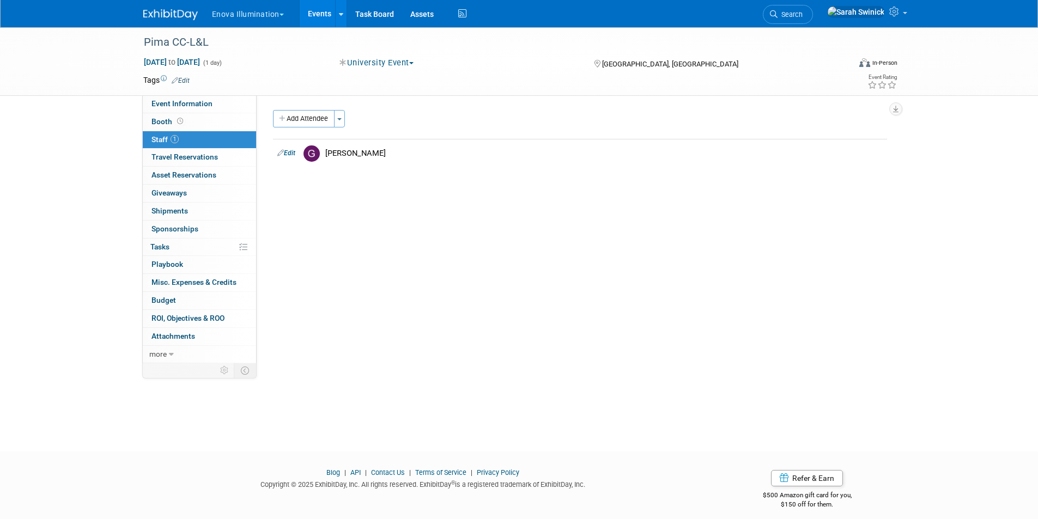
click at [167, 22] on div "Enova Illumination Choose Workspace: enova Enova Illumination Enova Illuminatio…" at bounding box center [519, 13] width 752 height 27
click at [167, 15] on img at bounding box center [170, 14] width 54 height 11
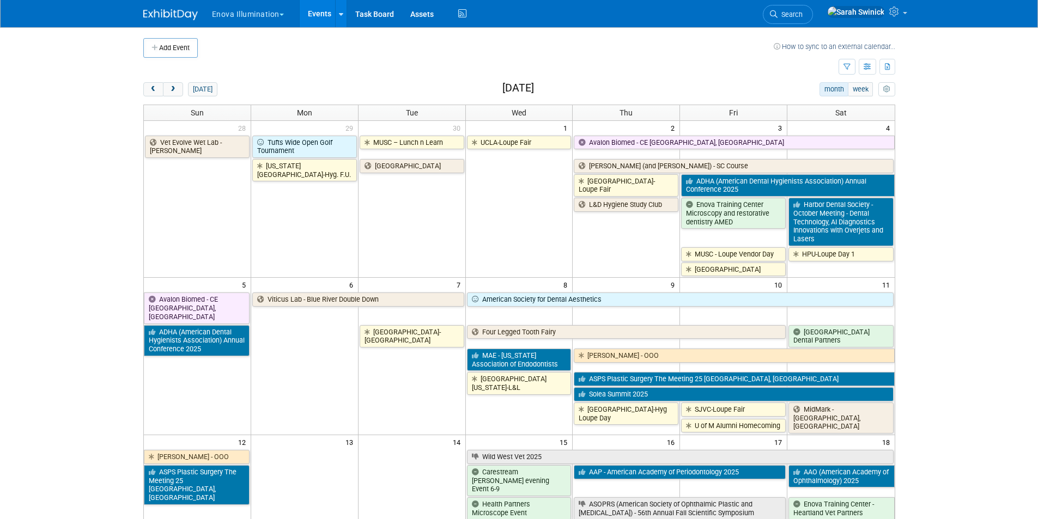
click at [187, 42] on button "Add Event" at bounding box center [170, 48] width 54 height 20
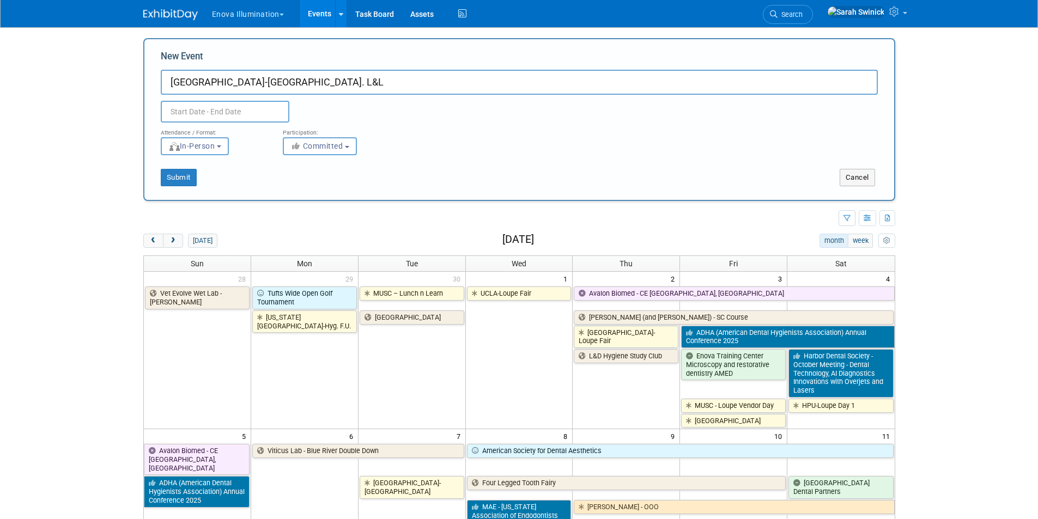
type input "[GEOGRAPHIC_DATA]-[GEOGRAPHIC_DATA]. L&L"
click at [258, 109] on input "text" at bounding box center [225, 112] width 129 height 22
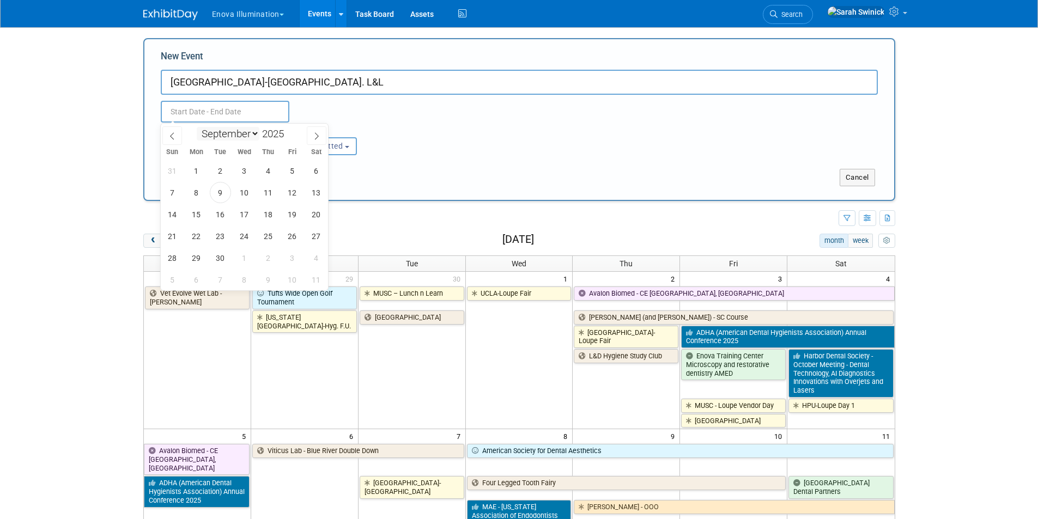
click at [253, 135] on select "January February March April May June July August September October November De…" at bounding box center [228, 134] width 63 height 14
select select "9"
click at [197, 127] on select "January February March April May June July August September October November De…" at bounding box center [228, 134] width 63 height 14
click at [267, 217] on span "16" at bounding box center [268, 214] width 21 height 21
type input "[DATE] to [DATE]"
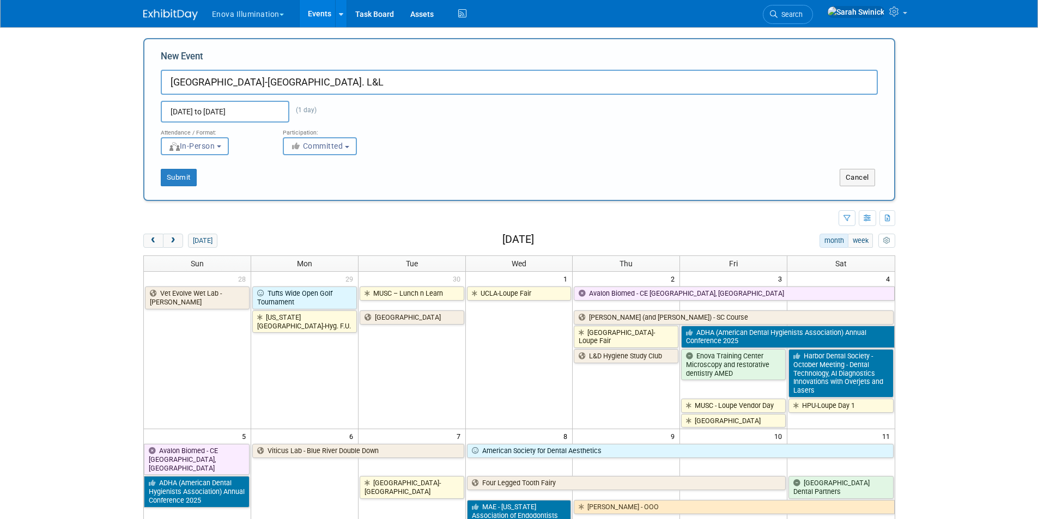
click at [330, 142] on button "Committed" at bounding box center [320, 146] width 74 height 18
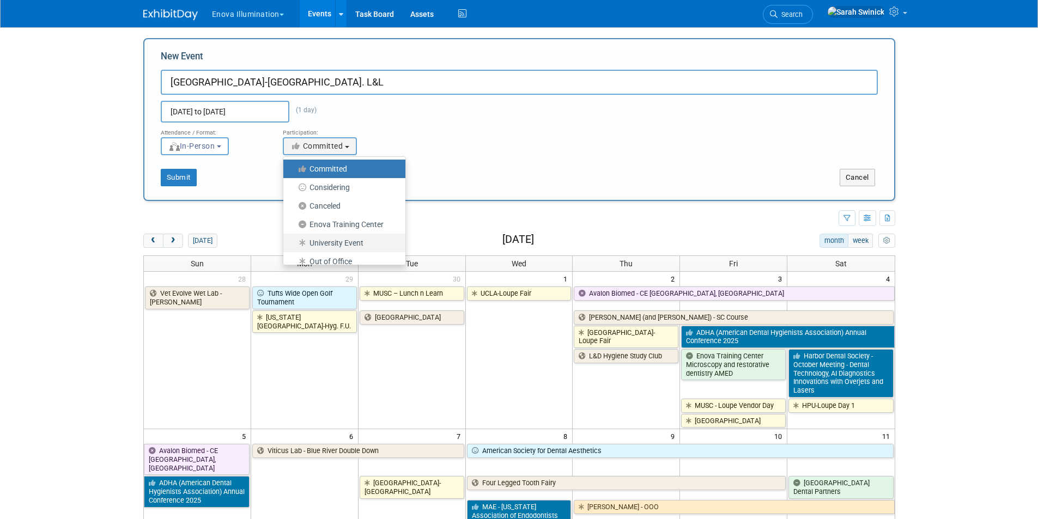
drag, startPoint x: 332, startPoint y: 233, endPoint x: 328, endPoint y: 239, distance: 7.1
click at [331, 235] on link "University Event" at bounding box center [344, 243] width 122 height 19
click at [328, 239] on label "University Event" at bounding box center [342, 243] width 106 height 14
click at [293, 240] on input "University Event" at bounding box center [289, 243] width 7 height 7
select select "103"
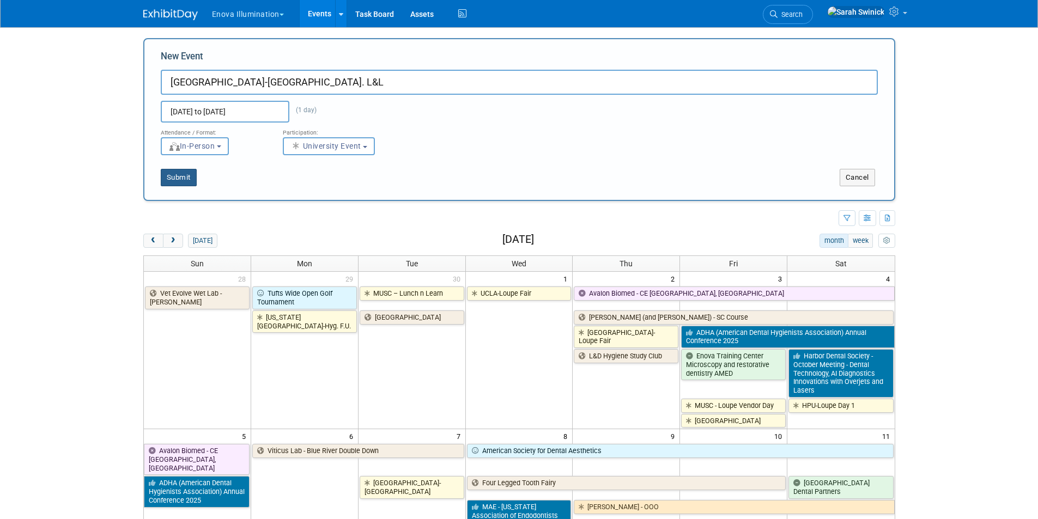
click at [181, 173] on button "Submit" at bounding box center [179, 177] width 36 height 17
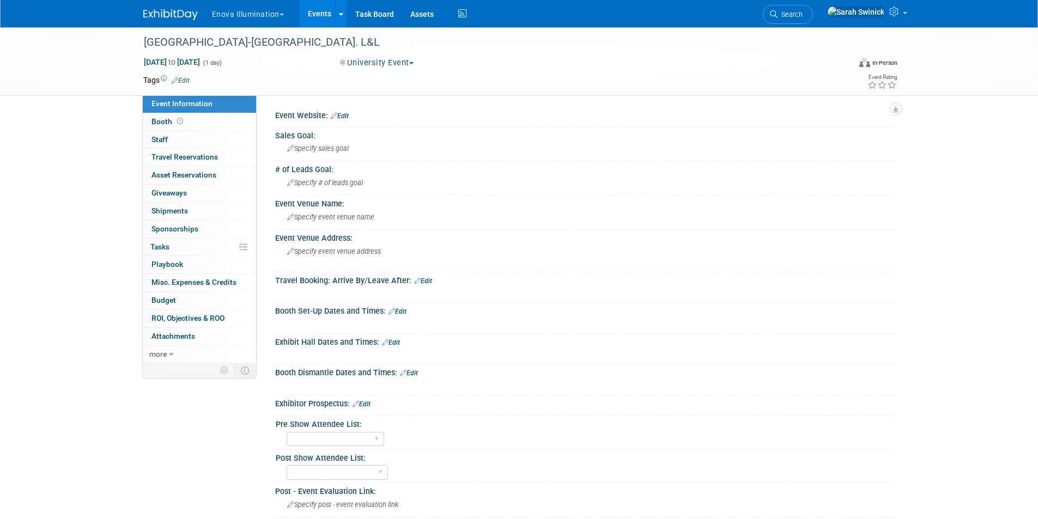
click at [398, 344] on link "Edit" at bounding box center [391, 343] width 18 height 8
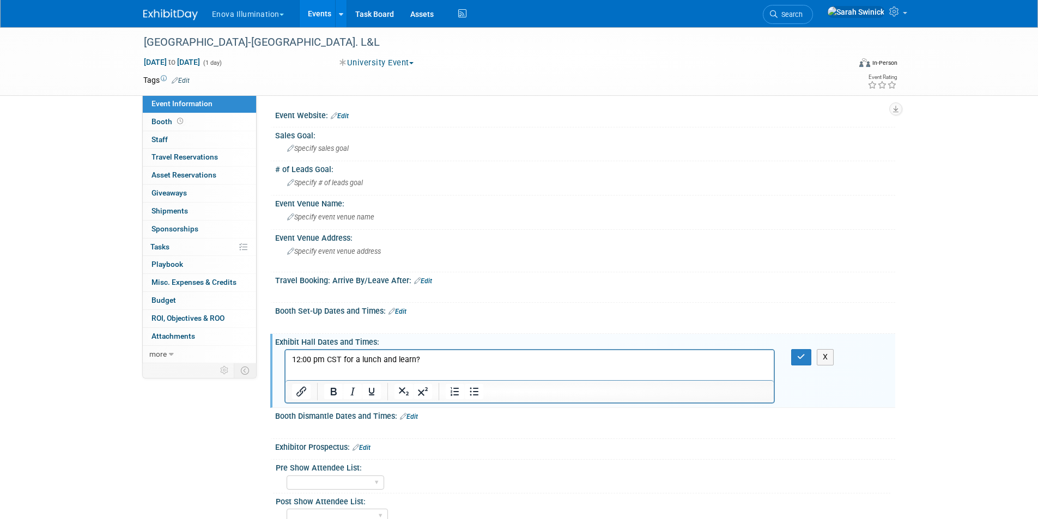
click at [455, 358] on p "12:00 pm CST for a lunch and learn?" at bounding box center [529, 360] width 476 height 11
click at [806, 359] on button "button" at bounding box center [801, 357] width 20 height 16
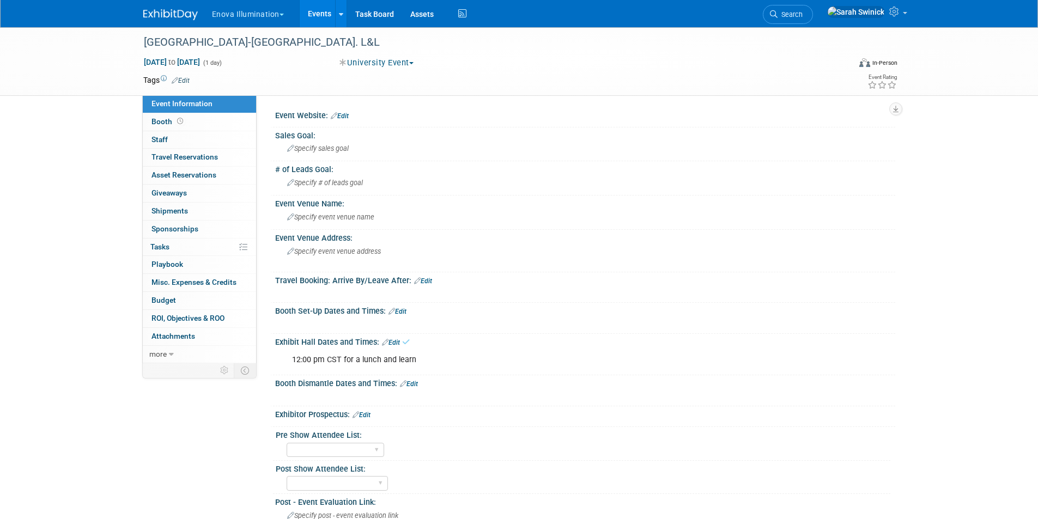
click at [404, 311] on link "Edit" at bounding box center [397, 312] width 18 height 8
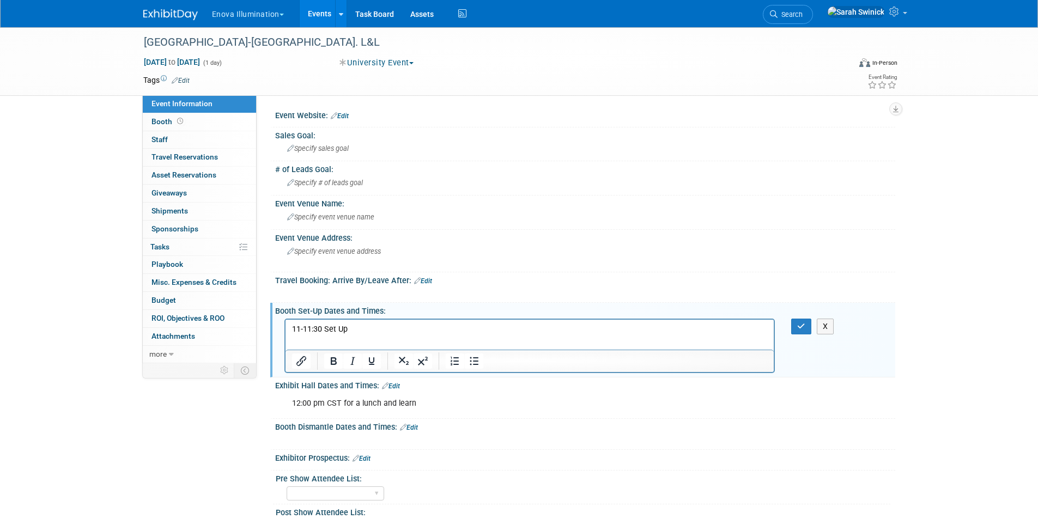
click at [300, 324] on p "11-11:30 Set Up" at bounding box center [529, 329] width 476 height 11
click at [324, 327] on p "11a-11:30 Set Up" at bounding box center [529, 329] width 476 height 11
drag, startPoint x: 808, startPoint y: 326, endPoint x: 786, endPoint y: 335, distance: 24.0
click at [808, 327] on button "button" at bounding box center [801, 327] width 20 height 16
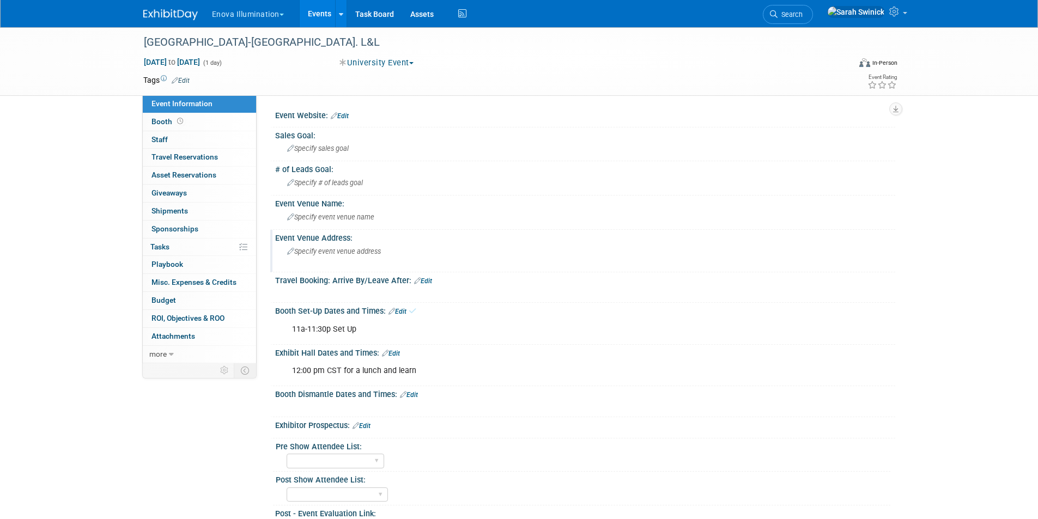
drag, startPoint x: 378, startPoint y: 249, endPoint x: 601, endPoint y: 272, distance: 224.6
click at [378, 249] on span "Specify event venue address" at bounding box center [334, 251] width 94 height 8
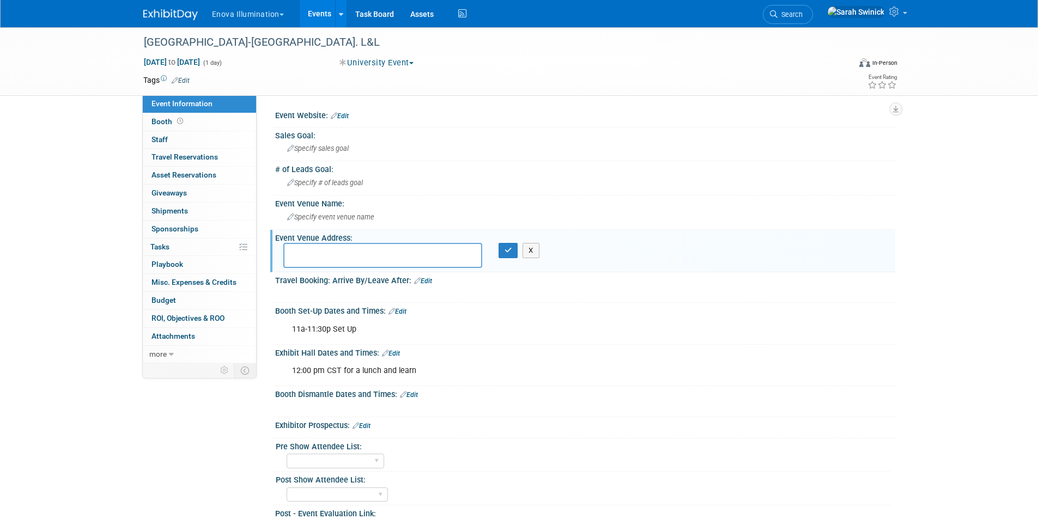
click at [364, 249] on textarea at bounding box center [382, 255] width 199 height 25
paste textarea "3800 Charco Road Beeville, TX 78102"
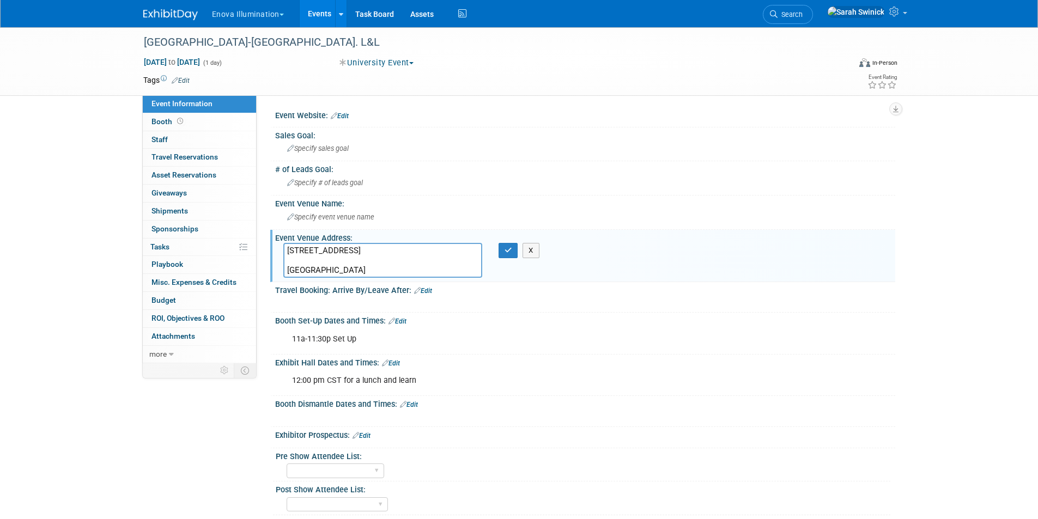
click at [366, 259] on textarea "3800 Charco Road Beeville, TX 78102" at bounding box center [382, 260] width 199 height 35
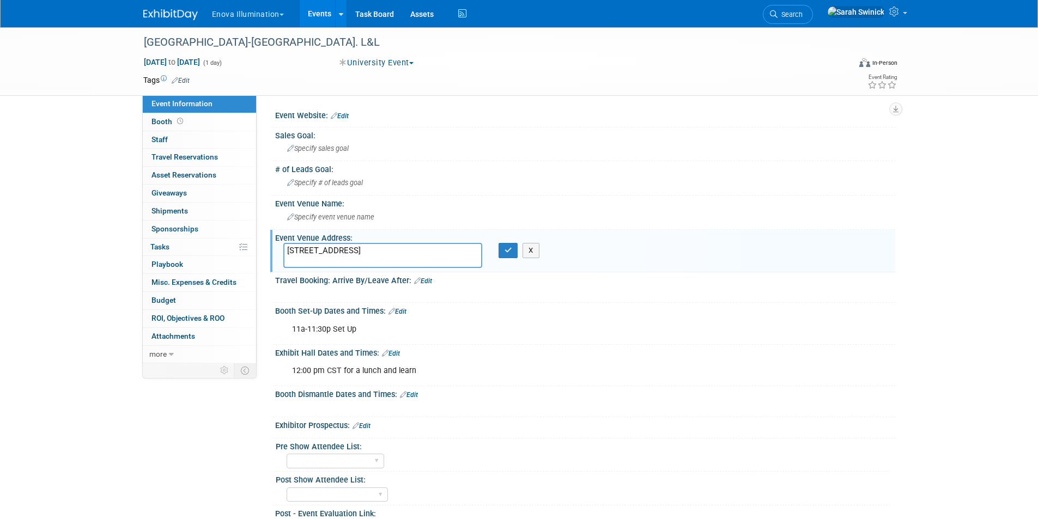
click at [367, 265] on textarea "3800 Charco Road Beeville, TX 78102" at bounding box center [382, 255] width 199 height 25
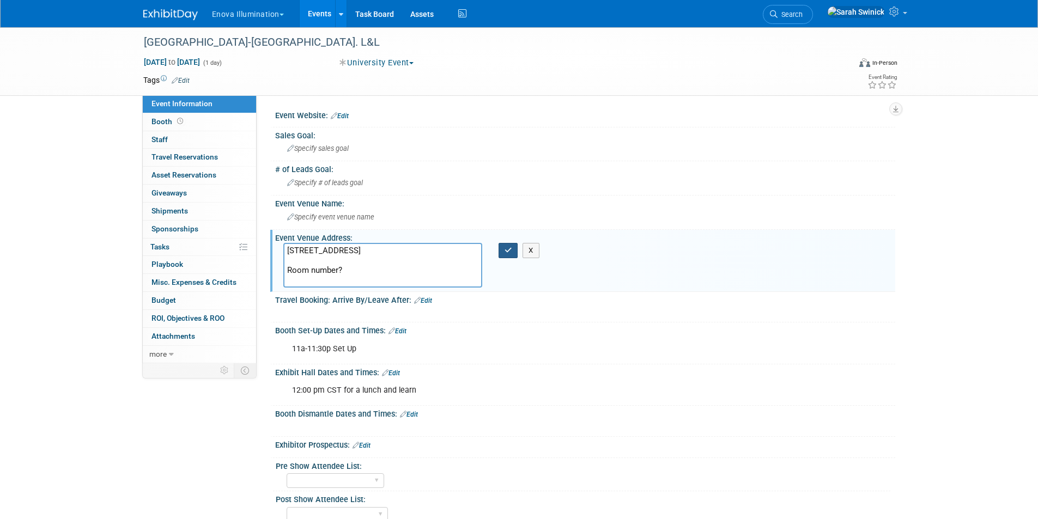
type textarea "3800 Charco Road Beeville, TX 78102 Room number?"
click at [509, 252] on icon "button" at bounding box center [508, 250] width 8 height 7
click at [440, 226] on div "Specify event venue name" at bounding box center [585, 217] width 604 height 17
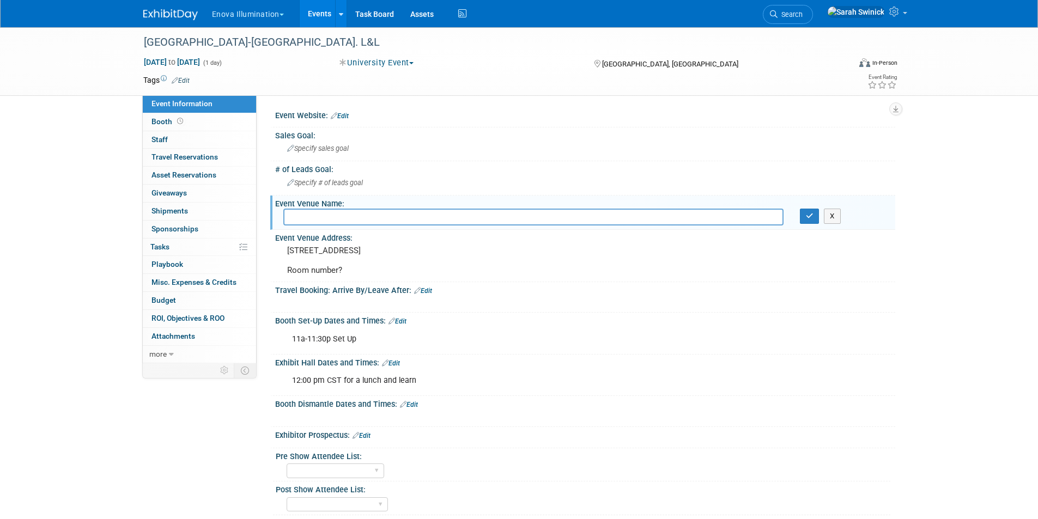
click at [405, 216] on input "text" at bounding box center [533, 217] width 500 height 17
paste input "Coastal Bend College"
type input "Coastal Bend College"
drag, startPoint x: 808, startPoint y: 212, endPoint x: 804, endPoint y: 216, distance: 6.2
click at [806, 215] on icon "button" at bounding box center [810, 215] width 8 height 7
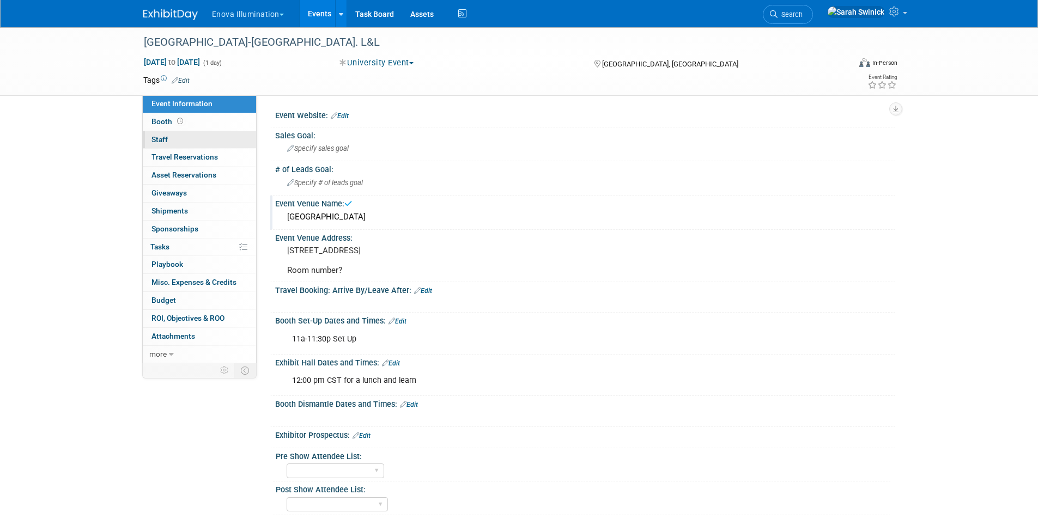
click at [221, 142] on link "0 Staff 0" at bounding box center [199, 139] width 113 height 17
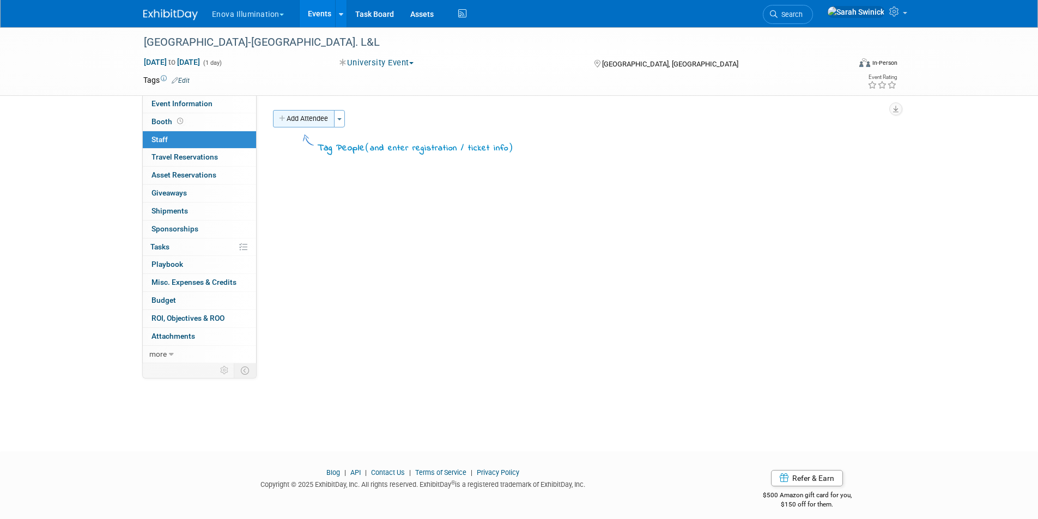
click at [275, 115] on button "Add Attendee" at bounding box center [304, 118] width 62 height 17
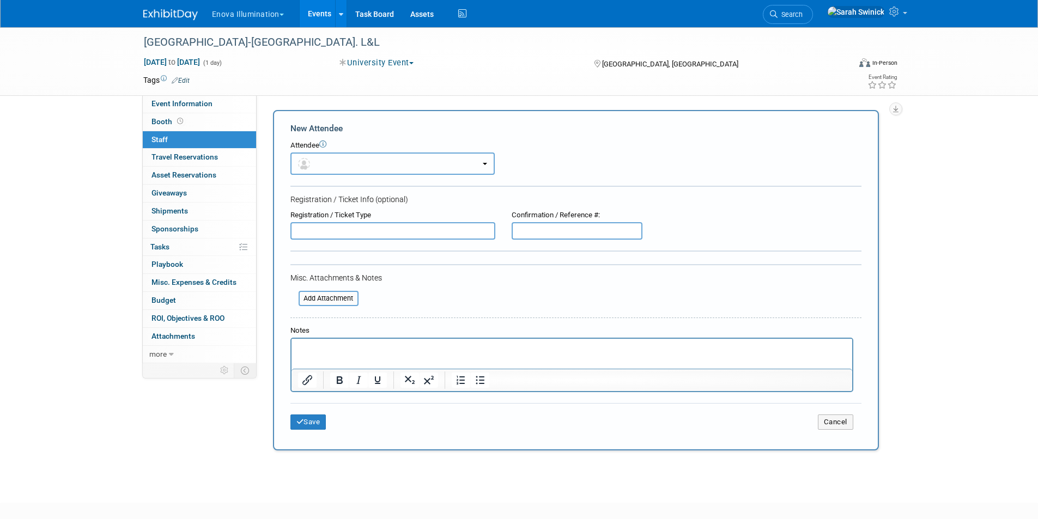
click at [325, 168] on button "button" at bounding box center [392, 164] width 204 height 22
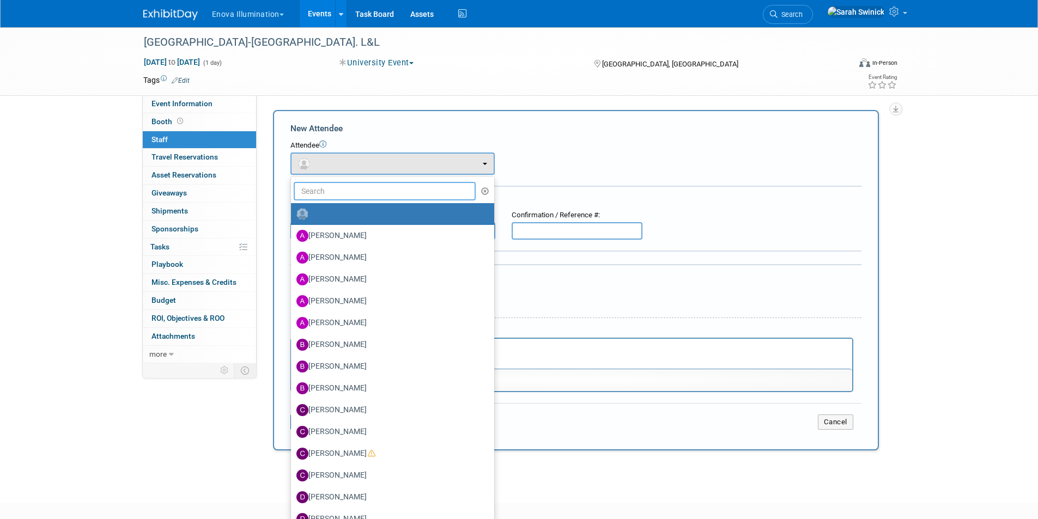
click at [330, 185] on input "text" at bounding box center [385, 191] width 182 height 19
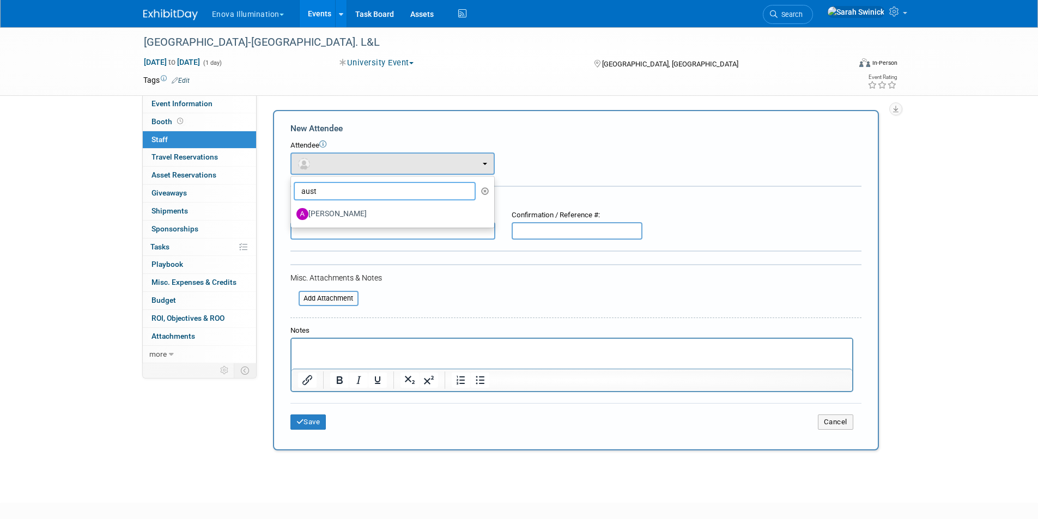
type input "aust"
click at [339, 212] on label "[PERSON_NAME]" at bounding box center [389, 213] width 187 height 17
click at [293, 212] on input "Austin Merritt" at bounding box center [288, 212] width 7 height 7
select select "41215ed2-db77-46e3-9030-64dc967829e3"
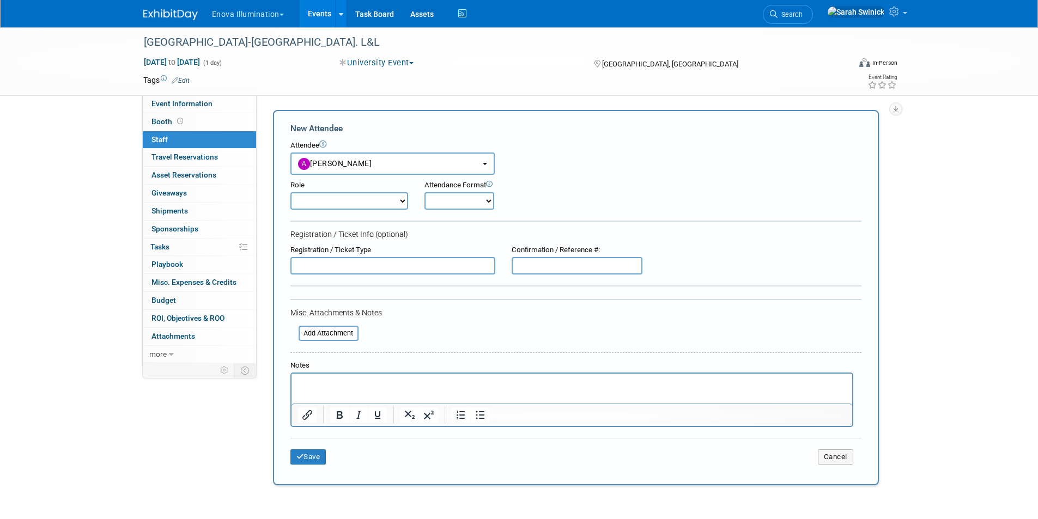
click at [314, 446] on div "Save Cancel" at bounding box center [575, 455] width 571 height 35
click at [316, 459] on button "Save" at bounding box center [308, 456] width 36 height 15
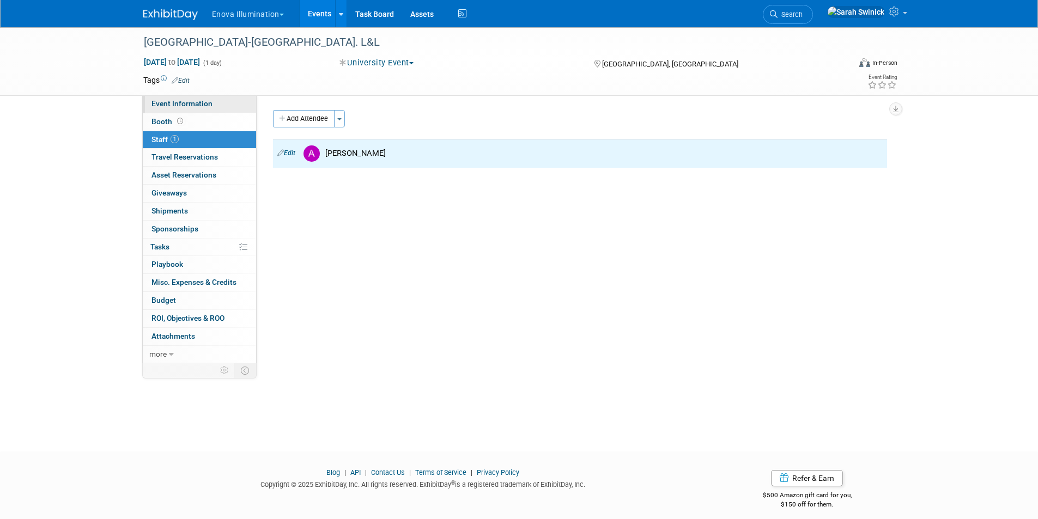
click at [202, 104] on span "Event Information" at bounding box center [181, 103] width 61 height 9
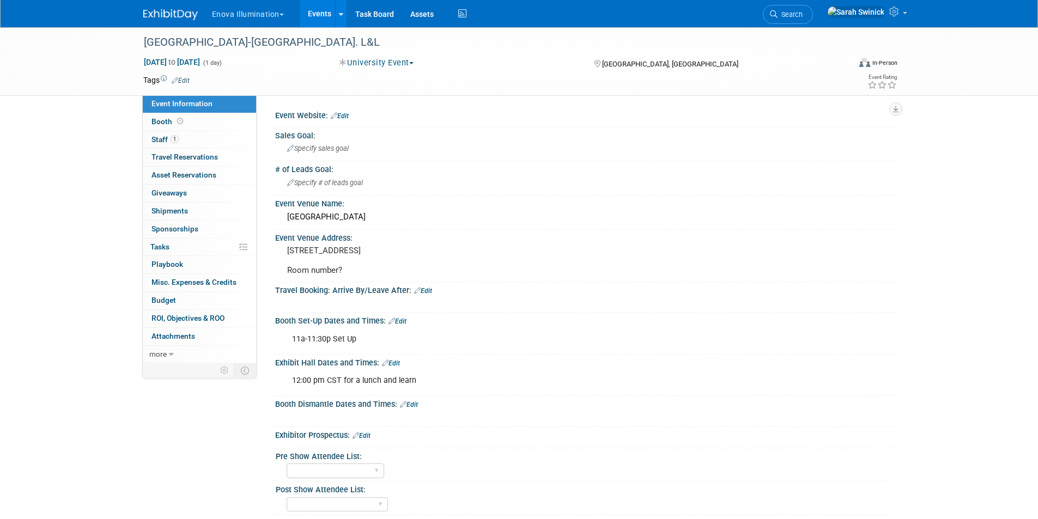
drag, startPoint x: 187, startPoint y: 8, endPoint x: 256, endPoint y: 31, distance: 72.4
click at [187, 10] on link at bounding box center [177, 9] width 68 height 9
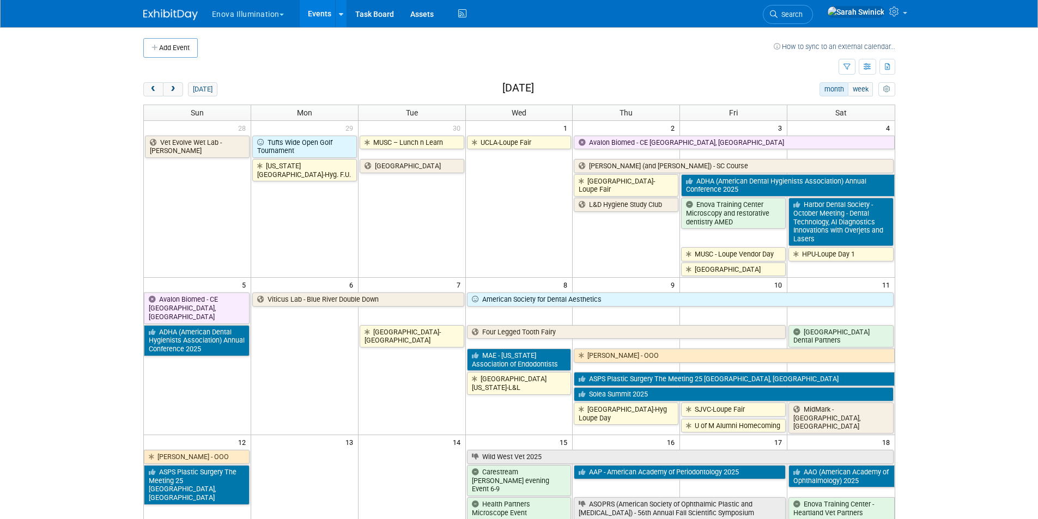
click at [192, 50] on button "Add Event" at bounding box center [170, 48] width 54 height 20
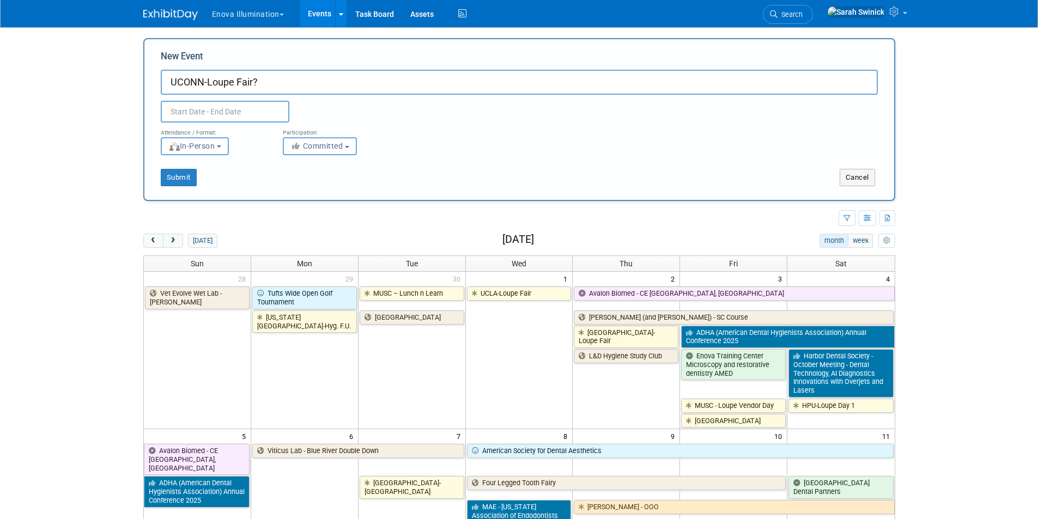
type input "UCONN-Loupe Fair?"
click at [230, 120] on input "text" at bounding box center [225, 112] width 129 height 22
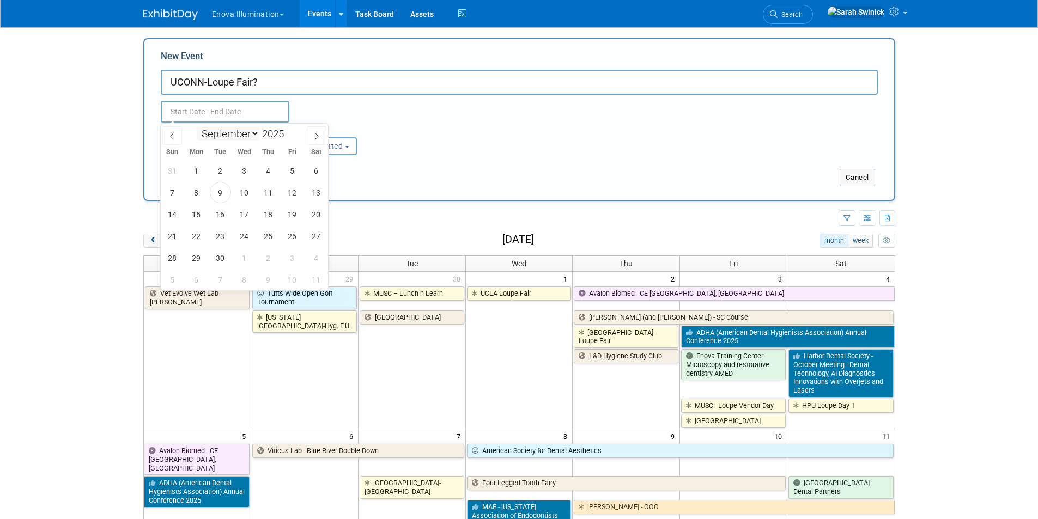
click at [246, 138] on select "January February March April May June July August September October November De…" at bounding box center [228, 134] width 63 height 14
select select "9"
click at [197, 127] on select "January February March April May June July August September October November De…" at bounding box center [228, 134] width 63 height 14
click at [266, 210] on span "16" at bounding box center [268, 214] width 21 height 21
drag, startPoint x: 265, startPoint y: 220, endPoint x: 270, endPoint y: 210, distance: 11.2
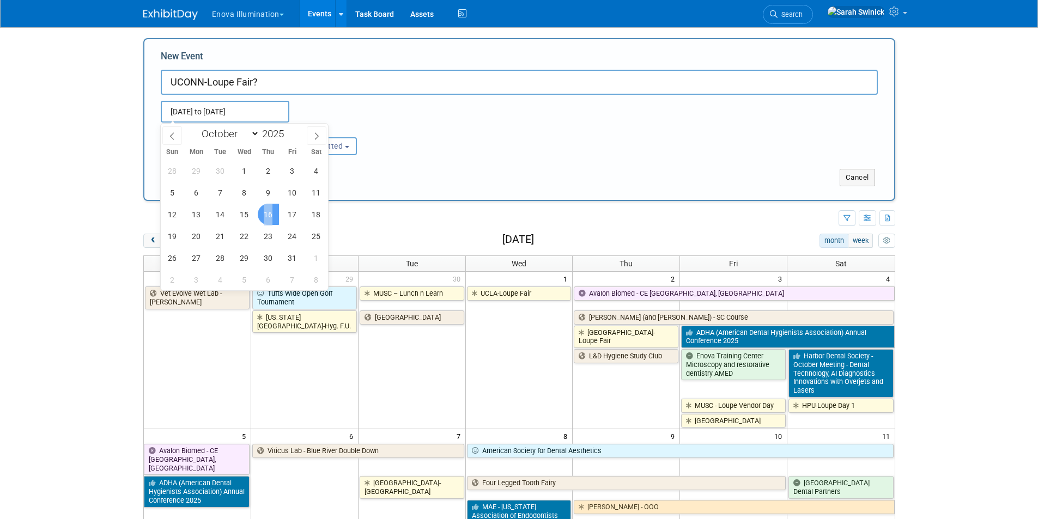
click at [269, 212] on span "16" at bounding box center [268, 214] width 21 height 21
type input "[DATE] to [DATE]"
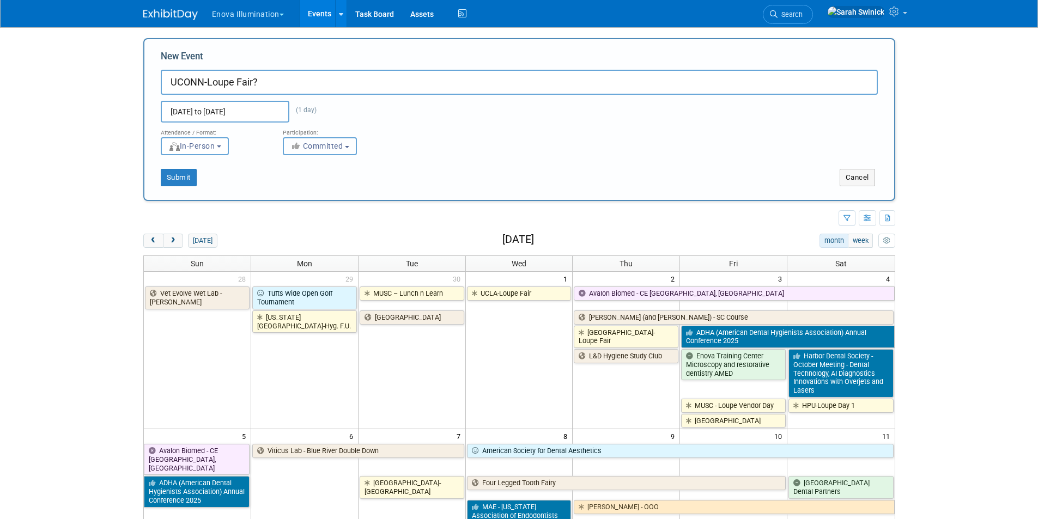
click at [321, 148] on span "Committed" at bounding box center [316, 146] width 53 height 9
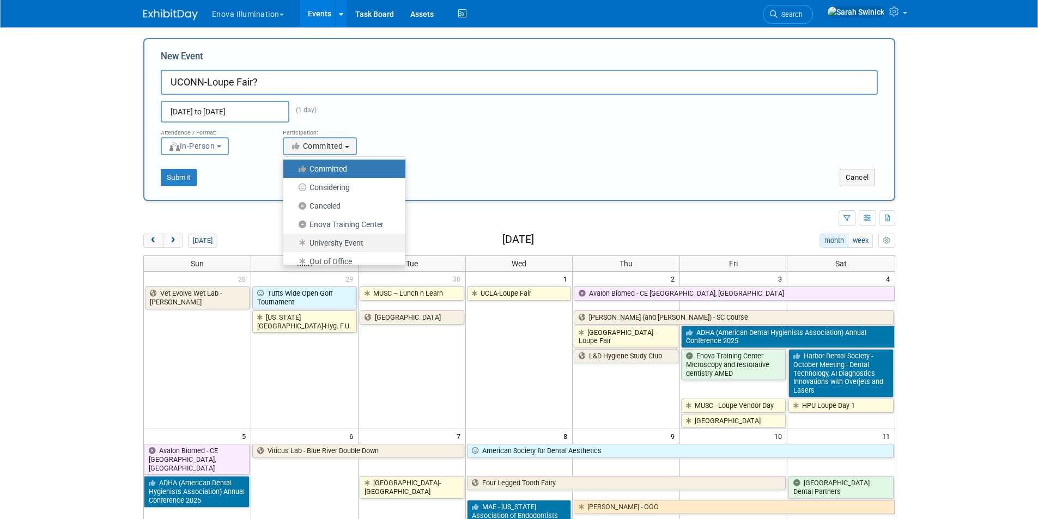
click at [305, 245] on icon at bounding box center [303, 243] width 13 height 8
click at [293, 245] on input "University Event" at bounding box center [289, 243] width 7 height 7
select select "103"
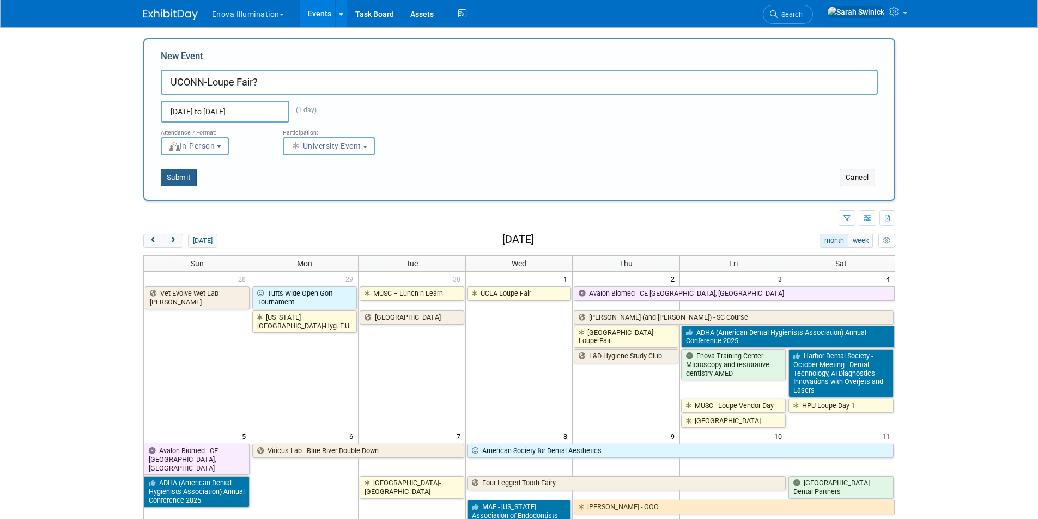
click at [175, 172] on button "Submit" at bounding box center [179, 177] width 36 height 17
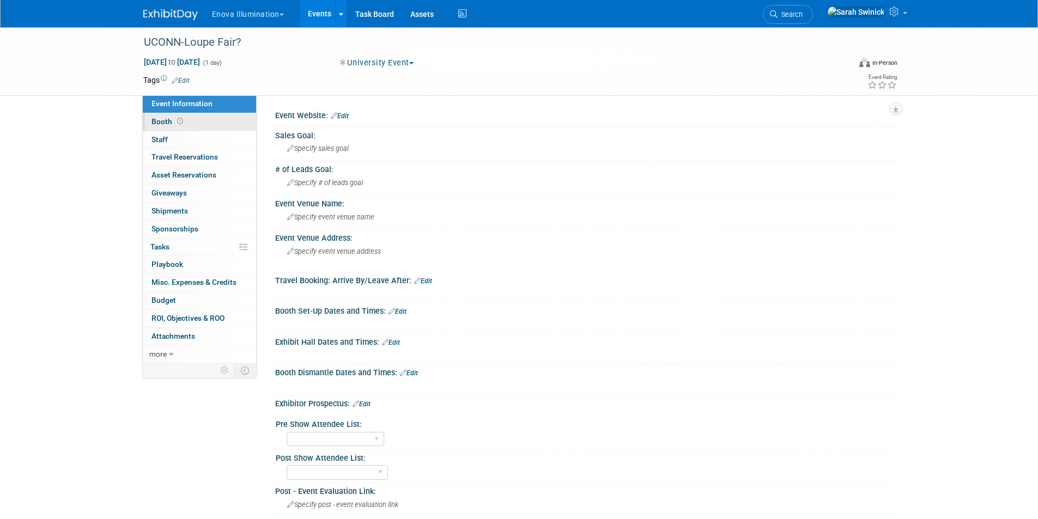
click at [180, 127] on link "Booth" at bounding box center [199, 121] width 113 height 17
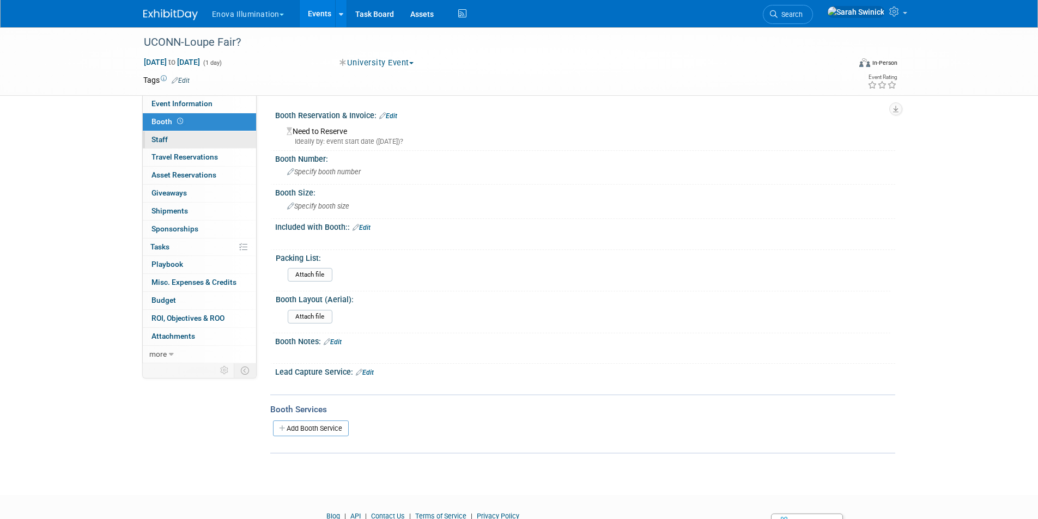
drag, startPoint x: 190, startPoint y: 139, endPoint x: 212, endPoint y: 148, distance: 23.5
click at [190, 139] on link "0 Staff 0" at bounding box center [199, 139] width 113 height 17
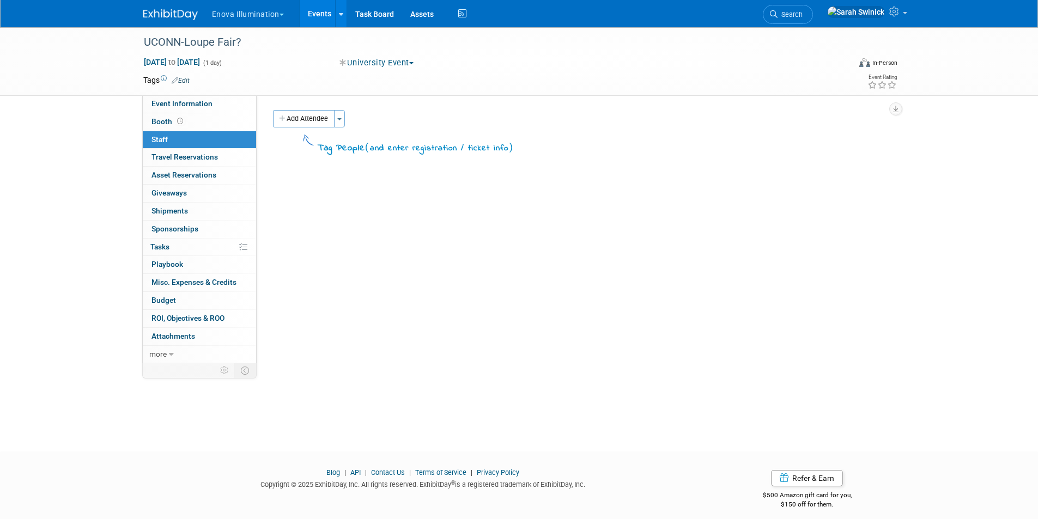
click at [281, 123] on button "Add Attendee" at bounding box center [304, 118] width 62 height 17
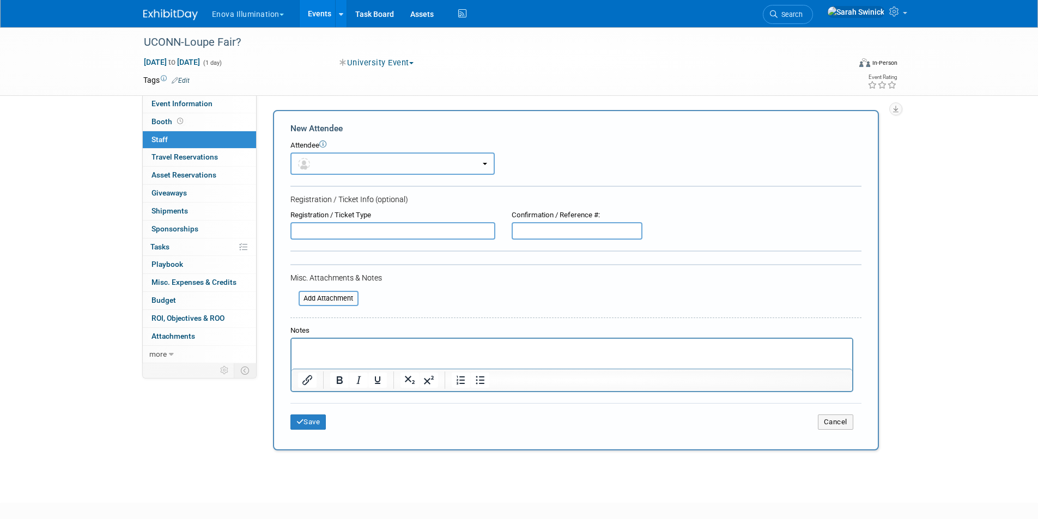
click at [308, 161] on img "button" at bounding box center [304, 164] width 12 height 12
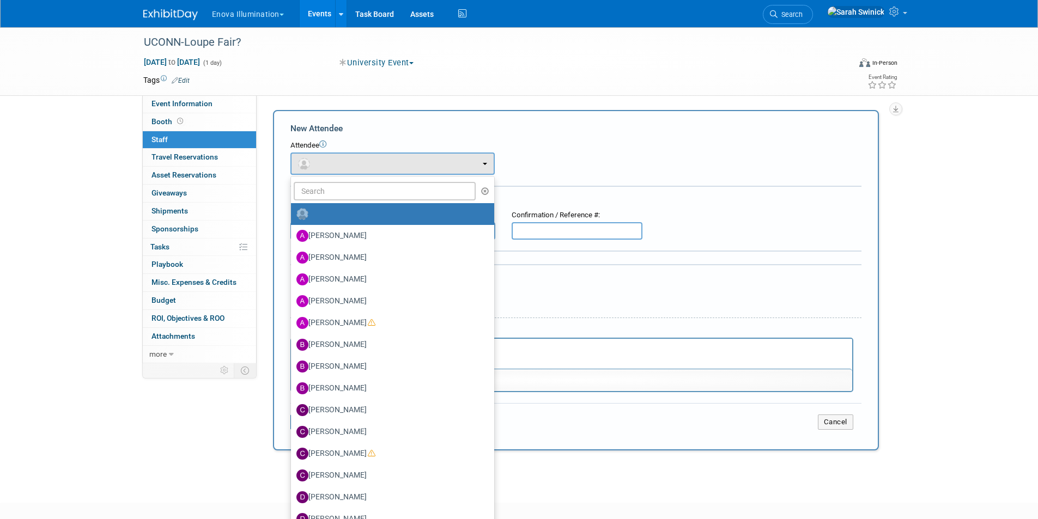
click at [312, 180] on ul "Abby Nelson Adam Shore Andrea Miller Anna McFarlane Austin Merritt (me)" at bounding box center [392, 394] width 204 height 436
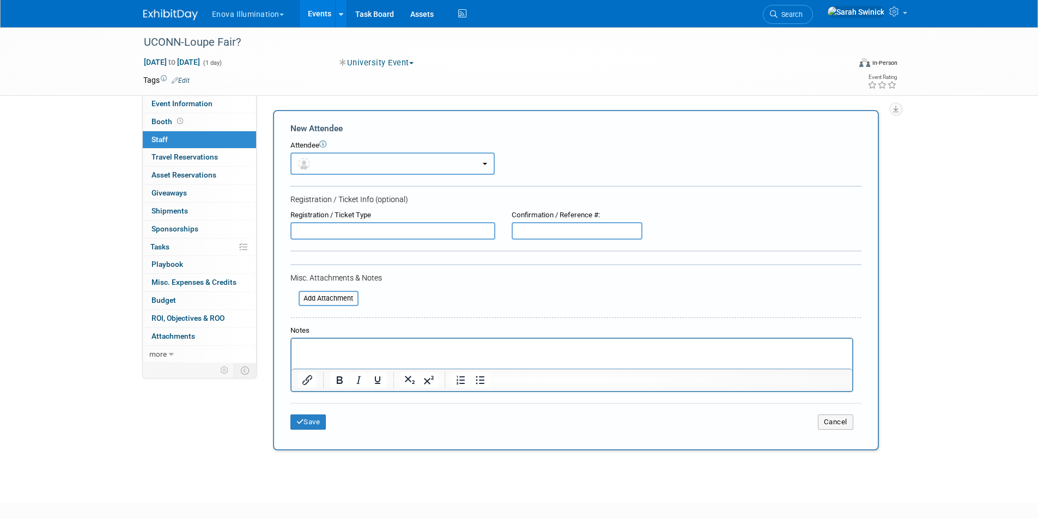
drag, startPoint x: 321, startPoint y: 159, endPoint x: 319, endPoint y: 167, distance: 8.9
click at [320, 164] on button "button" at bounding box center [392, 164] width 204 height 22
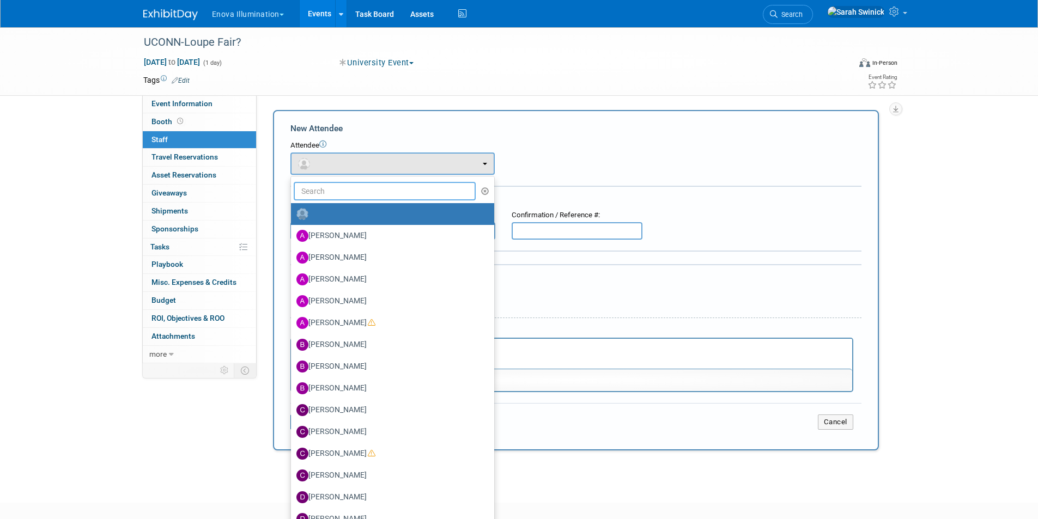
click at [315, 188] on input "text" at bounding box center [385, 191] width 182 height 19
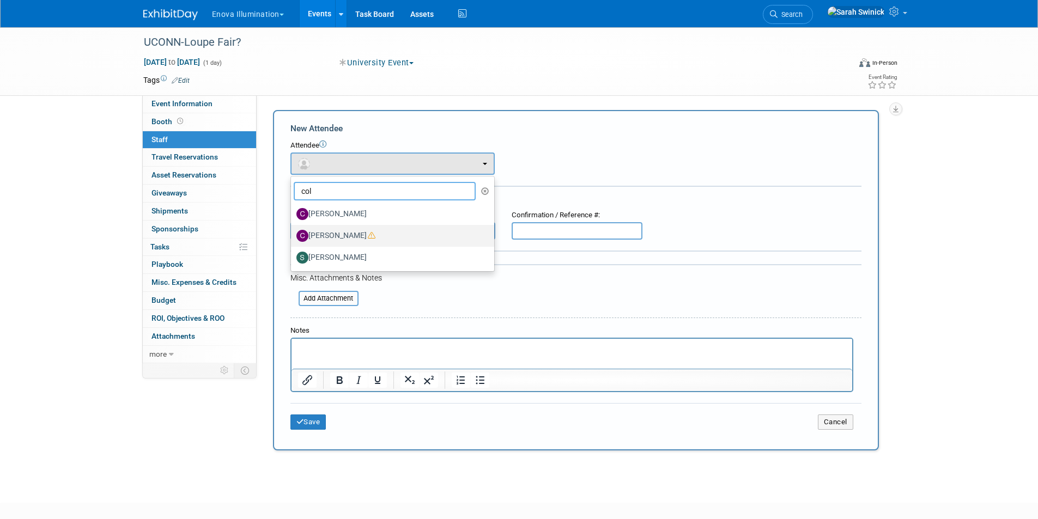
type input "col"
drag, startPoint x: 321, startPoint y: 232, endPoint x: 320, endPoint y: 254, distance: 22.4
click at [321, 232] on label "[PERSON_NAME]" at bounding box center [389, 235] width 187 height 17
click at [293, 232] on input "[PERSON_NAME]" at bounding box center [288, 234] width 7 height 7
select select "dfb92433-3337-415e-a506-7b7030115af7"
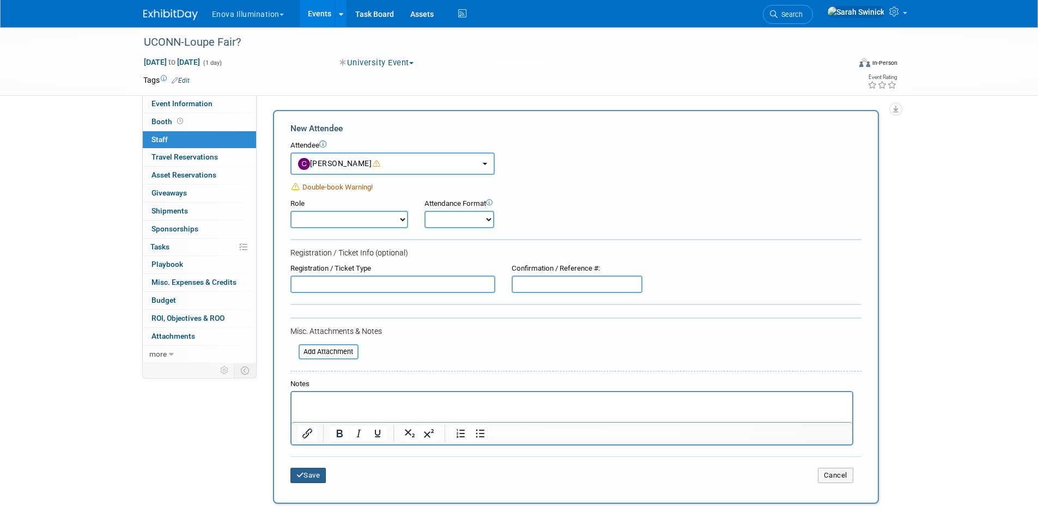
click at [306, 475] on button "Save" at bounding box center [308, 475] width 36 height 15
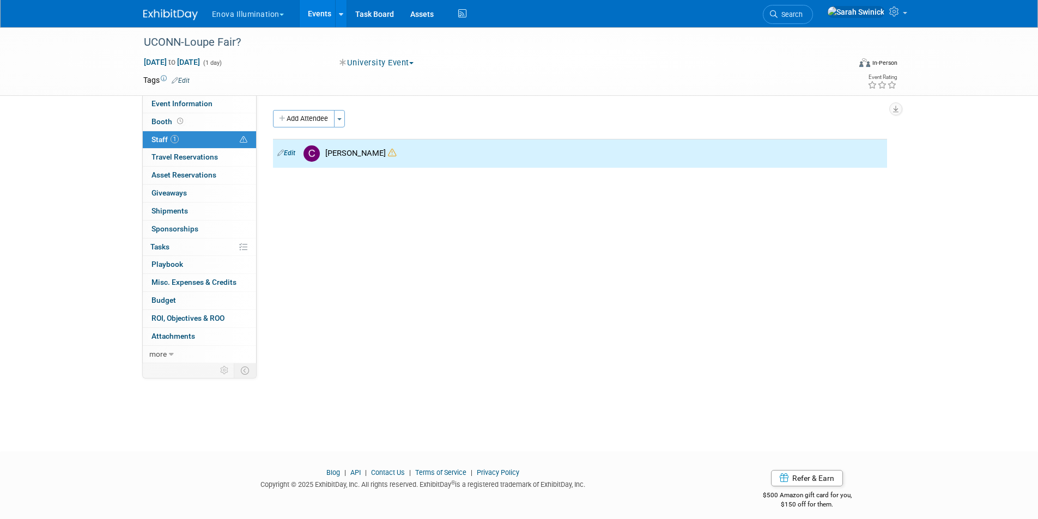
click at [161, 15] on img at bounding box center [170, 14] width 54 height 11
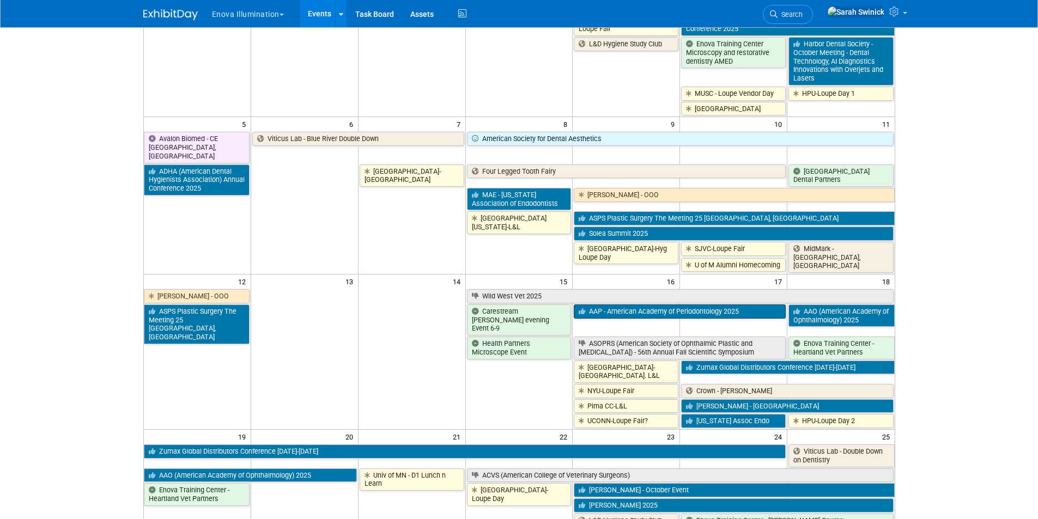
scroll to position [163, 0]
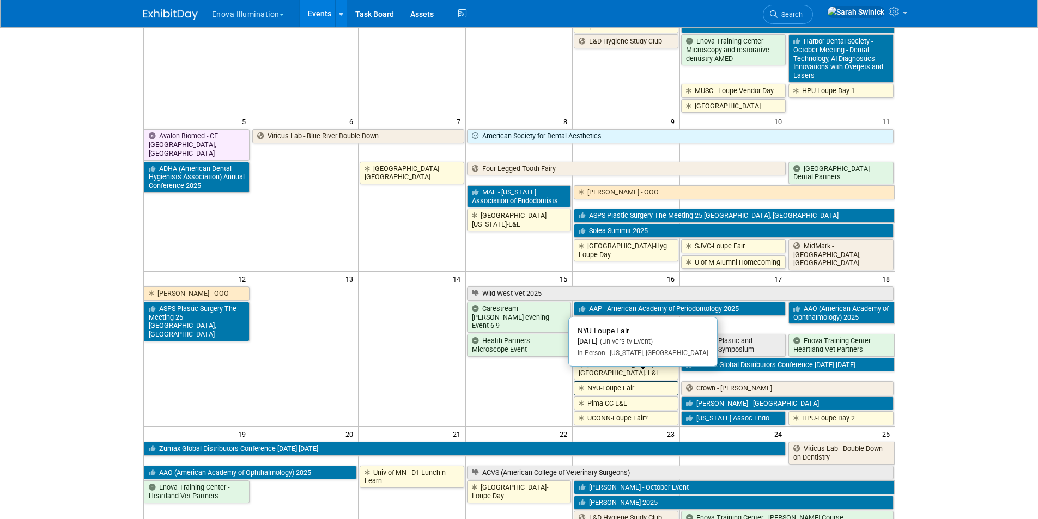
click at [636, 381] on link "NYU-Loupe Fair" at bounding box center [626, 388] width 105 height 14
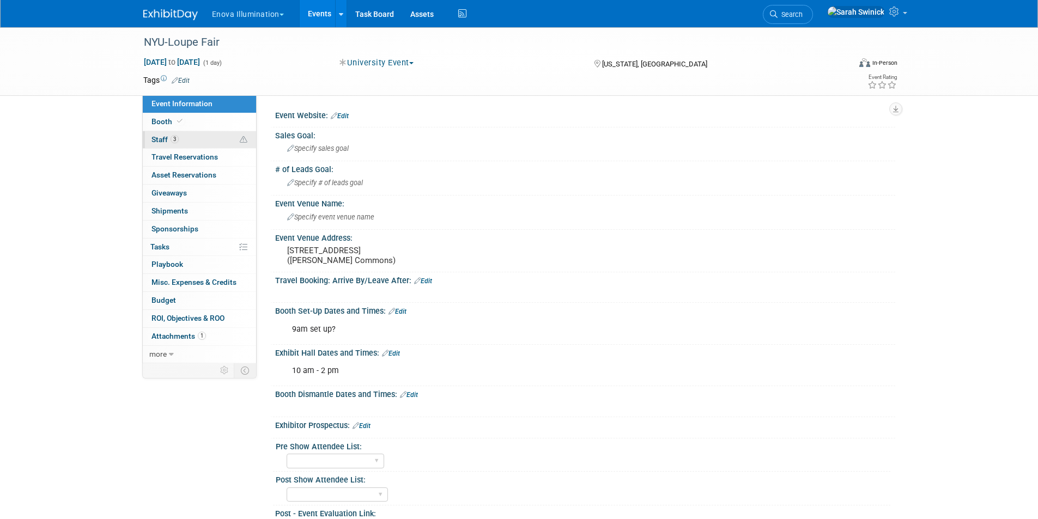
click at [199, 144] on link "3 Staff 3" at bounding box center [199, 139] width 113 height 17
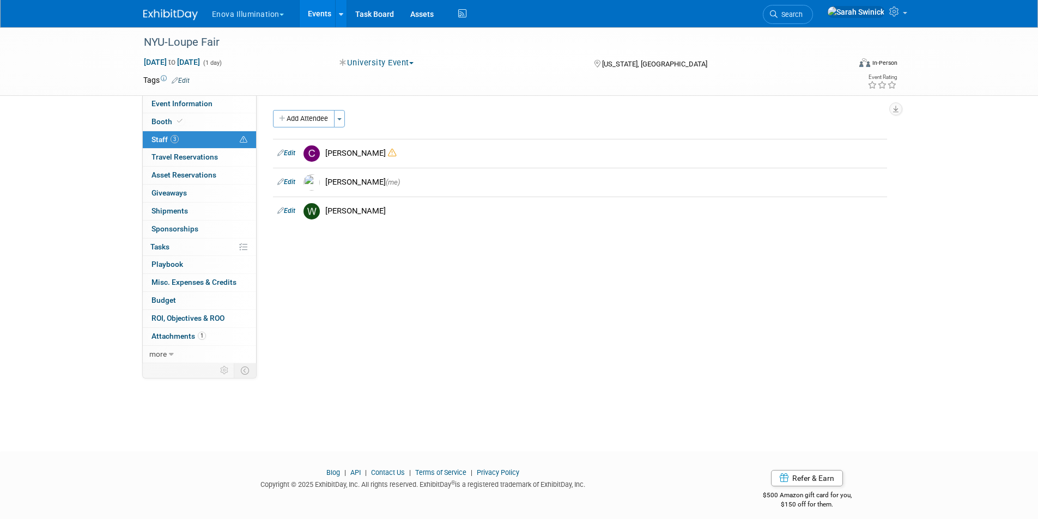
click at [287, 153] on link "Edit" at bounding box center [286, 153] width 18 height 8
select select "dfb92433-3337-415e-a506-7b7030115af7"
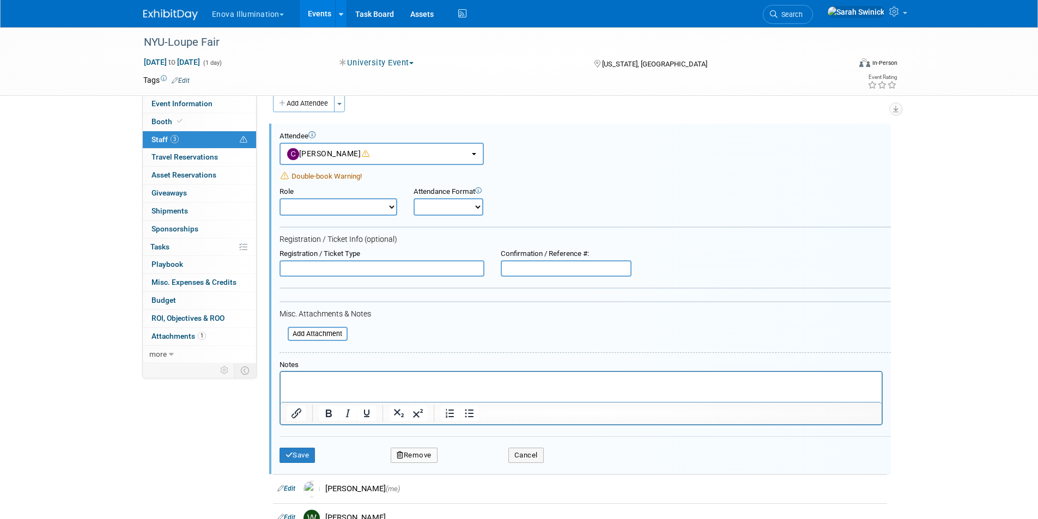
click at [419, 452] on button "Remove" at bounding box center [414, 455] width 47 height 15
click at [475, 458] on link "Yes" at bounding box center [474, 464] width 32 height 17
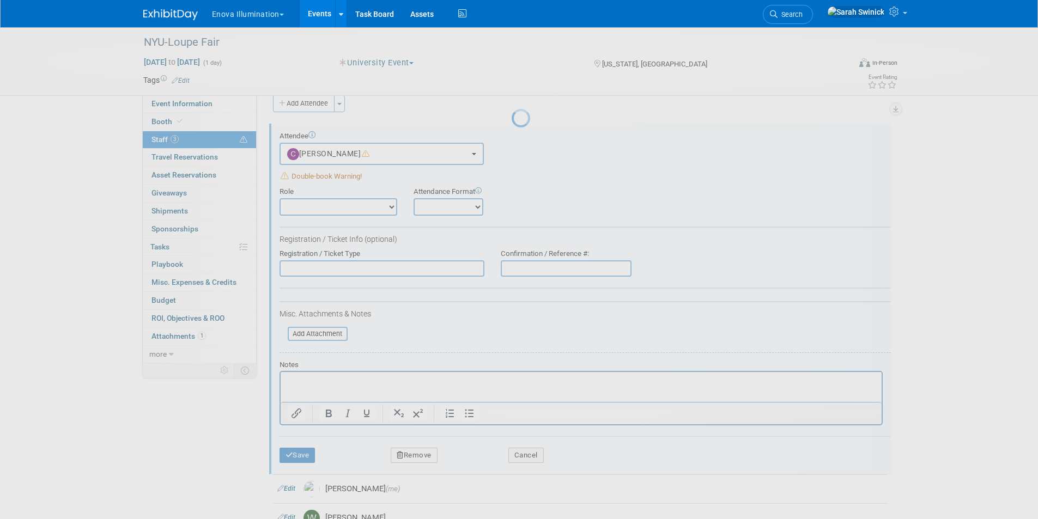
scroll to position [9, 0]
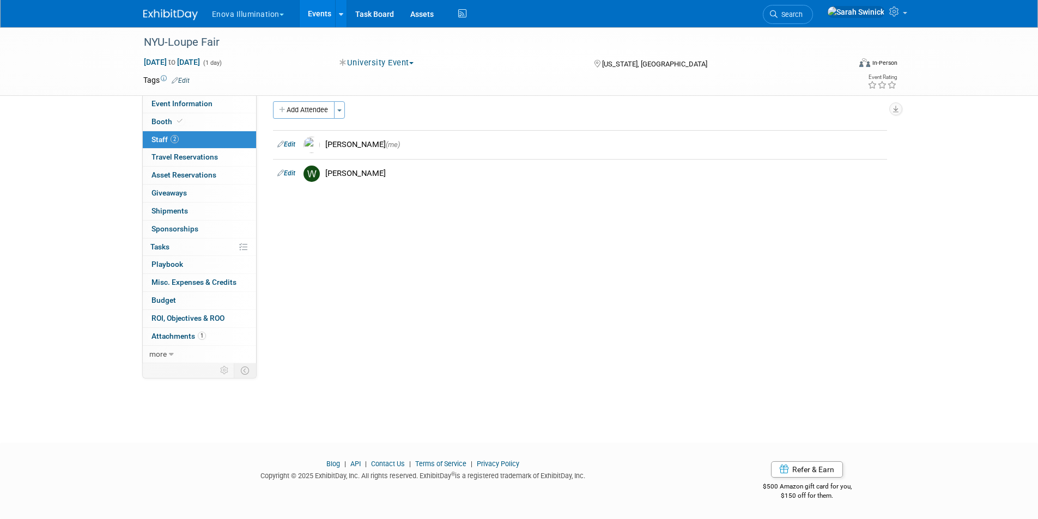
click at [184, 12] on img at bounding box center [170, 14] width 54 height 11
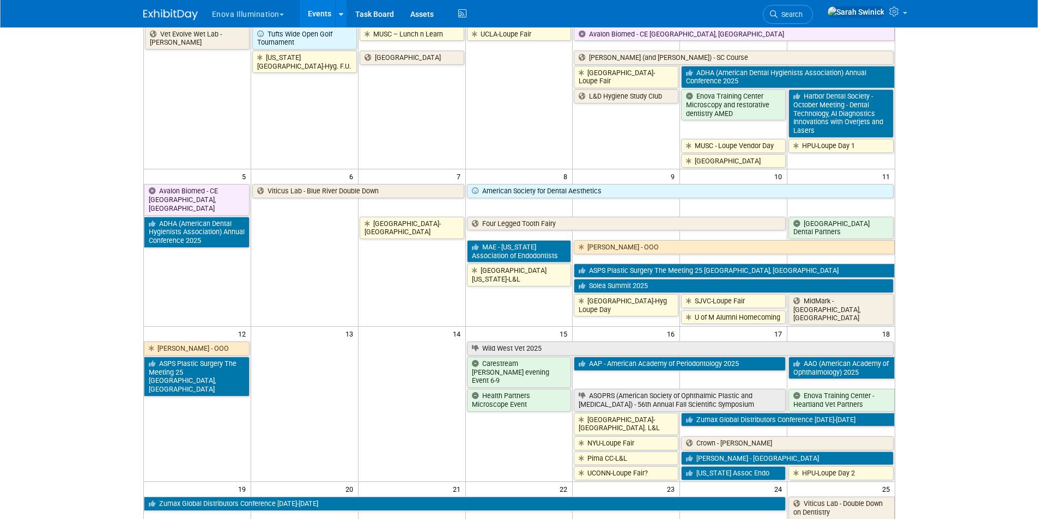
scroll to position [109, 0]
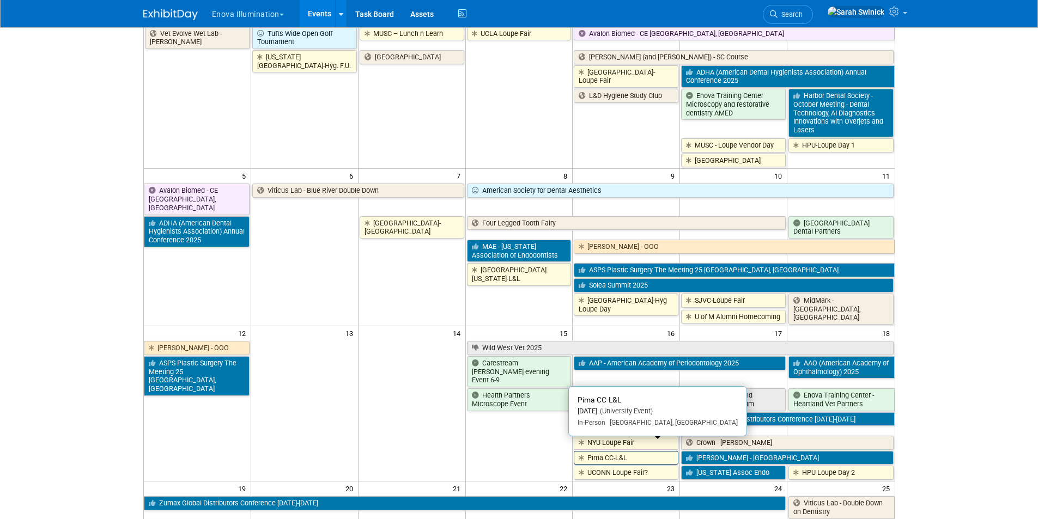
click at [674, 451] on link "Pima CC-L&L" at bounding box center [626, 458] width 105 height 14
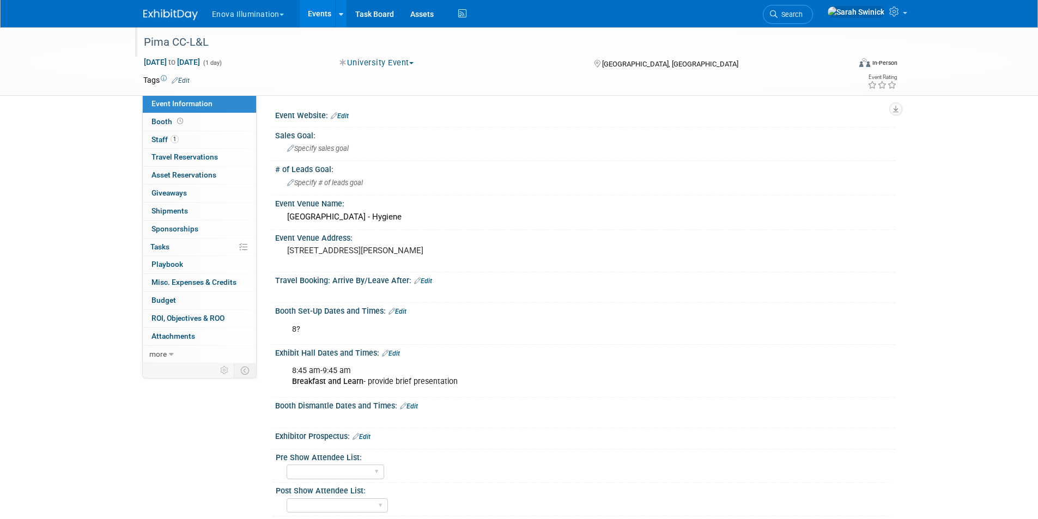
click at [190, 44] on div "Pima CC-L&L" at bounding box center [486, 43] width 693 height 20
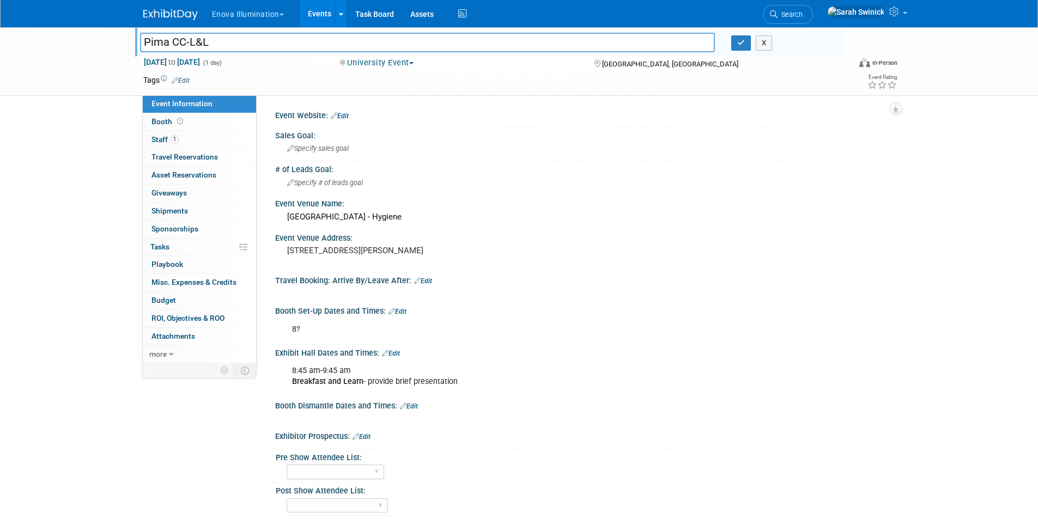
click at [191, 33] on input "Pima CC-L&L" at bounding box center [427, 42] width 575 height 19
drag, startPoint x: 233, startPoint y: 41, endPoint x: 214, endPoint y: 40, distance: 19.1
click at [214, 40] on input "Pima CC-Hyg. L&L" at bounding box center [427, 42] width 575 height 19
type input "Pima CC-Hyg."
click at [442, 44] on input "Pima CC-Hyg." at bounding box center [427, 42] width 575 height 19
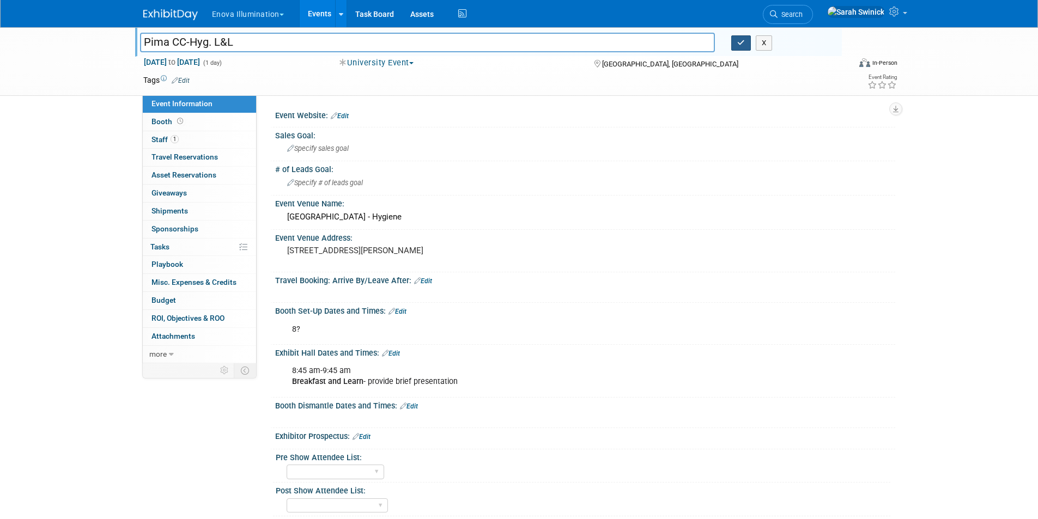
type input "Pima CC-Hyg. L&L"
click at [733, 46] on button "button" at bounding box center [741, 42] width 20 height 15
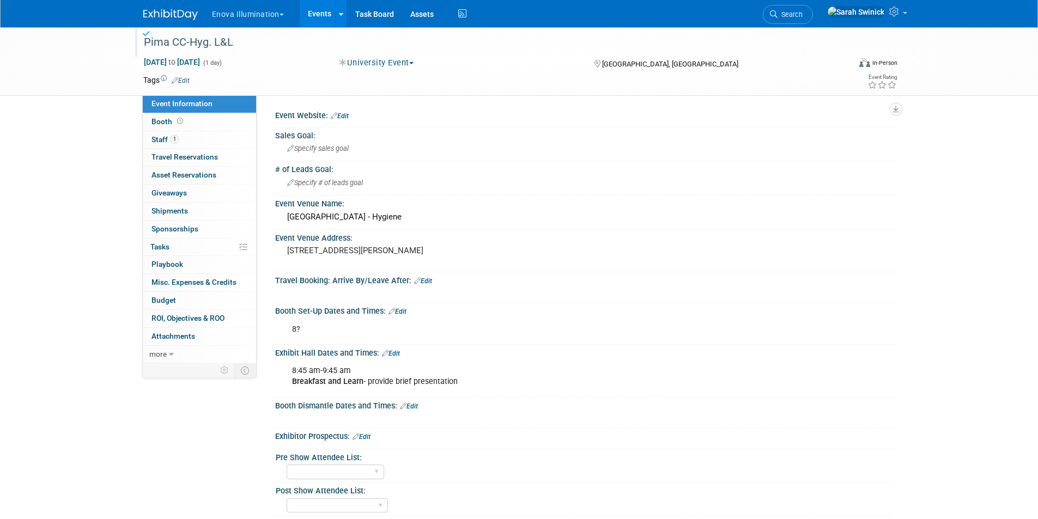
click at [183, 12] on img at bounding box center [170, 14] width 54 height 11
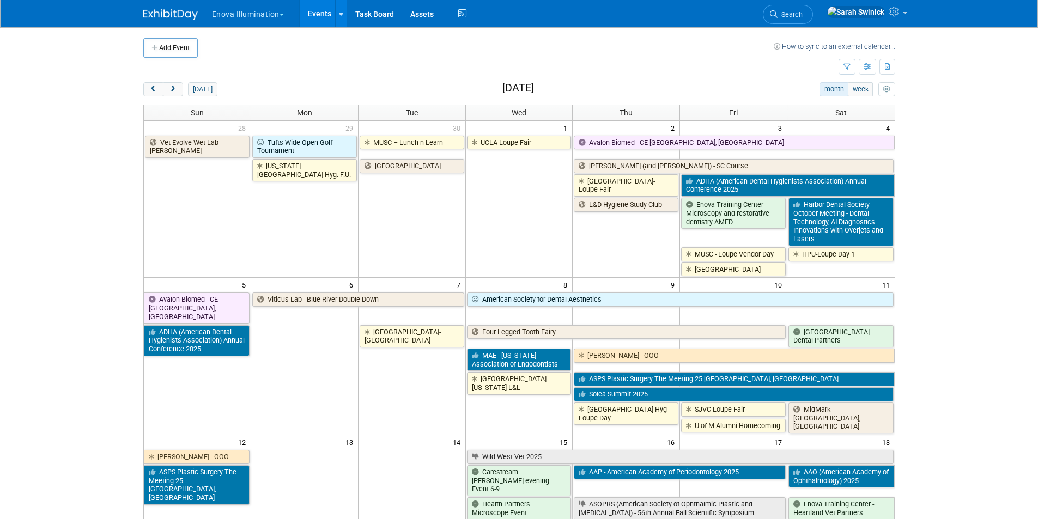
click at [802, 8] on link "Search" at bounding box center [788, 14] width 50 height 19
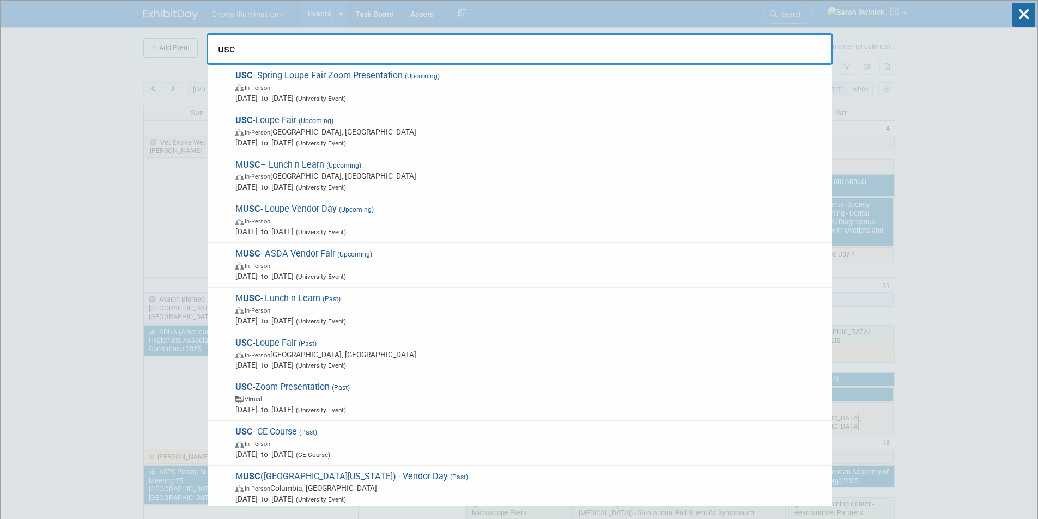
type input "usc"
click at [382, 132] on span "In-Person Los Angeles, CA" at bounding box center [530, 131] width 591 height 11
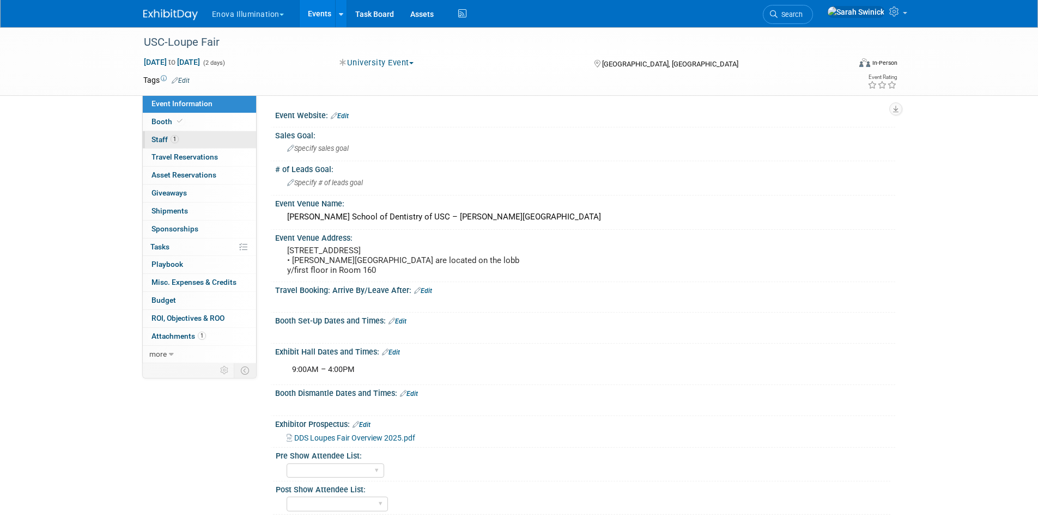
click at [168, 142] on span "Staff 1" at bounding box center [164, 139] width 27 height 9
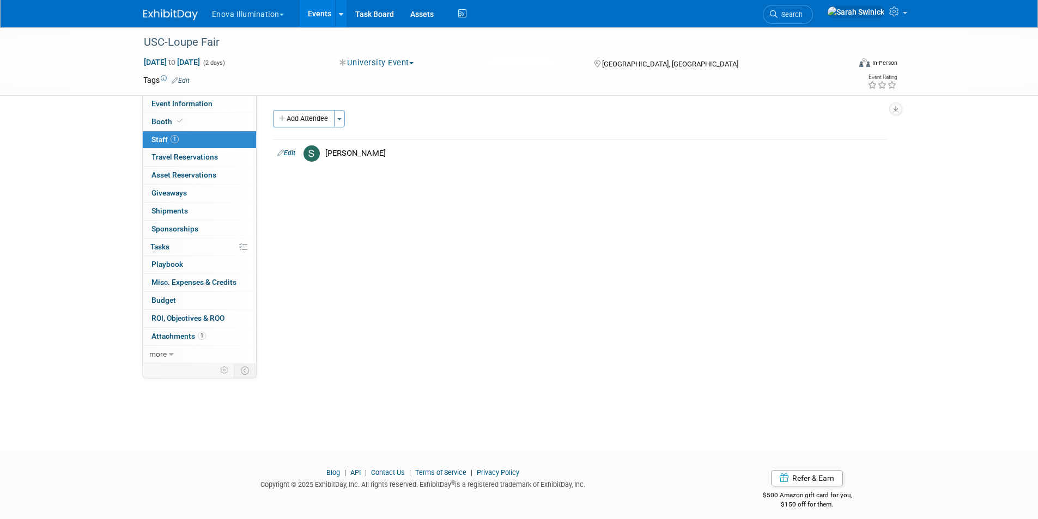
click at [171, 10] on img at bounding box center [170, 14] width 54 height 11
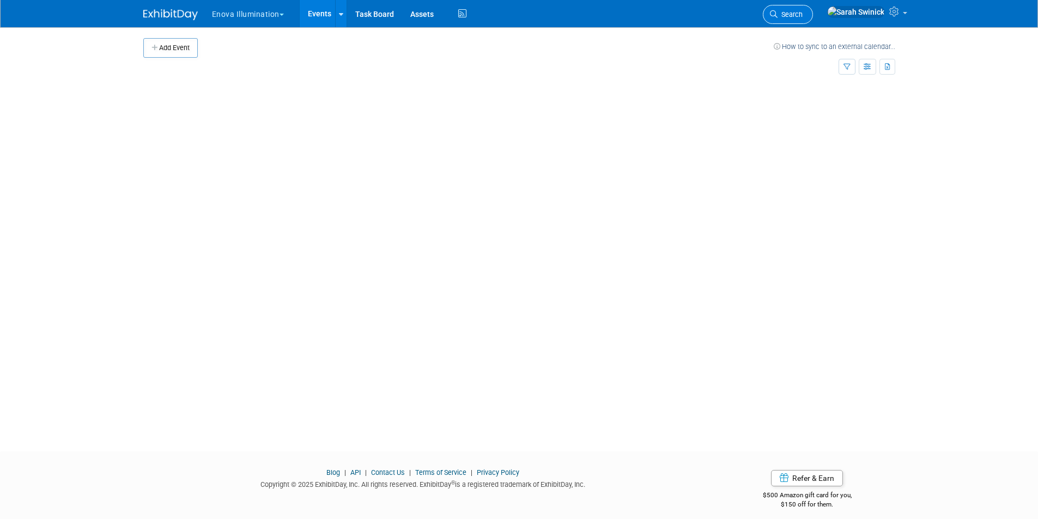
click at [802, 14] on span "Search" at bounding box center [789, 14] width 25 height 8
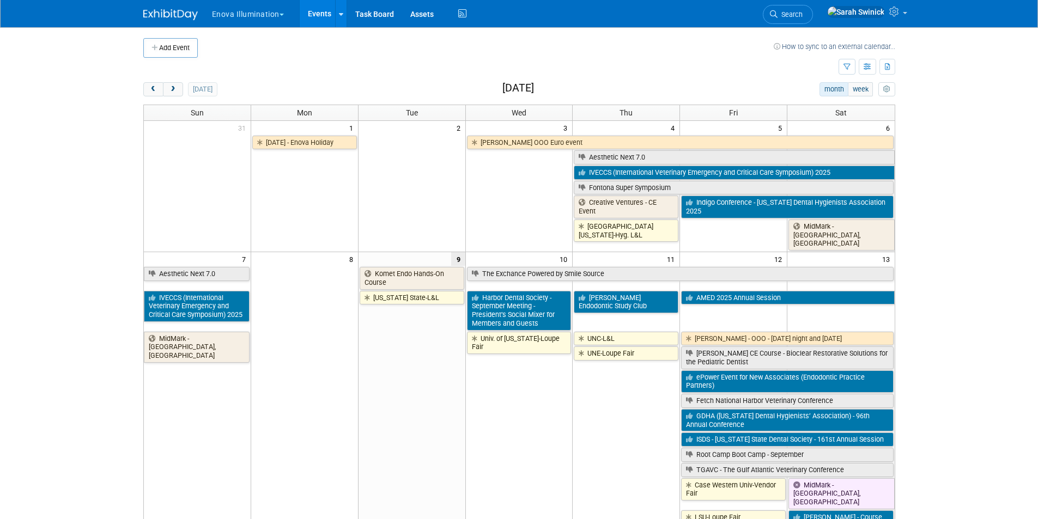
click at [813, 20] on link "Search" at bounding box center [788, 14] width 50 height 19
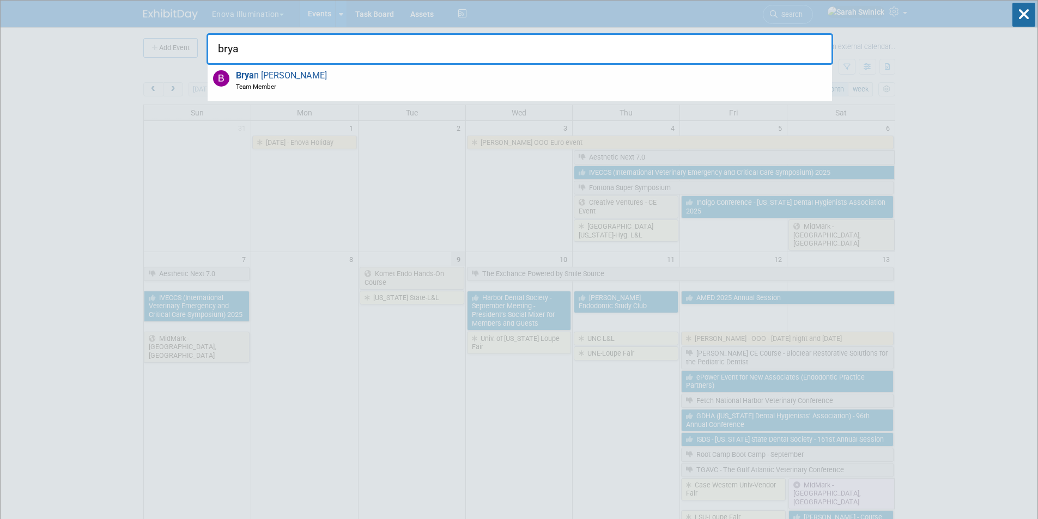
click at [322, 80] on div "[PERSON_NAME] Team Member" at bounding box center [520, 83] width 624 height 36
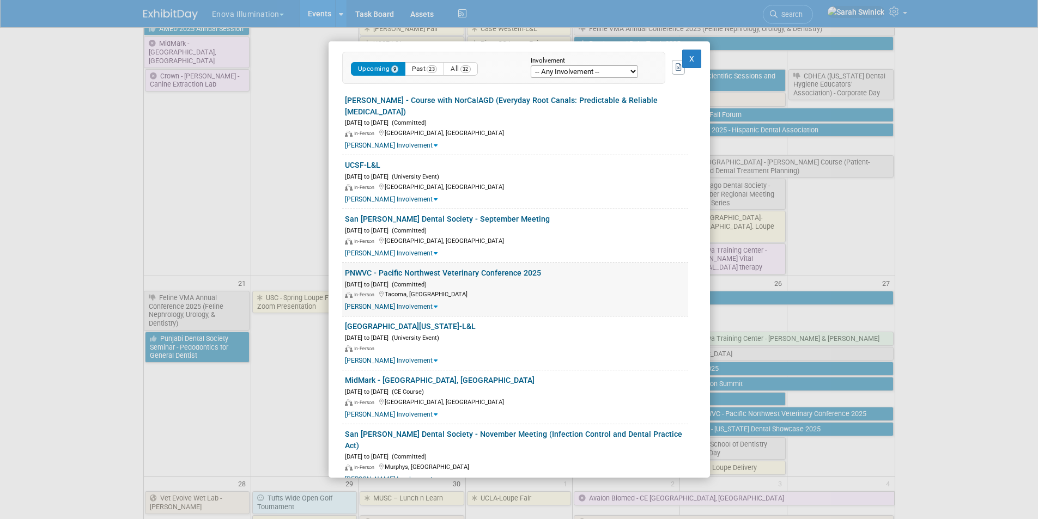
scroll to position [218, 0]
click at [364, 321] on link "[GEOGRAPHIC_DATA][US_STATE]-L&L" at bounding box center [410, 325] width 131 height 9
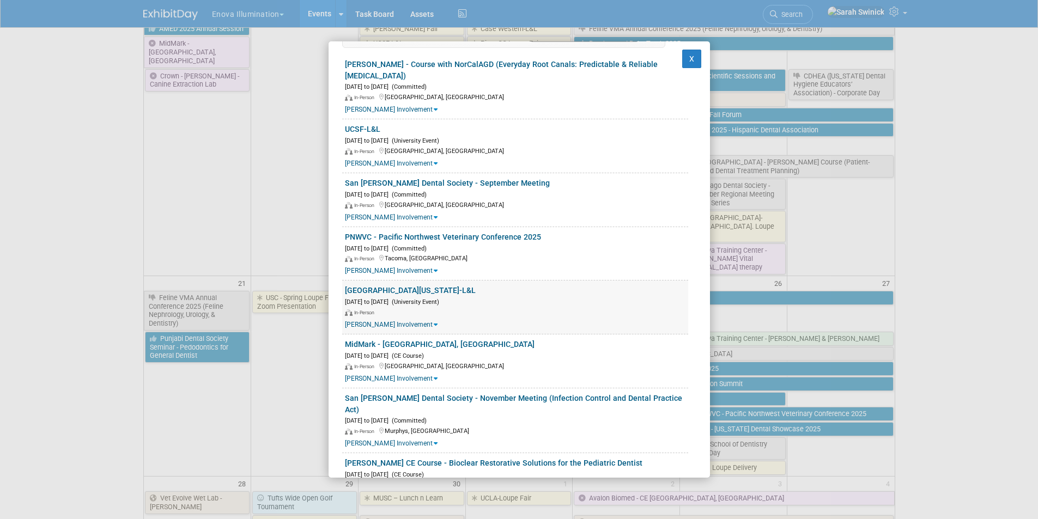
scroll to position [340, 0]
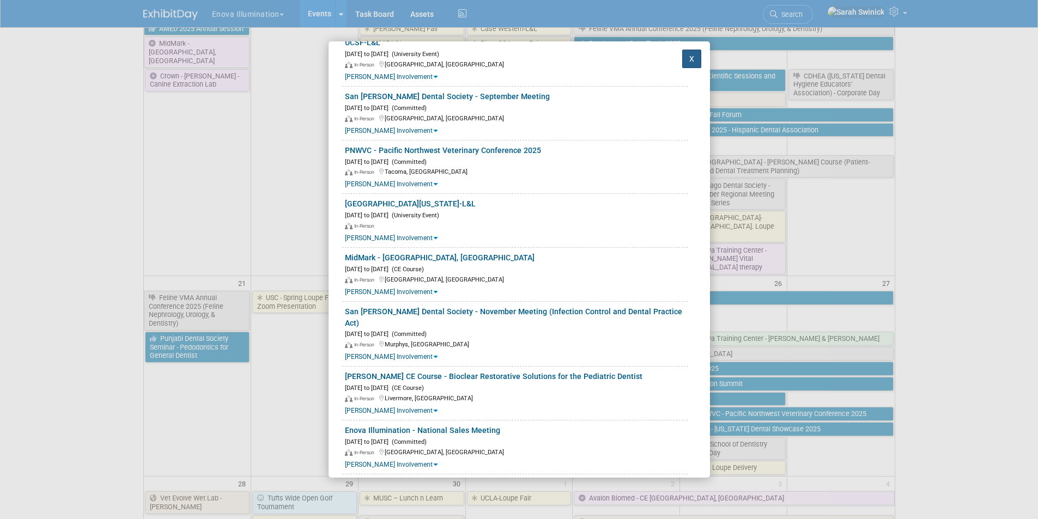
click at [683, 62] on button "X" at bounding box center [692, 59] width 20 height 19
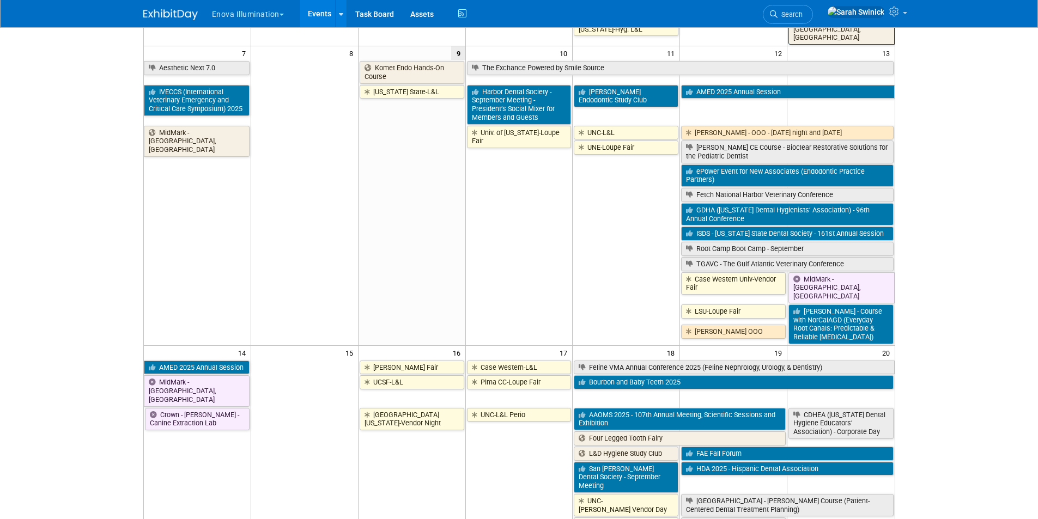
scroll to position [163, 0]
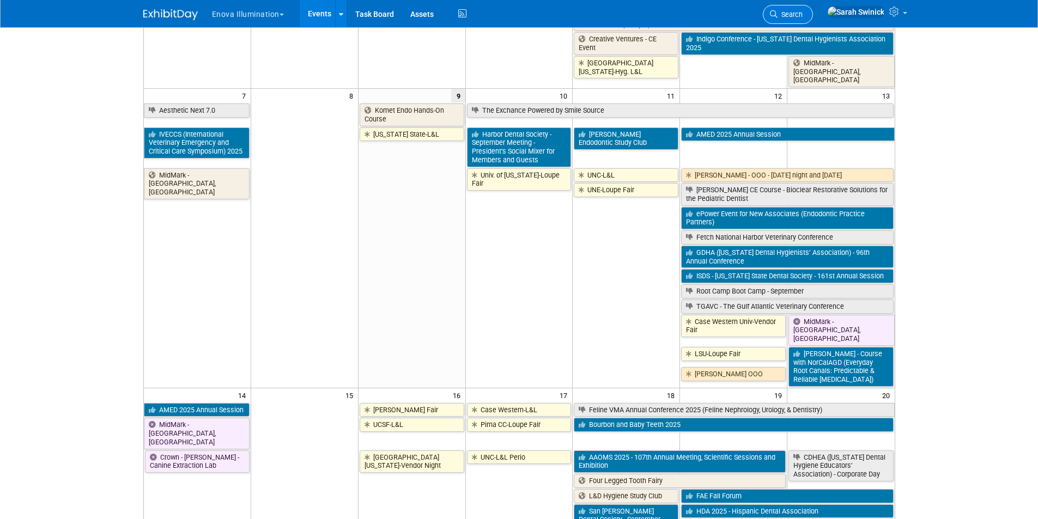
click at [813, 5] on li "Search" at bounding box center [788, 13] width 50 height 27
click at [813, 8] on link "Search" at bounding box center [788, 14] width 50 height 19
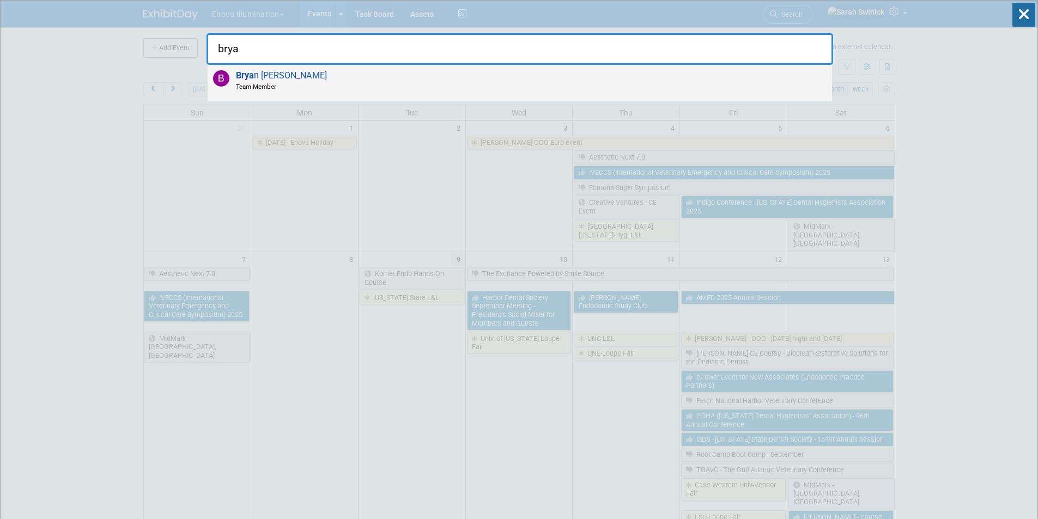
type input "brya"
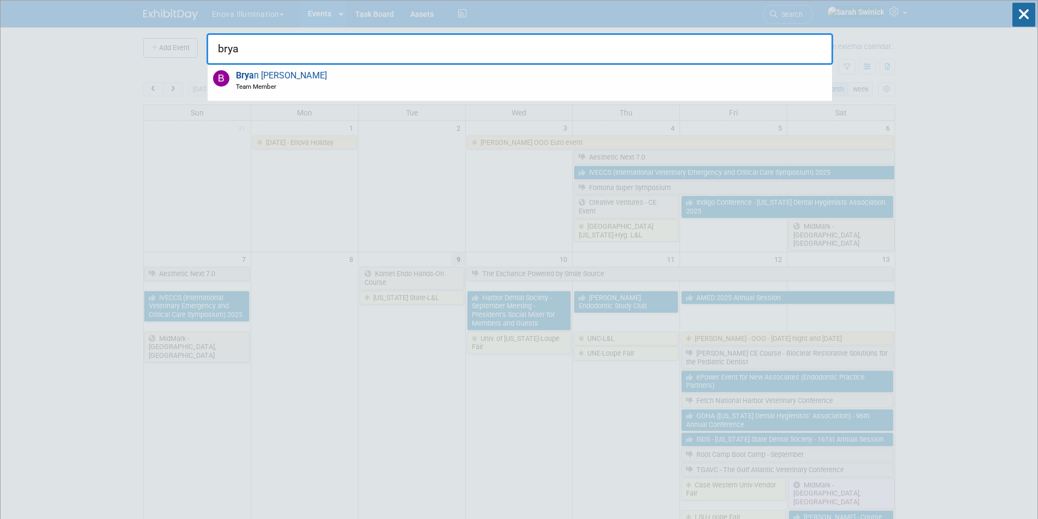
click at [360, 88] on div "Brya n Bertotti Team Member" at bounding box center [520, 83] width 624 height 36
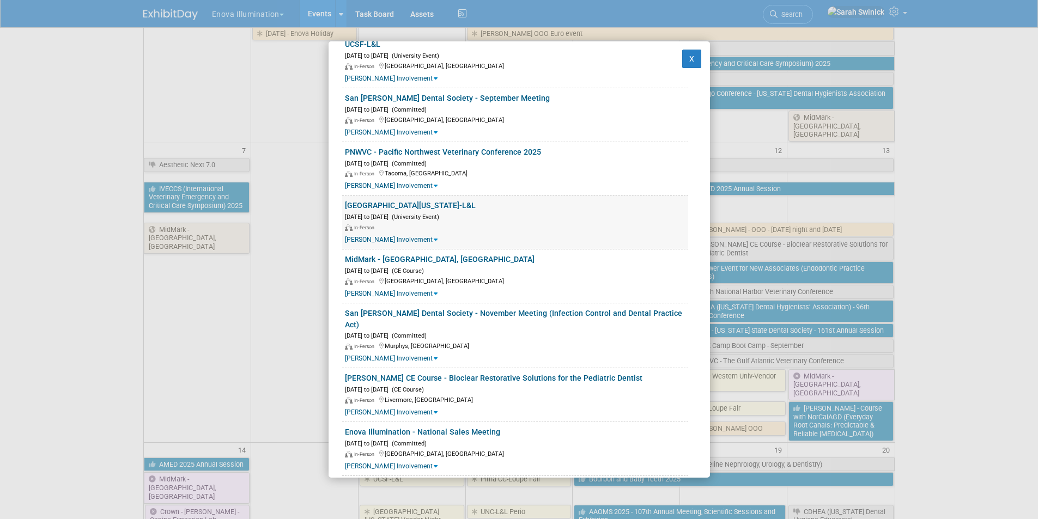
scroll to position [340, 0]
click at [450, 426] on link "Enova Illumination - National Sales Meeting" at bounding box center [422, 430] width 155 height 9
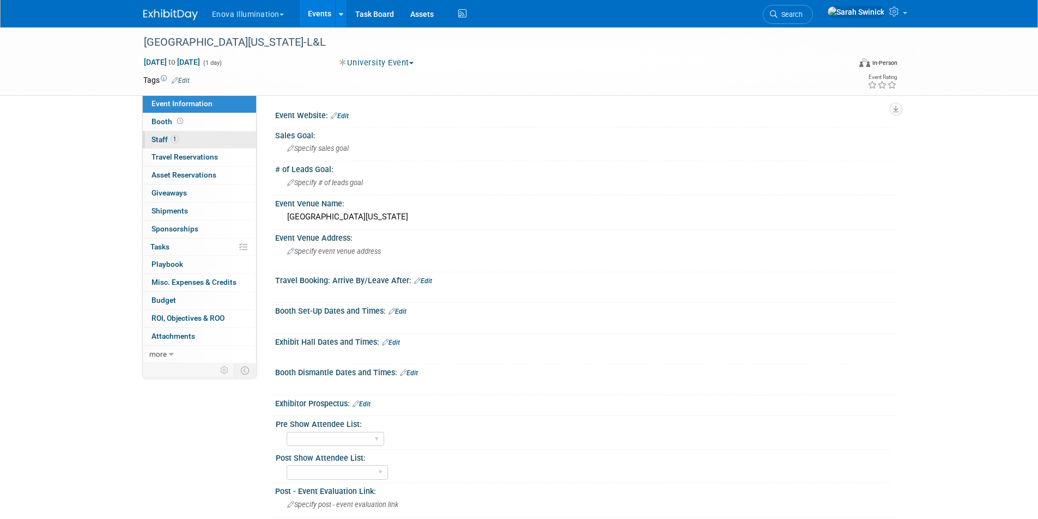
click at [207, 133] on link "1 Staff 1" at bounding box center [199, 139] width 113 height 17
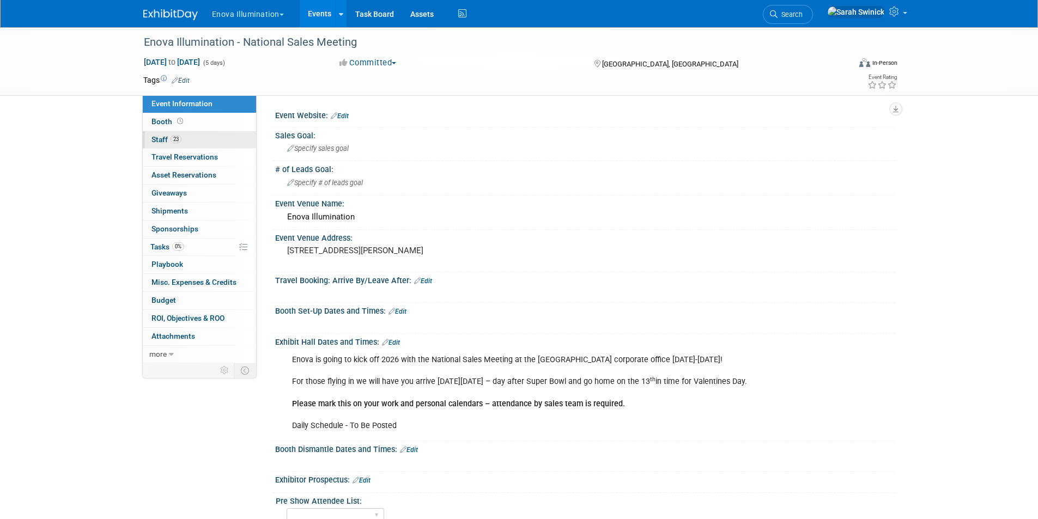
click at [212, 144] on link "23 Staff 23" at bounding box center [199, 139] width 113 height 17
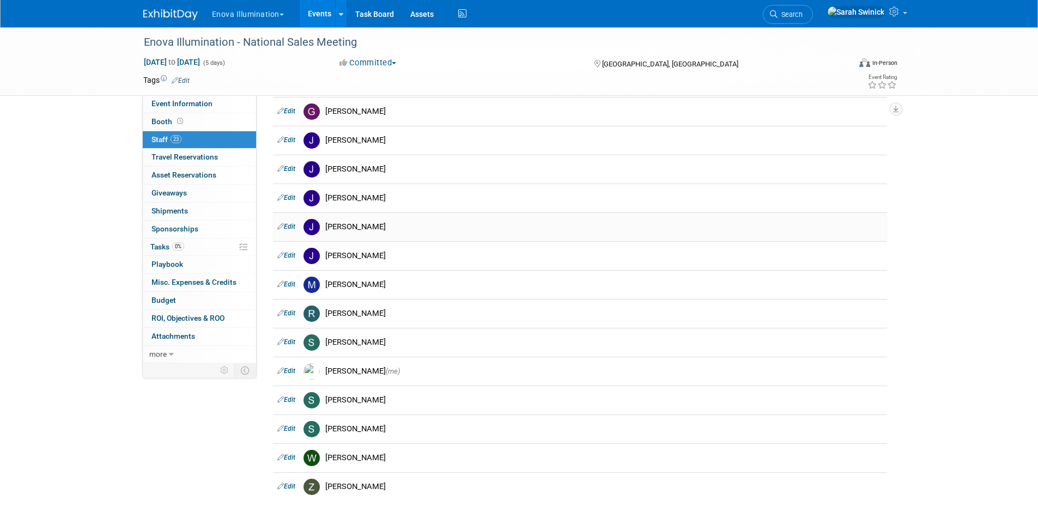
scroll to position [412, 0]
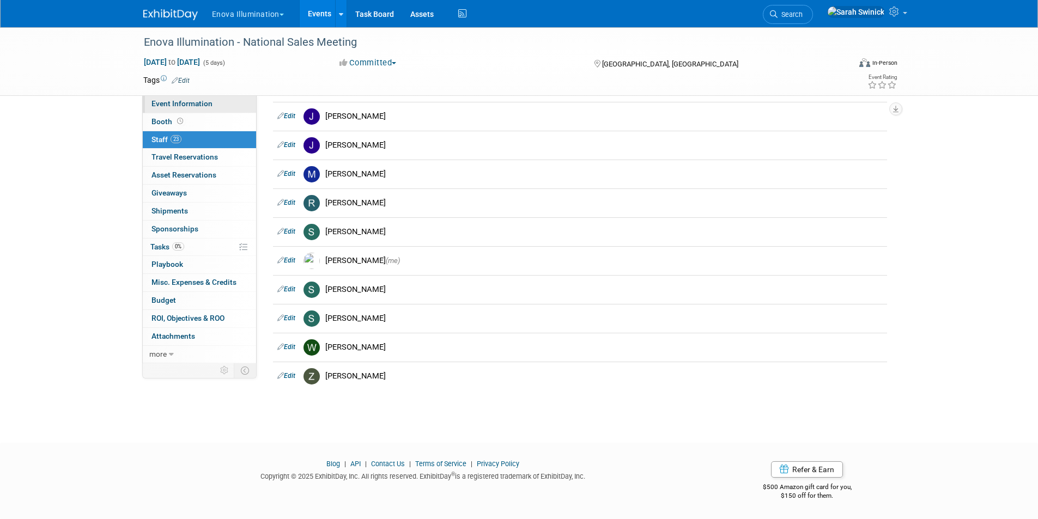
click at [178, 102] on span "Event Information" at bounding box center [181, 103] width 61 height 9
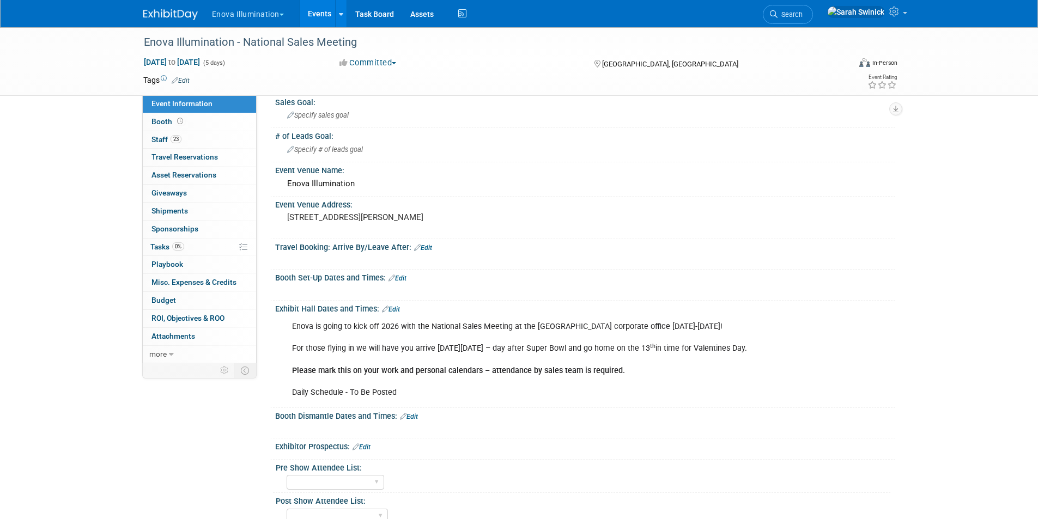
scroll to position [0, 0]
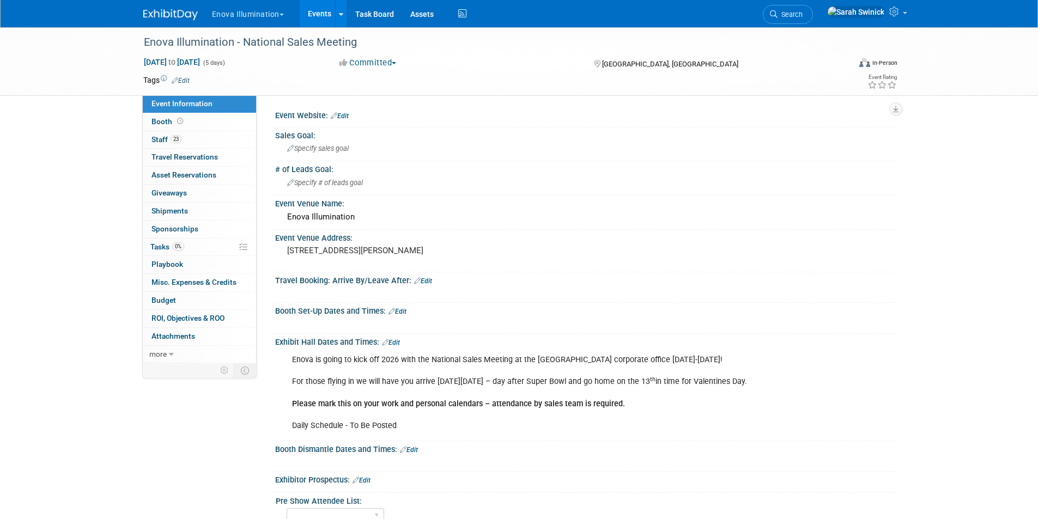
click at [184, 16] on img at bounding box center [170, 14] width 54 height 11
